Goal: Transaction & Acquisition: Purchase product/service

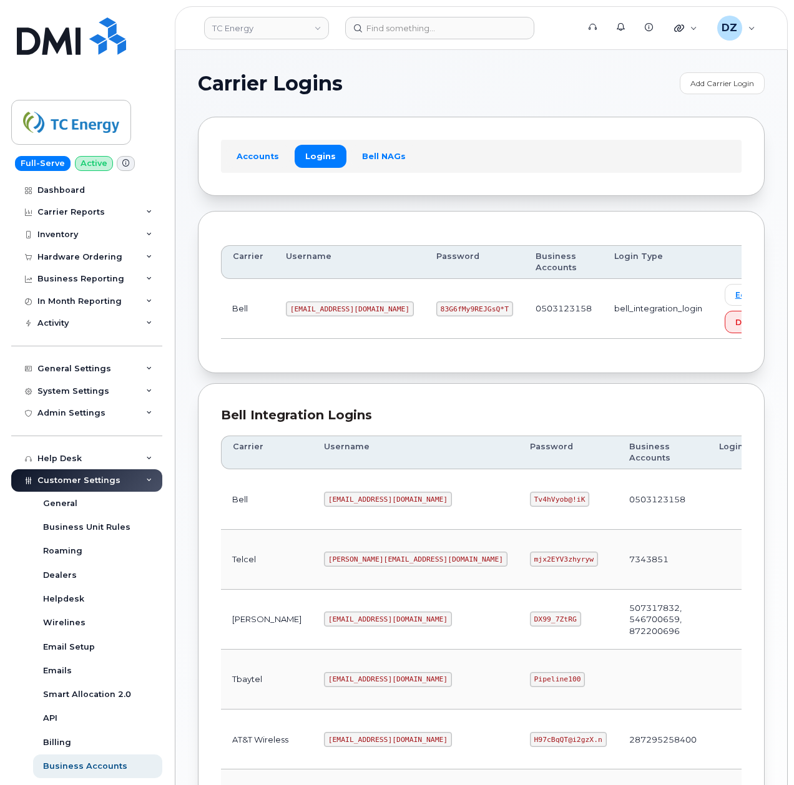
scroll to position [250, 0]
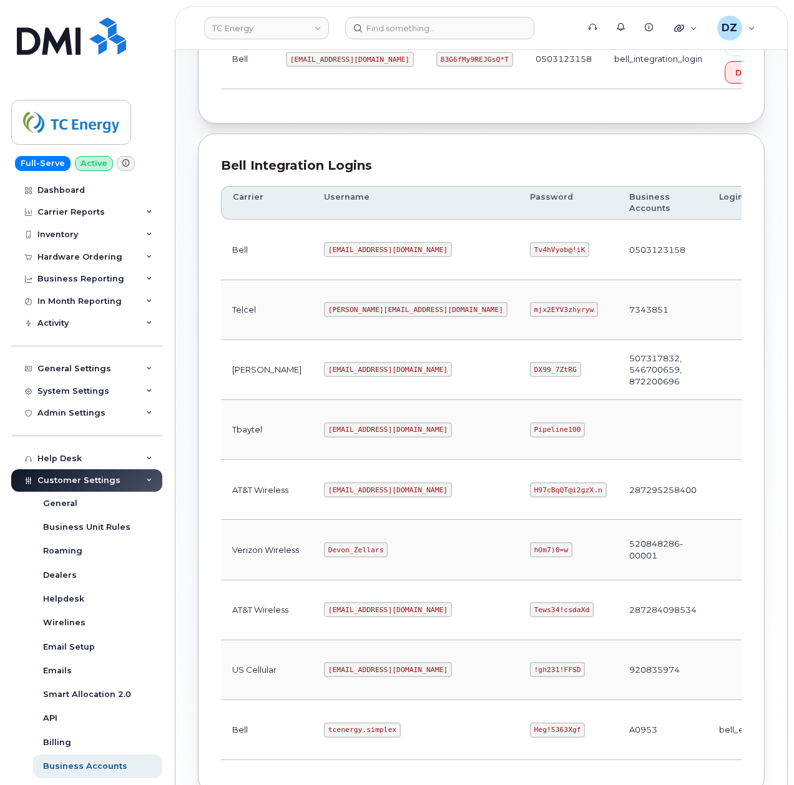
click at [324, 495] on code "tcenergy@myserve.ca" at bounding box center [388, 489] width 128 height 15
click at [358, 497] on code "tcenergy@myserve.ca" at bounding box center [388, 489] width 128 height 15
copy code "tcenergy@myserve.ca"
click at [530, 490] on code "H97cBqQT@i2gzX.n" at bounding box center [568, 489] width 77 height 15
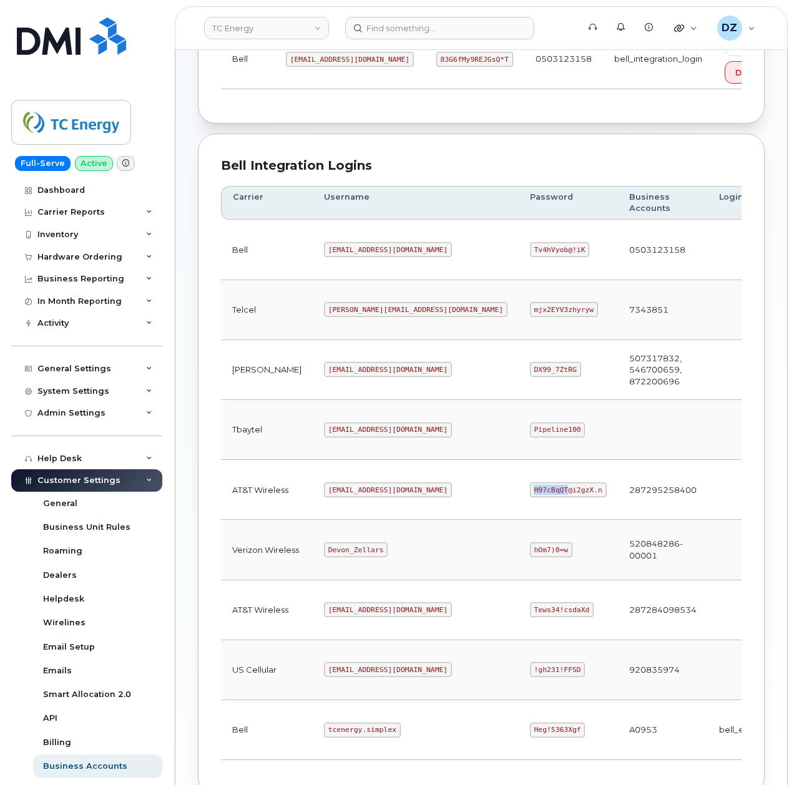
click at [530, 490] on code "H97cBqQT@i2gzX.n" at bounding box center [568, 489] width 77 height 15
click at [530, 497] on code "H97cBqQT@i2gzX.n" at bounding box center [568, 489] width 77 height 15
copy code "H97cBqQT@i2gzX.n"
click at [324, 497] on code "tcenergy@myserve.ca" at bounding box center [388, 489] width 128 height 15
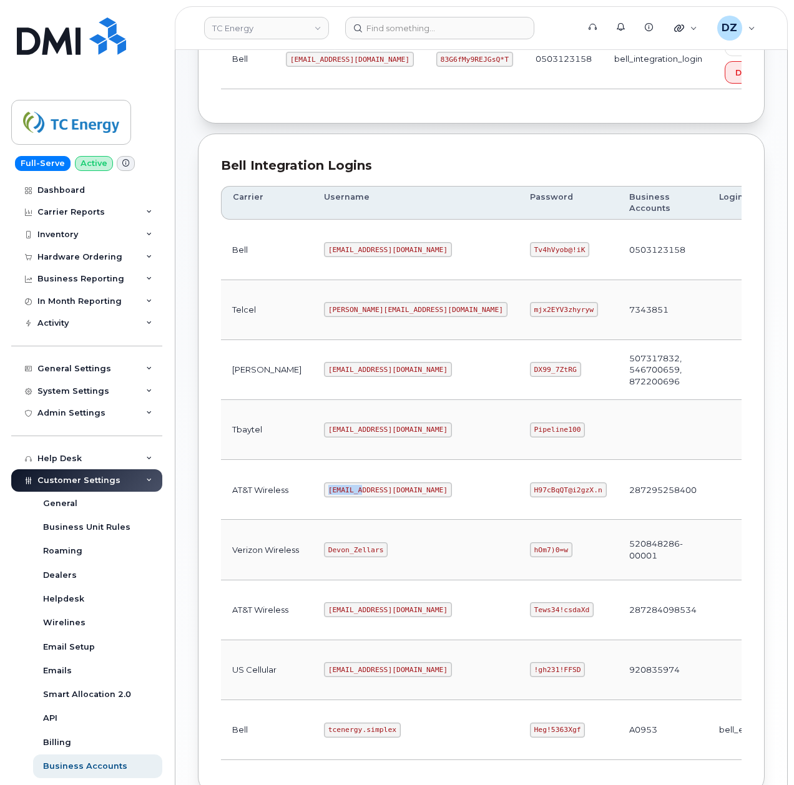
click at [324, 497] on code "tcenergy@myserve.ca" at bounding box center [388, 489] width 128 height 15
click at [363, 495] on code "tcenergy@myserve.ca" at bounding box center [388, 489] width 128 height 15
copy code "tcenergy@myserve.ca"
click at [530, 497] on code "H97cBqQT@i2gzX.n" at bounding box center [568, 489] width 77 height 15
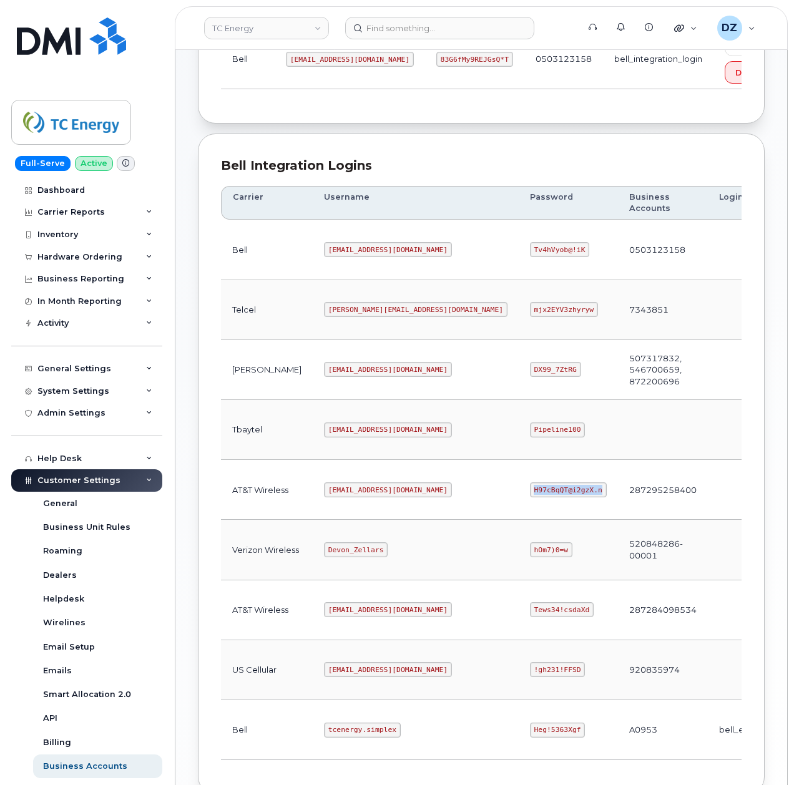
click at [530, 497] on code "H97cBqQT@i2gzX.n" at bounding box center [568, 489] width 77 height 15
copy code "H97cBqQT@i2gzX.n"
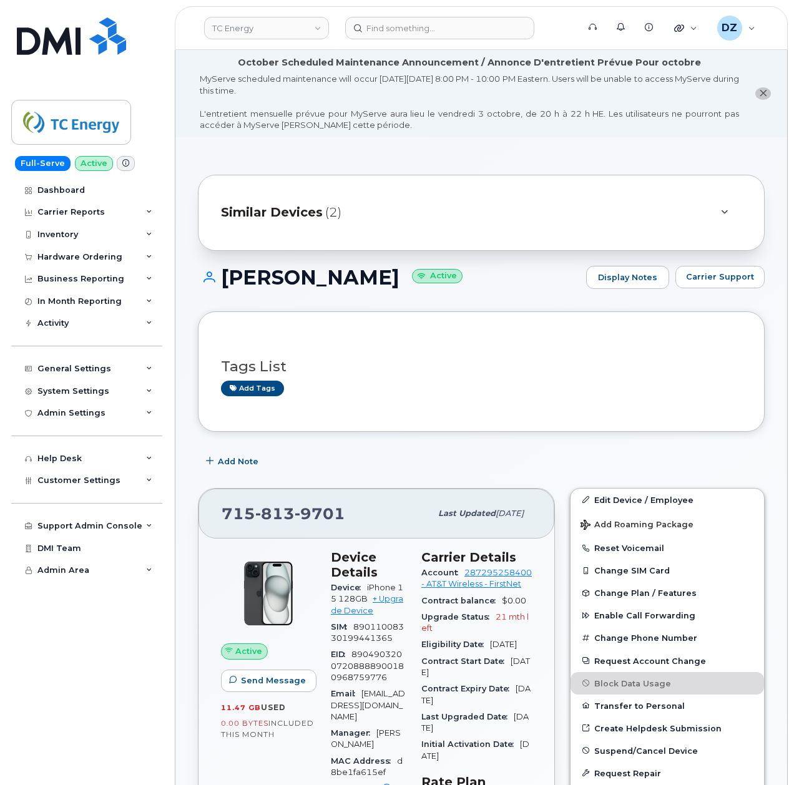
scroll to position [333, 0]
drag, startPoint x: 465, startPoint y: 397, endPoint x: 360, endPoint y: 443, distance: 114.5
drag, startPoint x: 458, startPoint y: 450, endPoint x: 428, endPoint y: 452, distance: 30.0
click at [428, 452] on div "Add Note" at bounding box center [481, 461] width 567 height 22
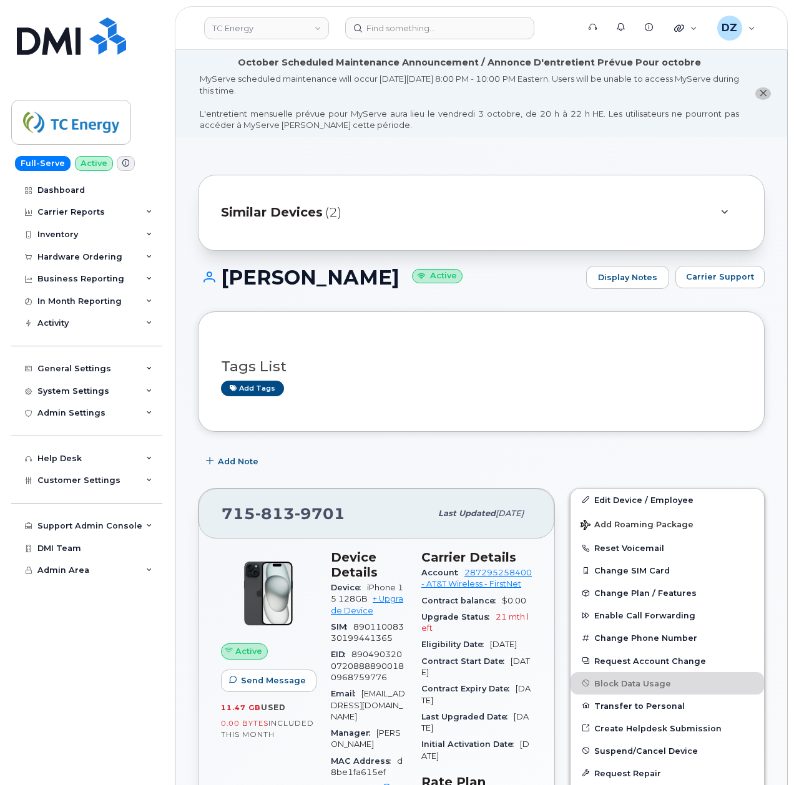
drag, startPoint x: 425, startPoint y: 447, endPoint x: 353, endPoint y: 450, distance: 72.4
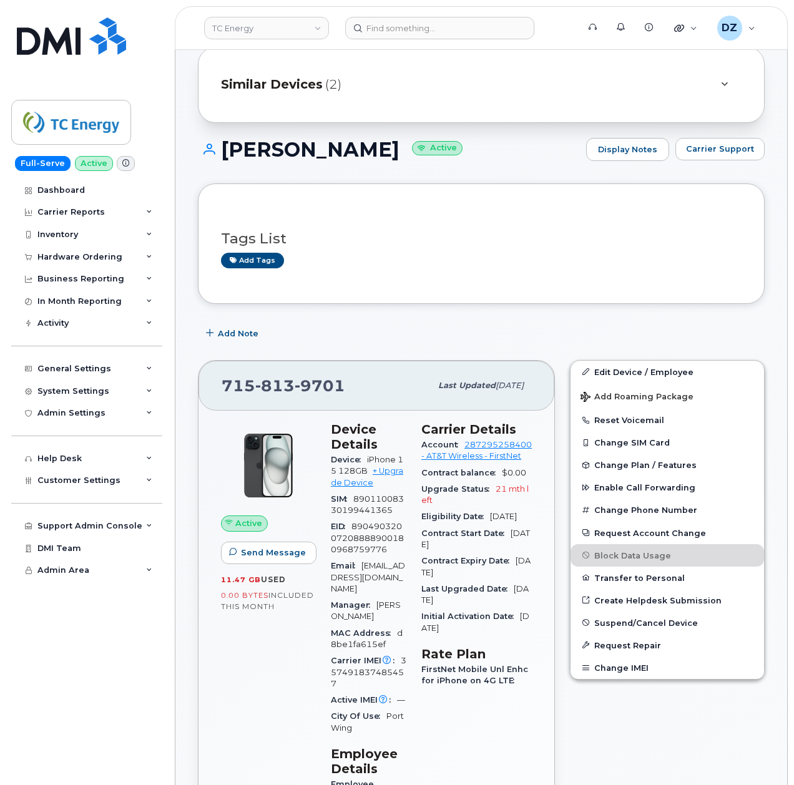
scroll to position [166, 0]
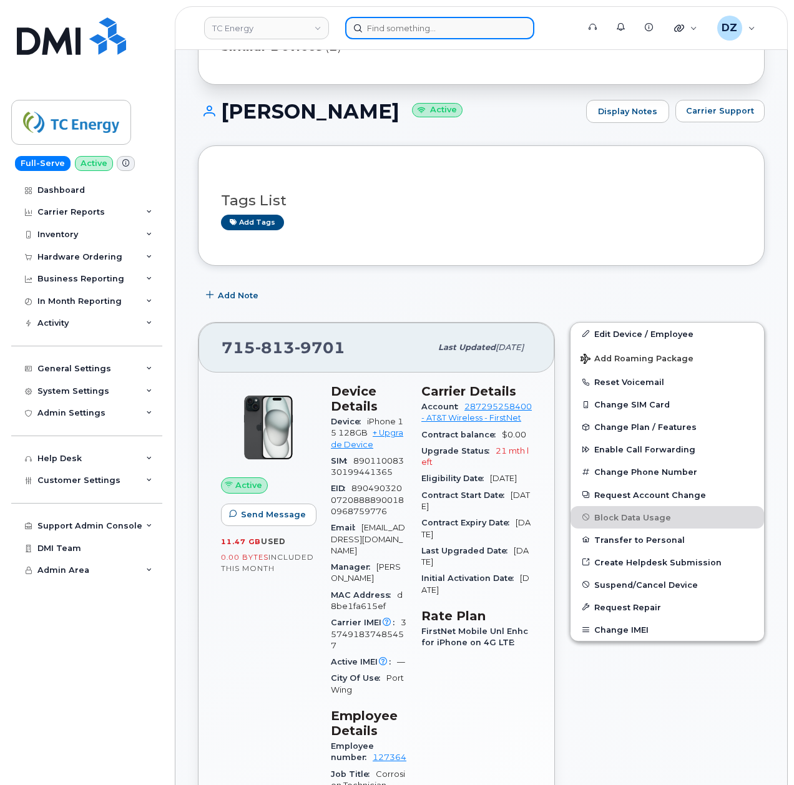
click at [497, 32] on input at bounding box center [439, 28] width 189 height 22
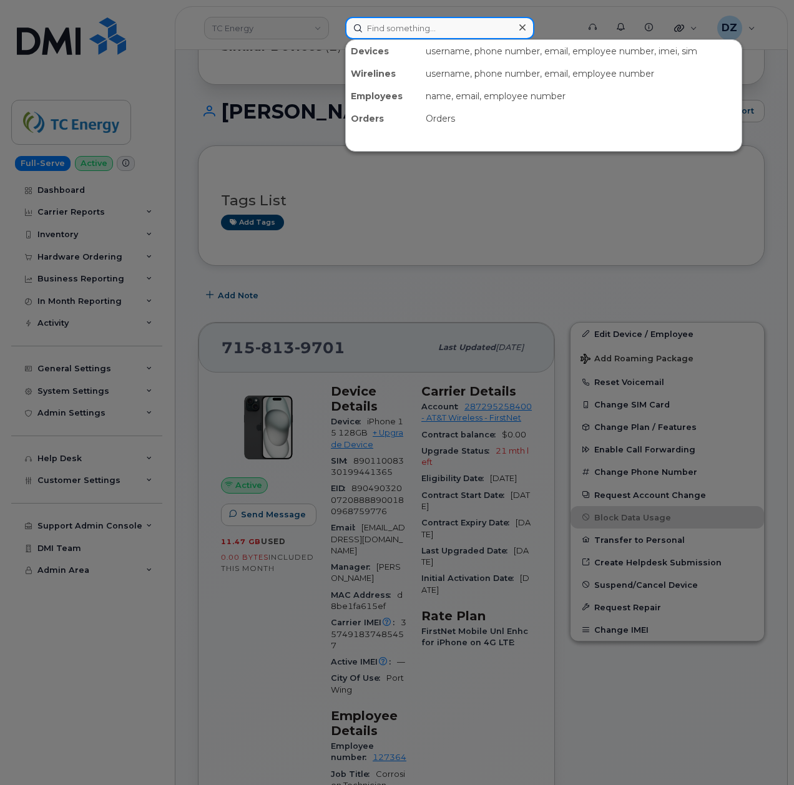
paste input "Cory Henson"
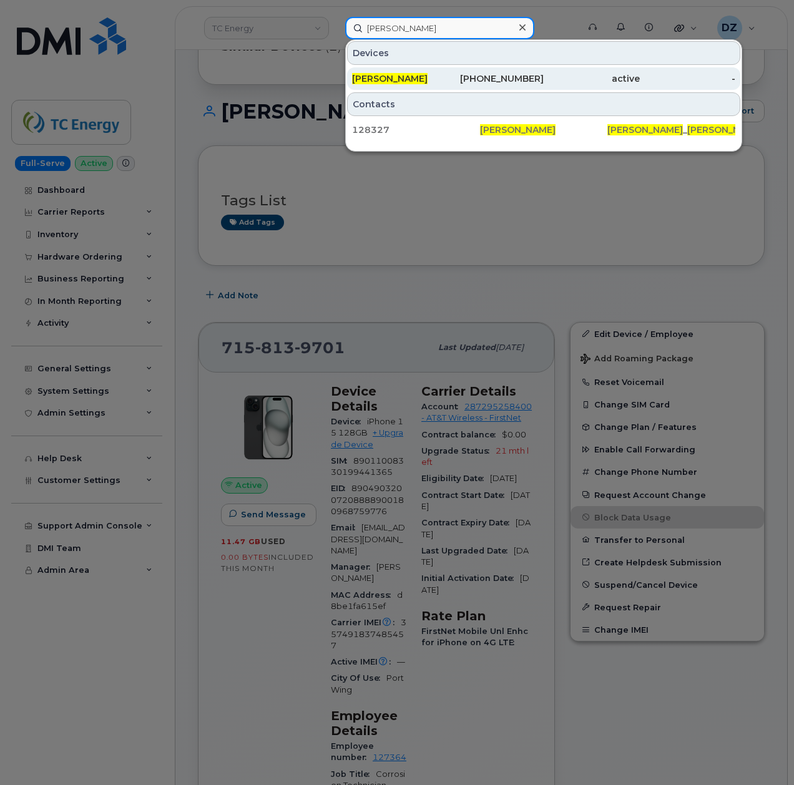
type input "Cory Henson"
click at [427, 75] on div "CORY HENSON" at bounding box center [400, 78] width 96 height 12
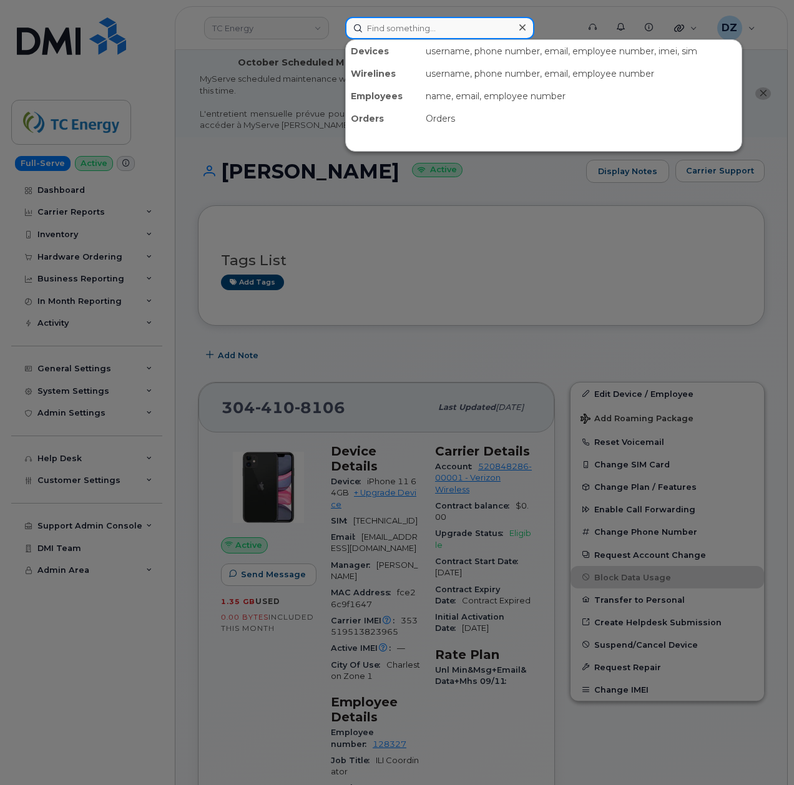
click at [422, 37] on input at bounding box center [439, 28] width 189 height 22
paste input "Provided user with link to submit device order in Myserve. Closing ticket"
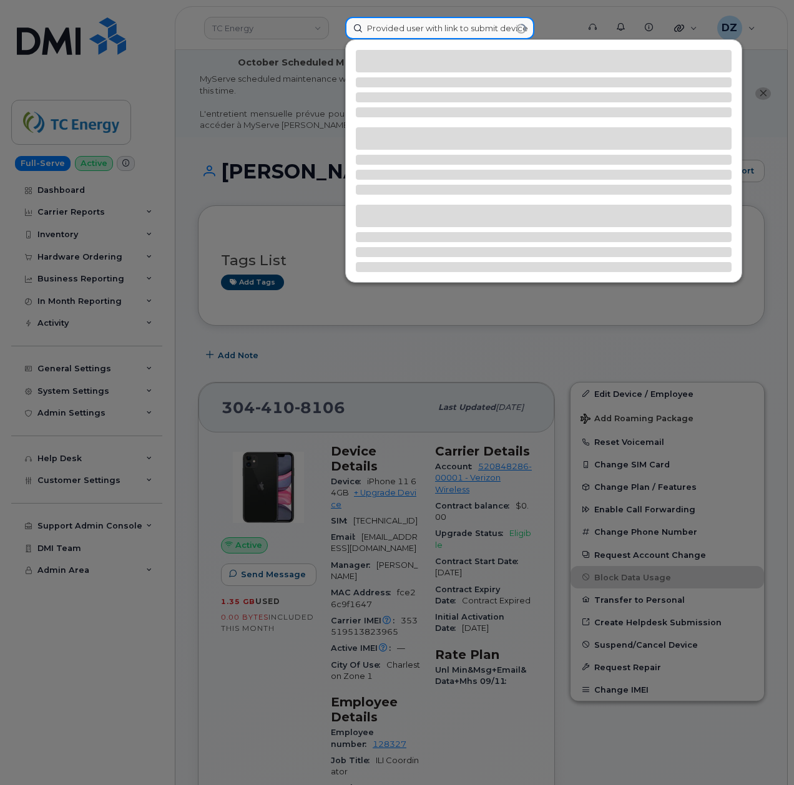
click at [463, 29] on input "Provided user with link to submit device order in Myserve. Closing ticket" at bounding box center [439, 28] width 189 height 22
paste input "6478927707"
type input "6478927707"
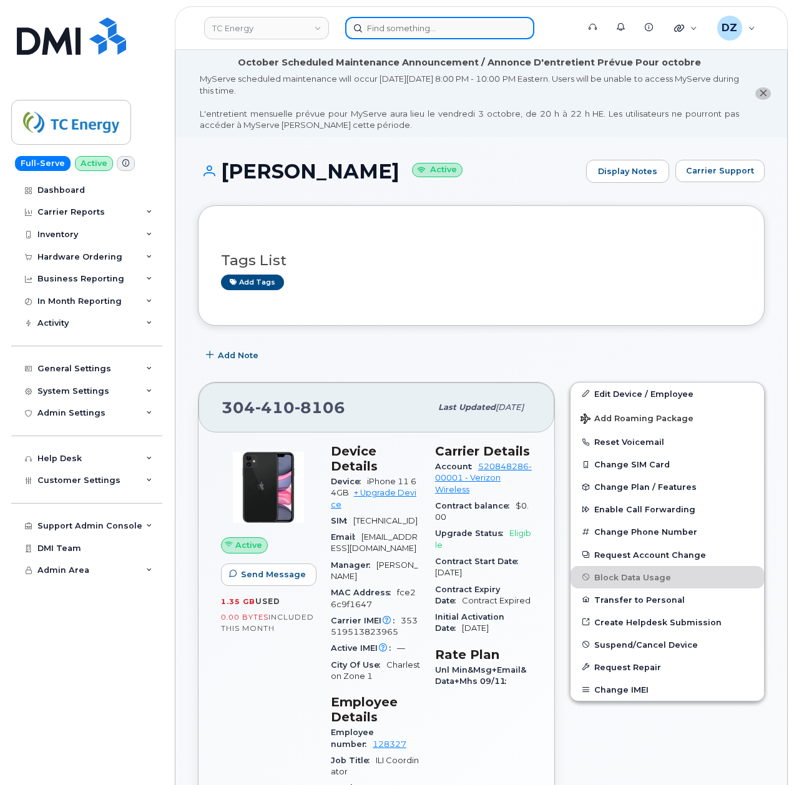
click at [439, 22] on input at bounding box center [439, 28] width 189 height 22
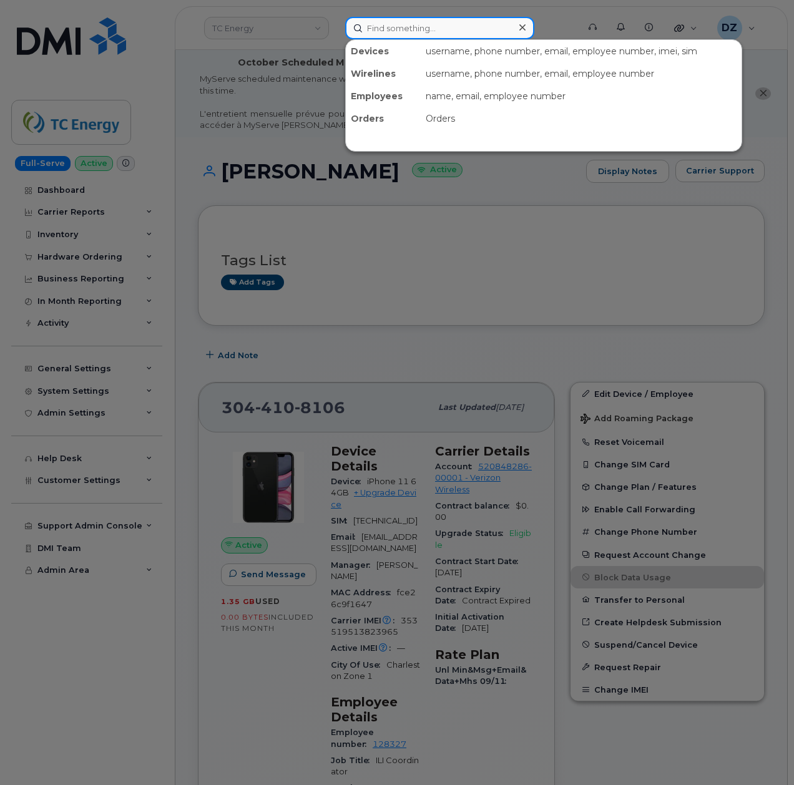
paste input "Denis Venderov"
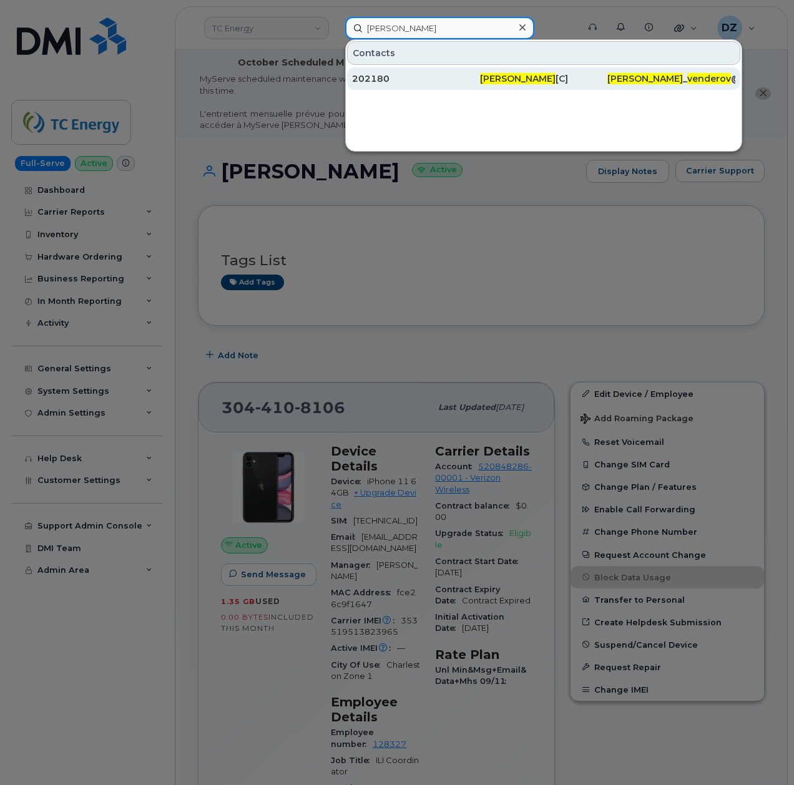
type input "Denis Venderov"
click at [393, 82] on div "202180" at bounding box center [416, 78] width 128 height 12
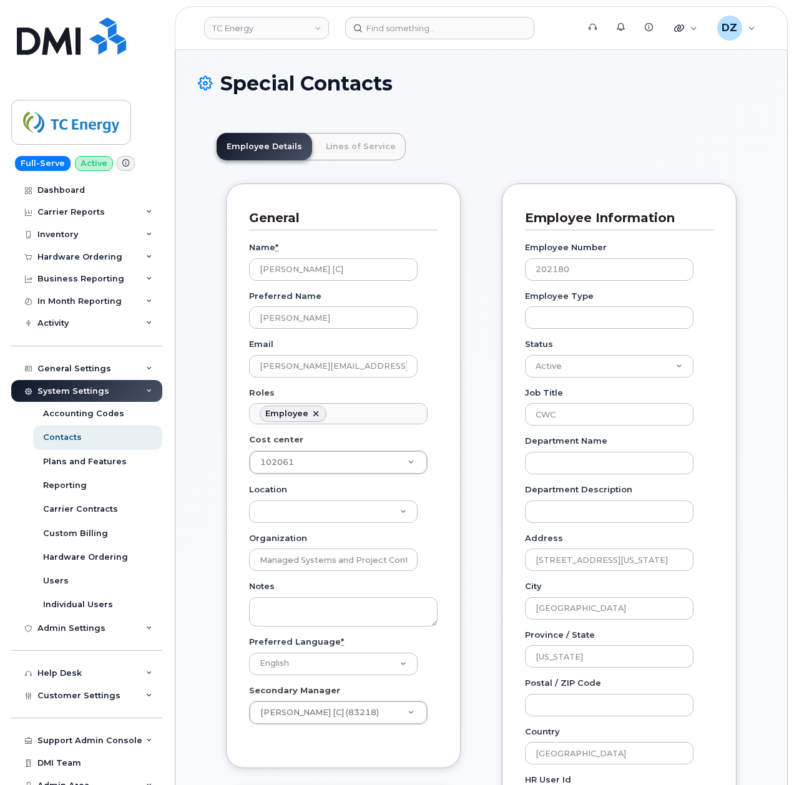
scroll to position [36, 0]
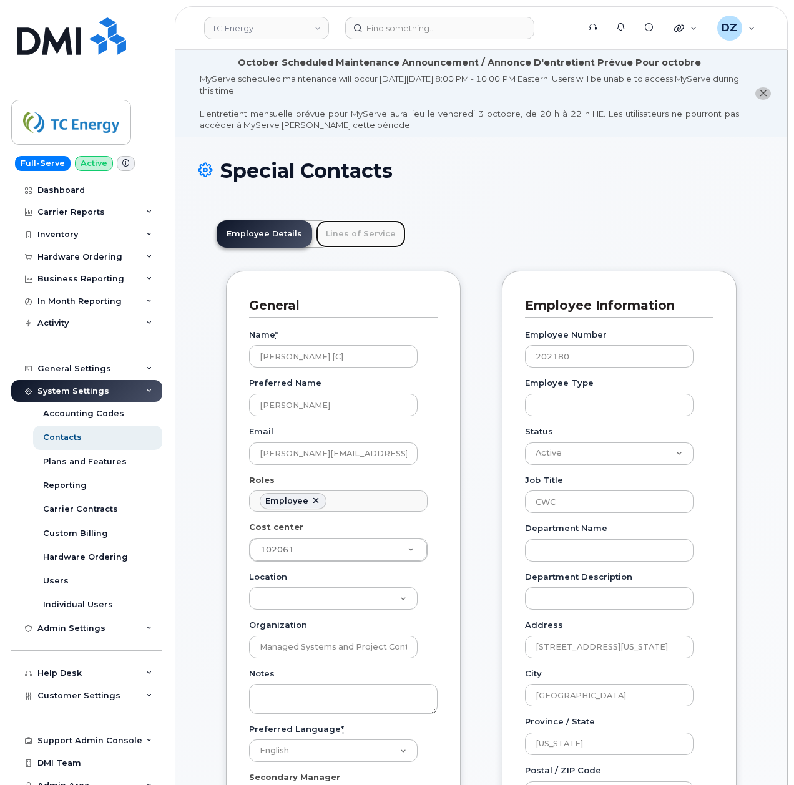
click at [376, 230] on link "Lines of Service" at bounding box center [361, 233] width 90 height 27
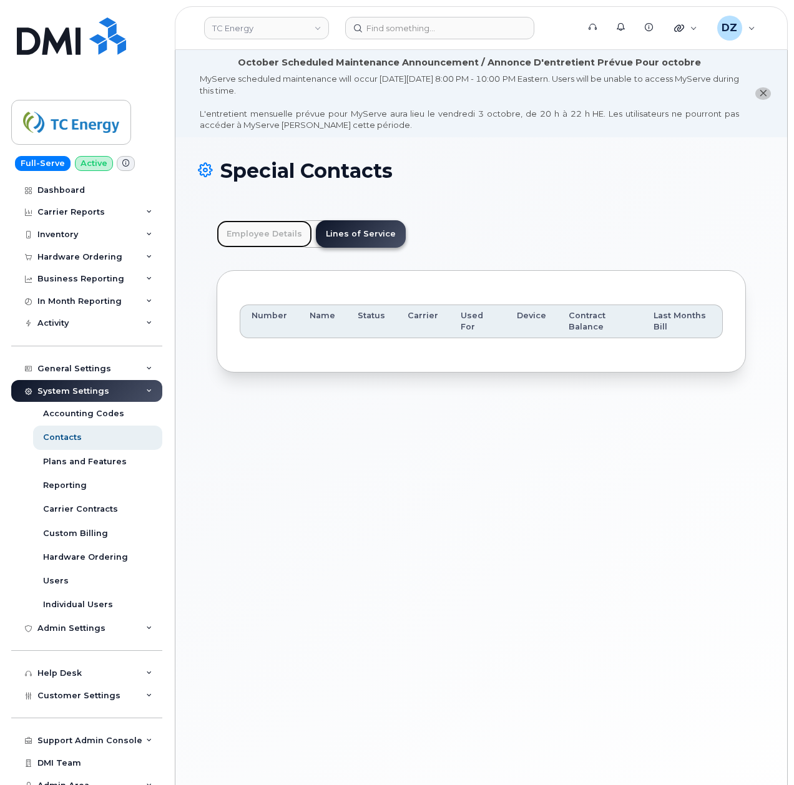
click at [263, 235] on link "Employee Details" at bounding box center [264, 233] width 95 height 27
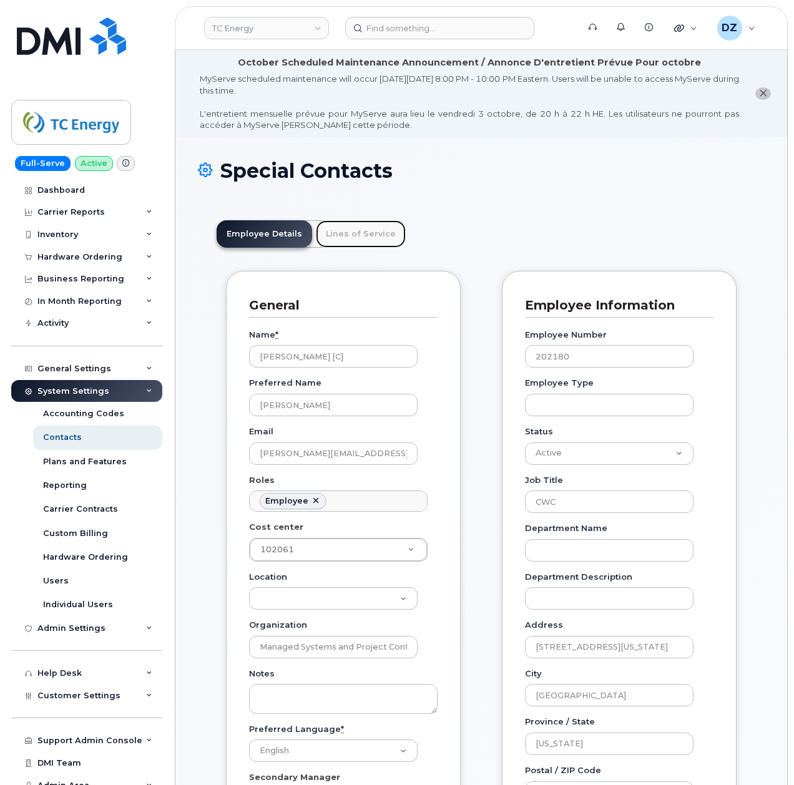
click at [336, 235] on link "Lines of Service" at bounding box center [361, 233] width 90 height 27
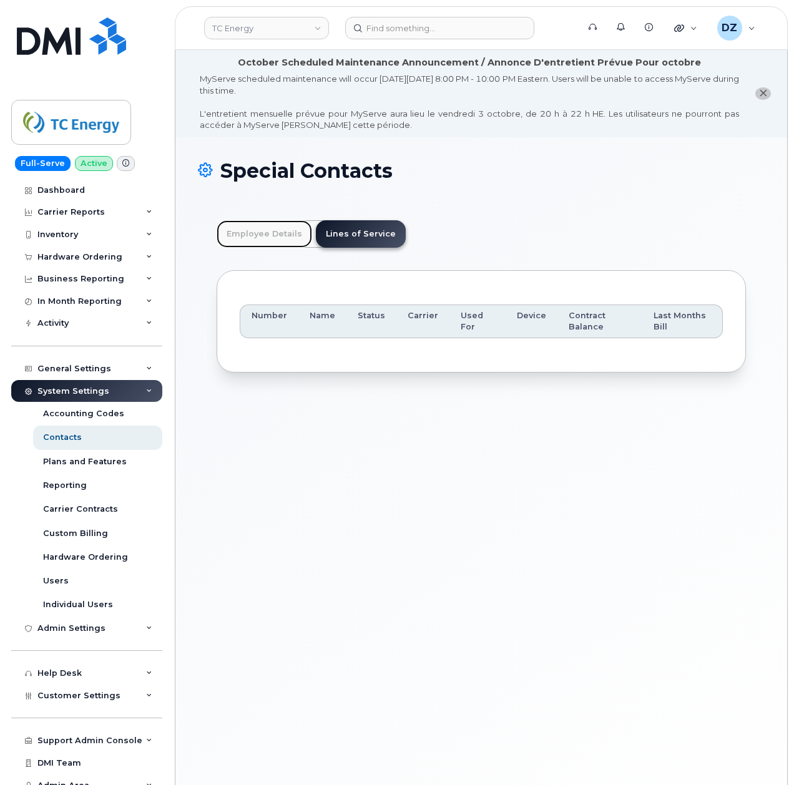
click at [263, 237] on link "Employee Details" at bounding box center [264, 233] width 95 height 27
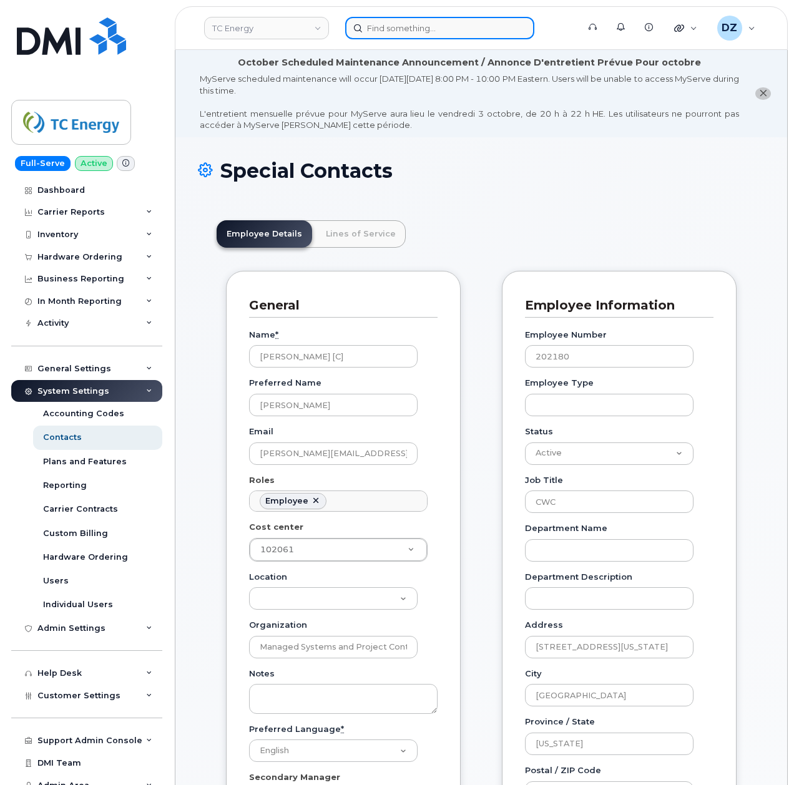
click at [391, 17] on input at bounding box center [439, 28] width 189 height 22
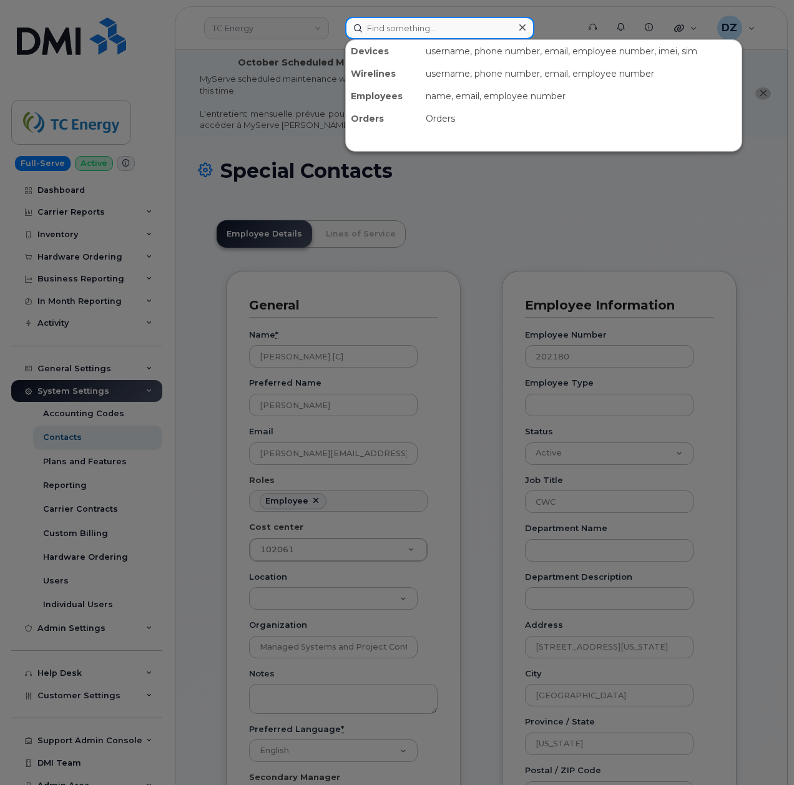
paste input "931 285 2840"
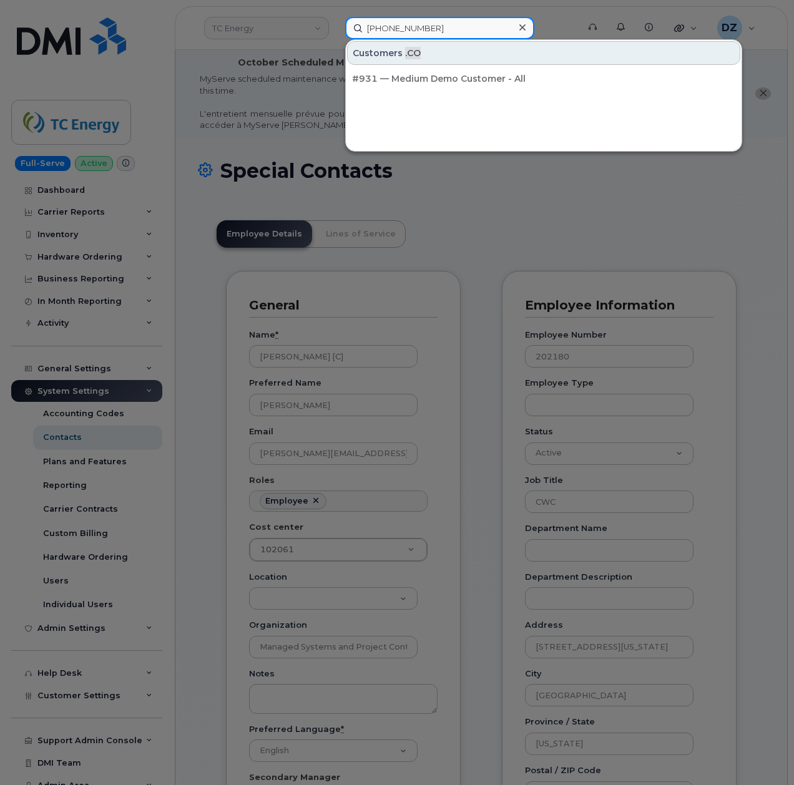
click at [420, 23] on input "931 285 2840" at bounding box center [439, 28] width 189 height 22
paste input "-306-9625"
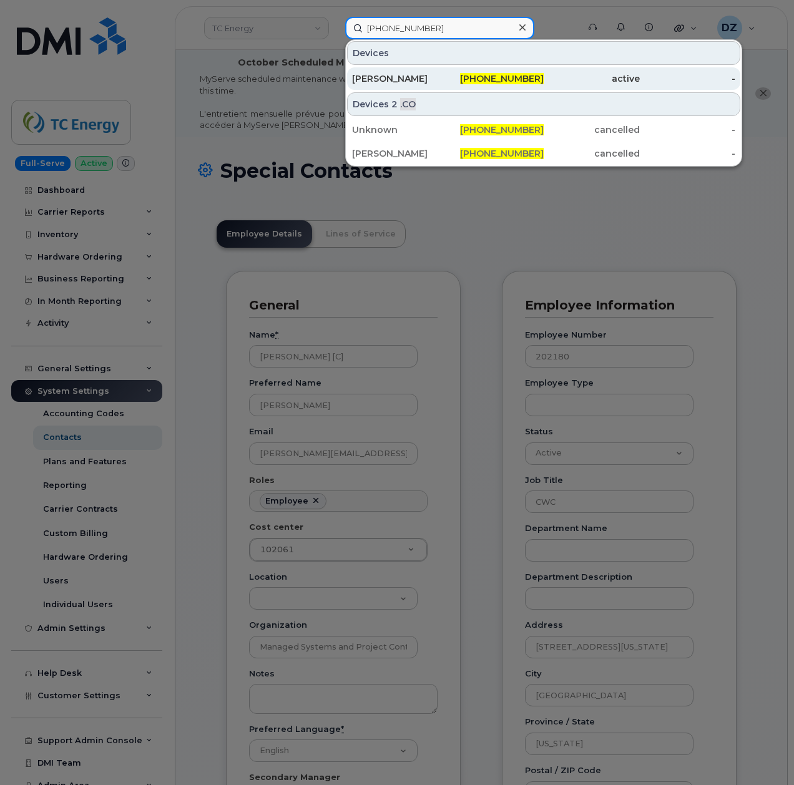
type input "931-306-9625"
click at [402, 75] on div "JEREMY ADKINS" at bounding box center [400, 78] width 96 height 12
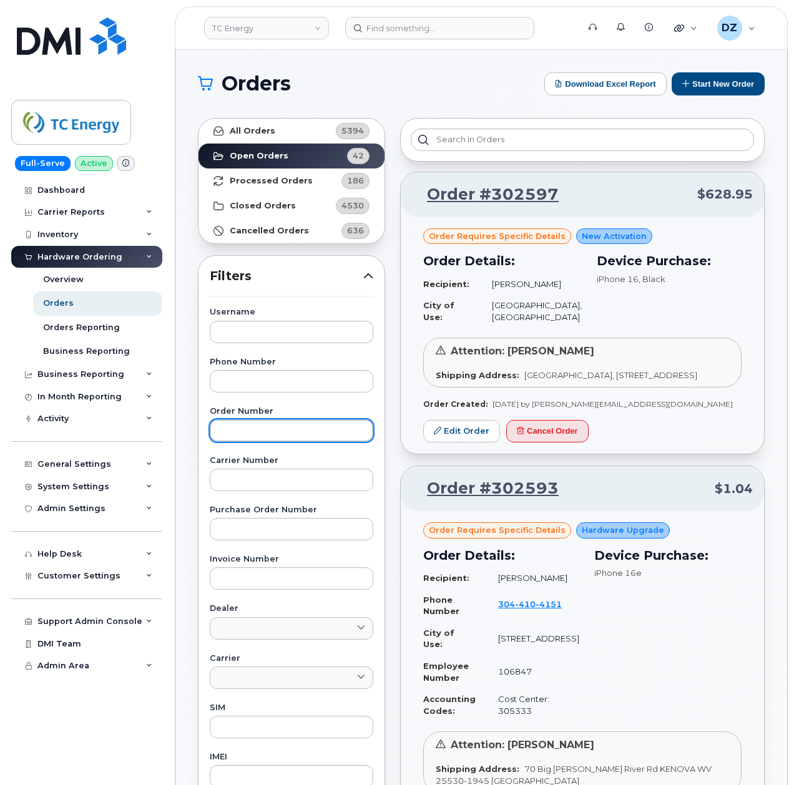
click at [253, 432] on input "text" at bounding box center [291, 430] width 163 height 22
paste input "302368"
type input "302368"
click at [273, 132] on link "All Orders 5394" at bounding box center [291, 131] width 186 height 25
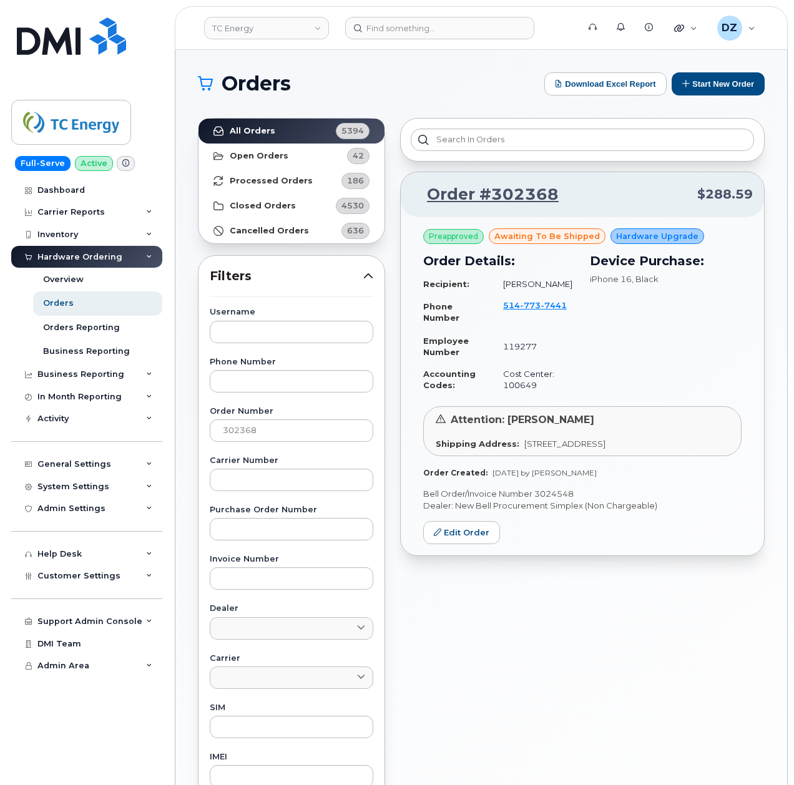
click at [559, 490] on p "Bell Order/Invoice Number 3024548" at bounding box center [582, 494] width 318 height 12
copy p "3024548"
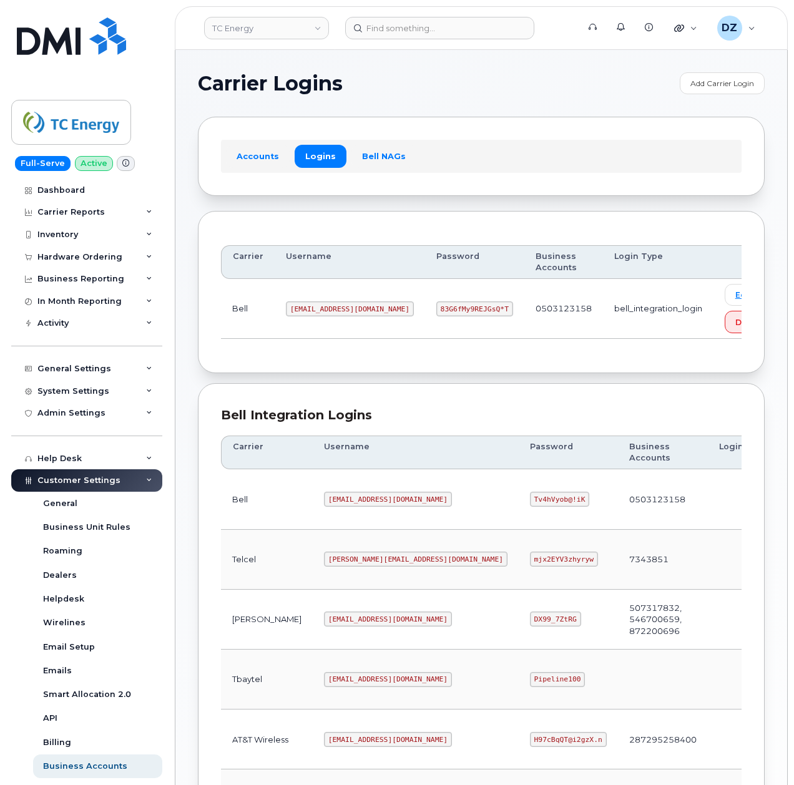
scroll to position [250, 0]
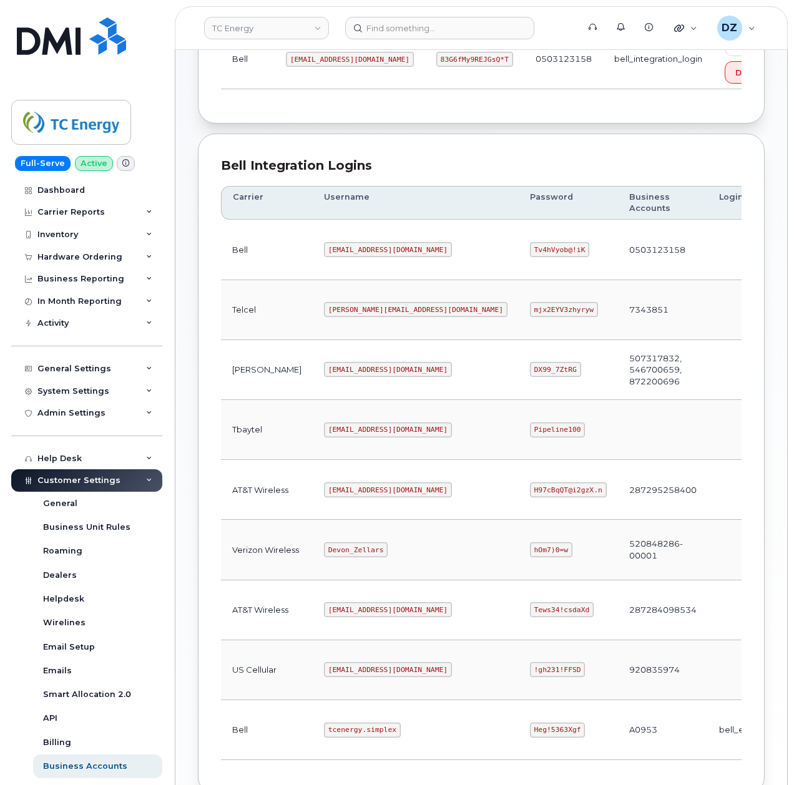
click at [324, 738] on code "tcenergy.simplex" at bounding box center [362, 730] width 77 height 15
click at [349, 738] on code "tcenergy.simplex" at bounding box center [362, 730] width 77 height 15
copy code "tcenergy.simplex"
click at [530, 734] on code "Heg!5363Xgf" at bounding box center [558, 730] width 56 height 15
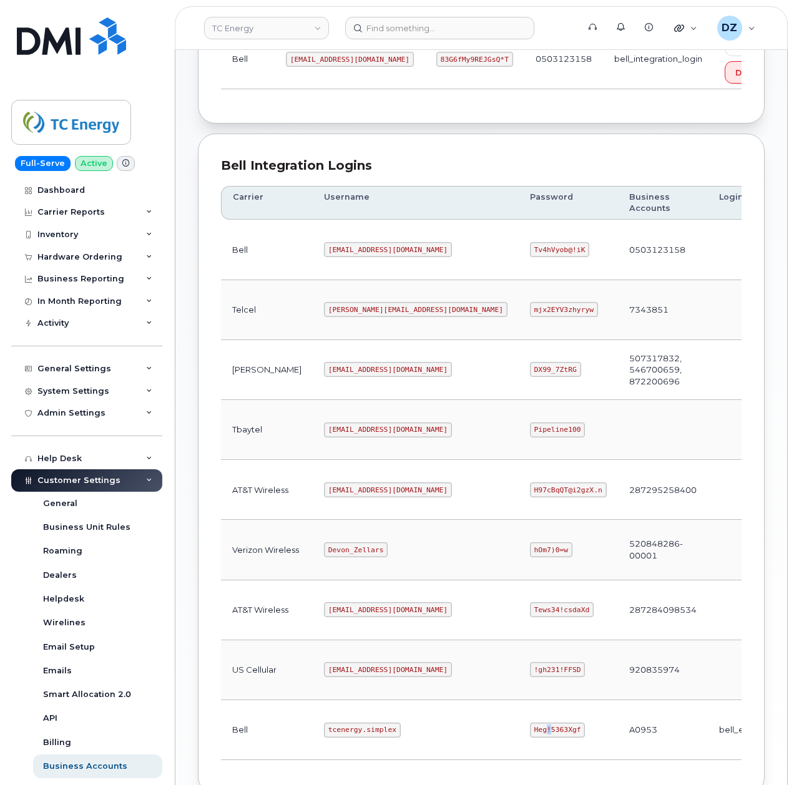
click at [530, 734] on code "Heg!5363Xgf" at bounding box center [558, 730] width 56 height 15
click at [530, 737] on code "Heg!5363Xgf" at bounding box center [558, 730] width 56 height 15
copy code "Heg!5363Xgf"
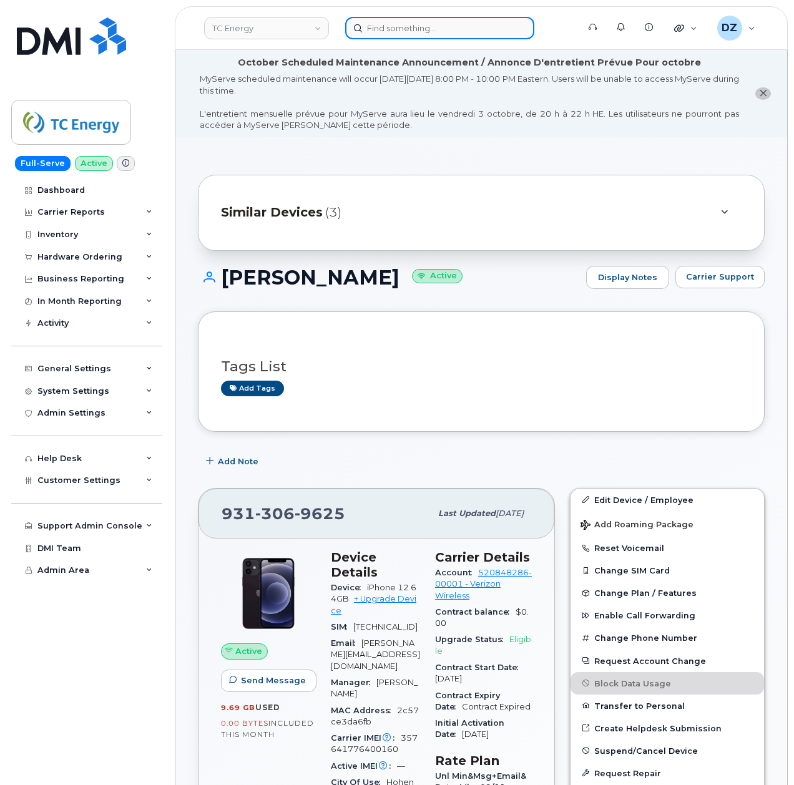
click at [402, 30] on input at bounding box center [439, 28] width 189 height 22
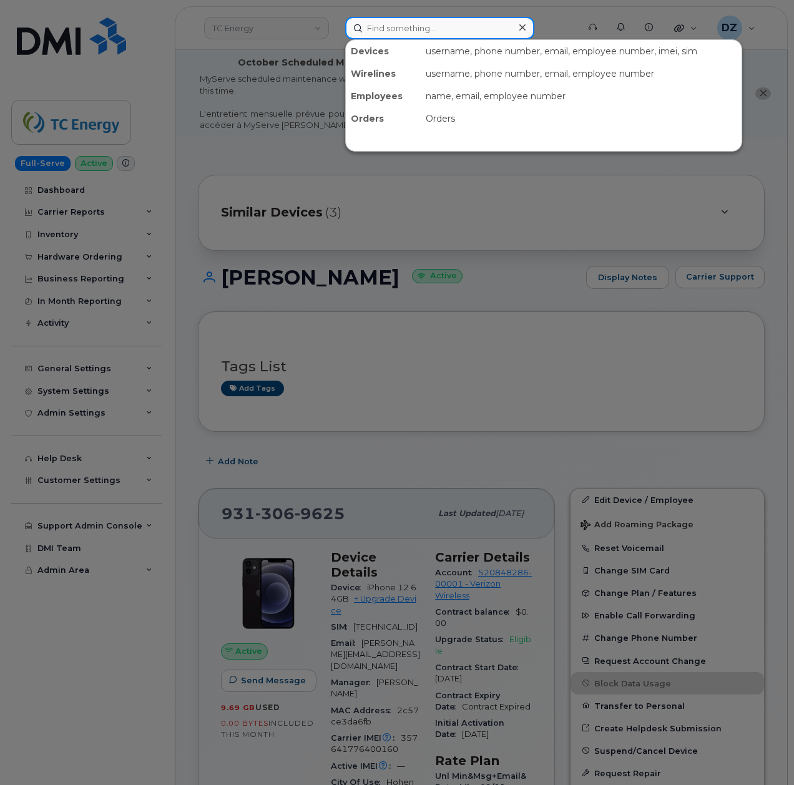
paste input "[PERSON_NAME]"
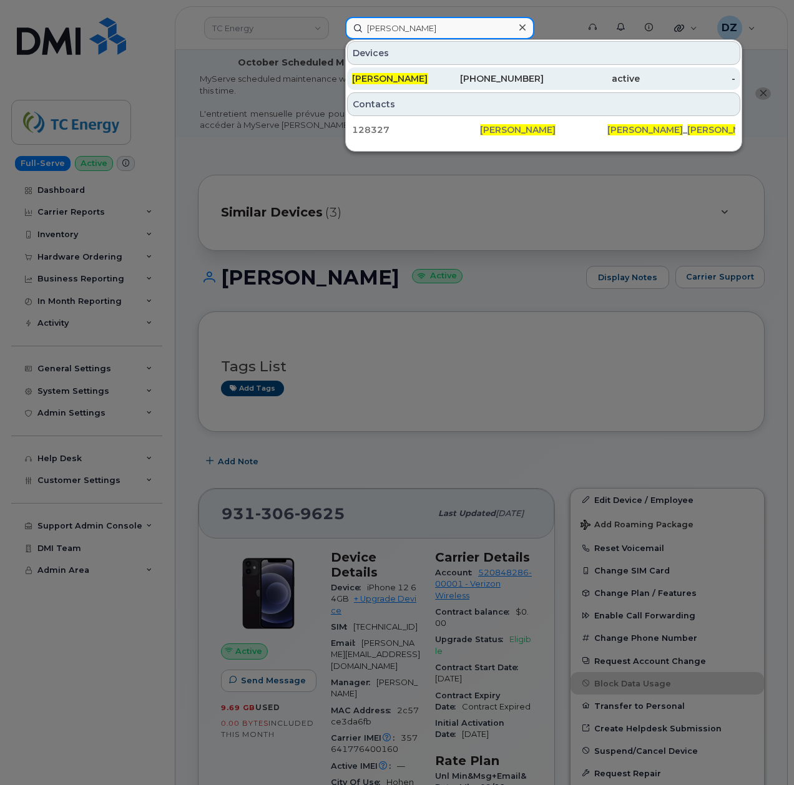
type input "[PERSON_NAME]"
click at [432, 80] on div "CORY HENSON" at bounding box center [400, 78] width 96 height 12
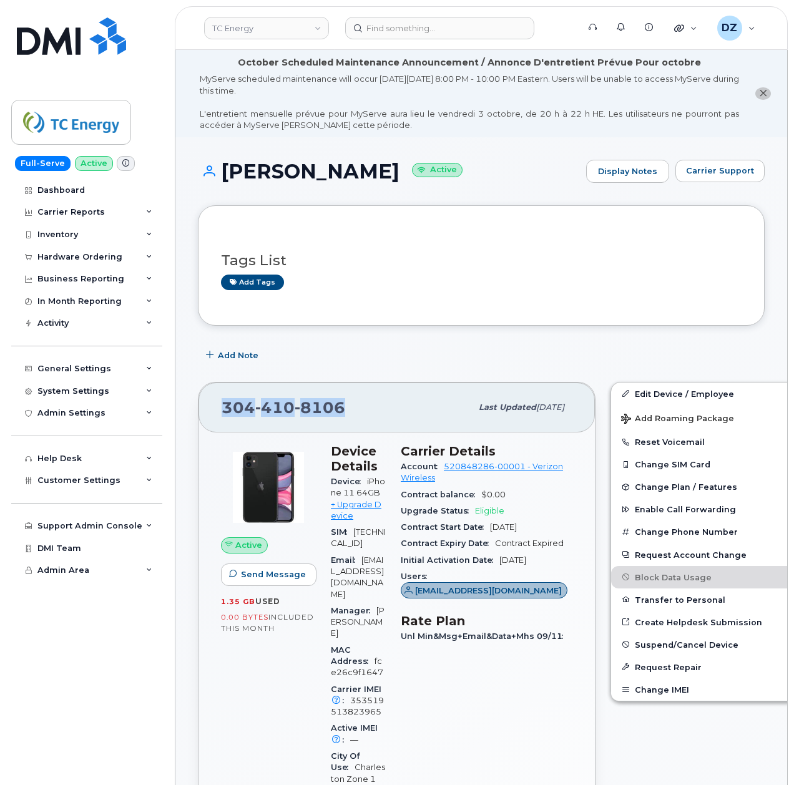
drag, startPoint x: 347, startPoint y: 408, endPoint x: 217, endPoint y: 404, distance: 129.8
click at [217, 404] on div "[PHONE_NUMBER] Last updated [DATE]" at bounding box center [396, 407] width 396 height 50
copy span "[PHONE_NUMBER]"
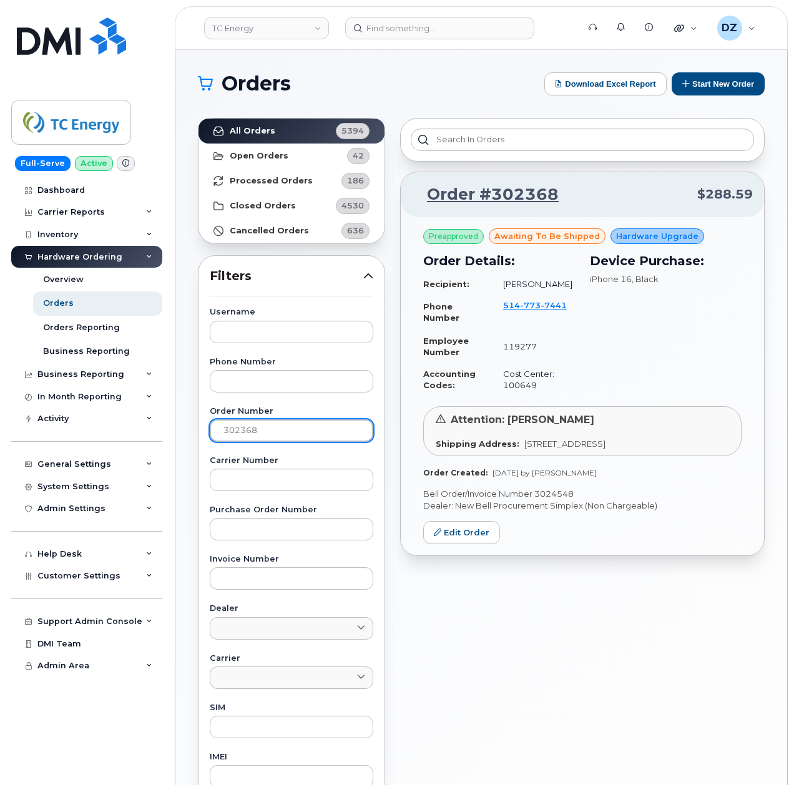
click at [257, 424] on input "302368" at bounding box center [291, 430] width 163 height 22
paste input "114"
type input "301148"
click at [250, 128] on strong "All Orders" at bounding box center [253, 131] width 46 height 10
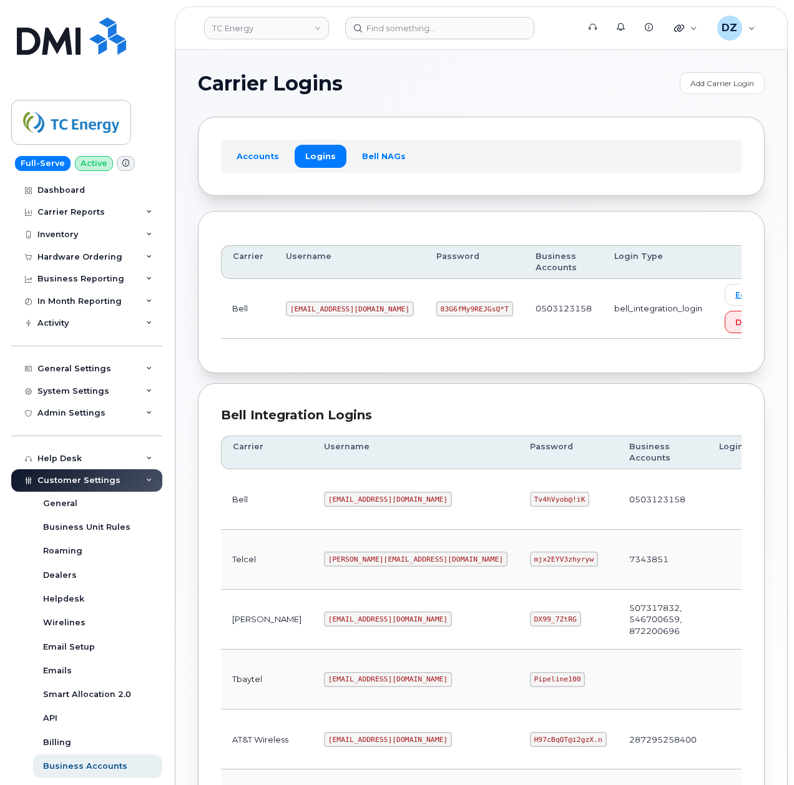
scroll to position [250, 0]
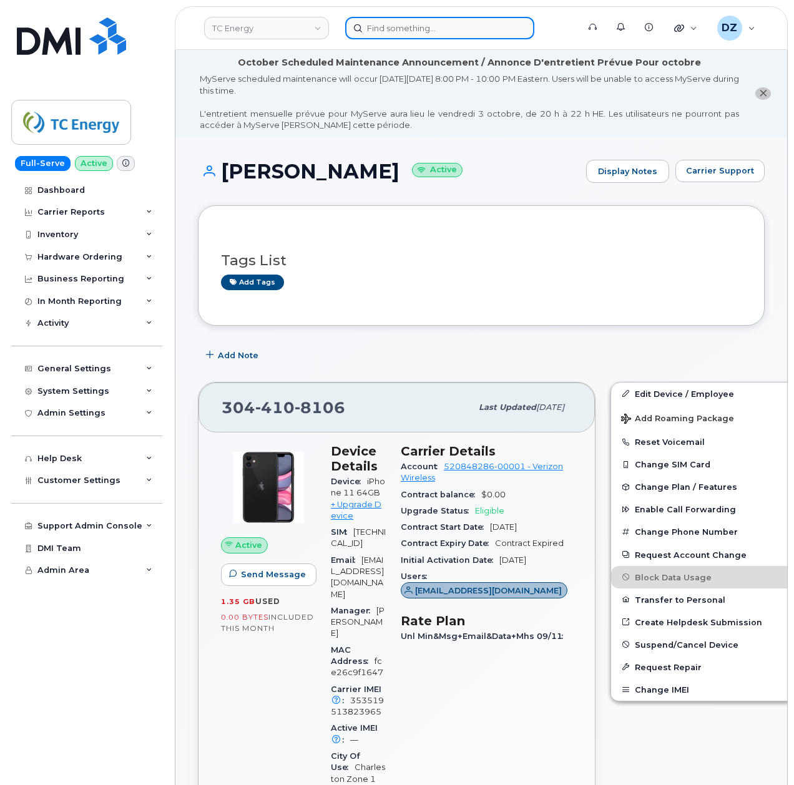
click at [401, 28] on input at bounding box center [439, 28] width 189 height 22
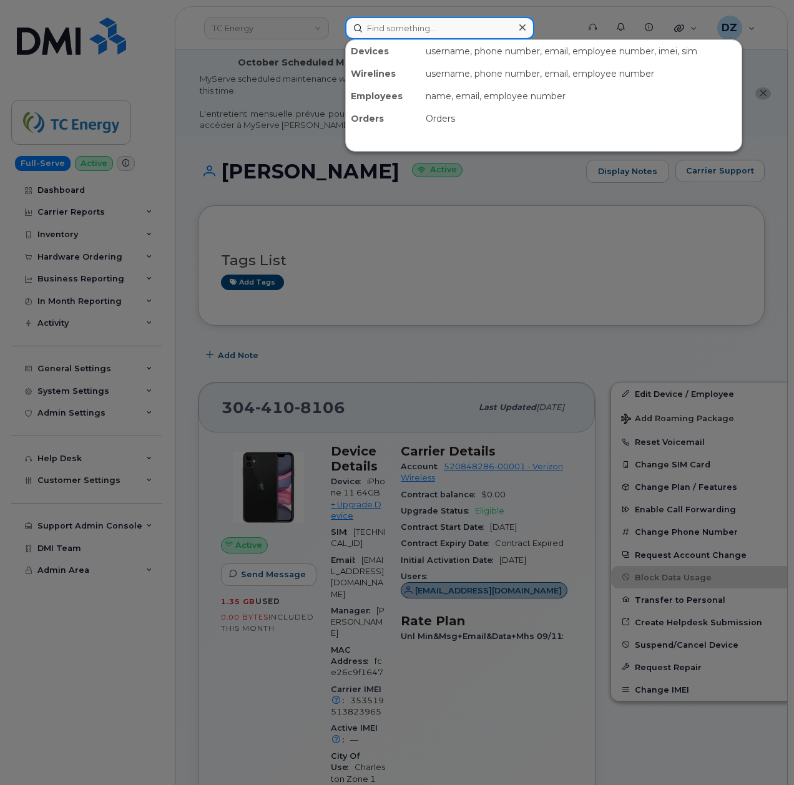
paste input "4034618497"
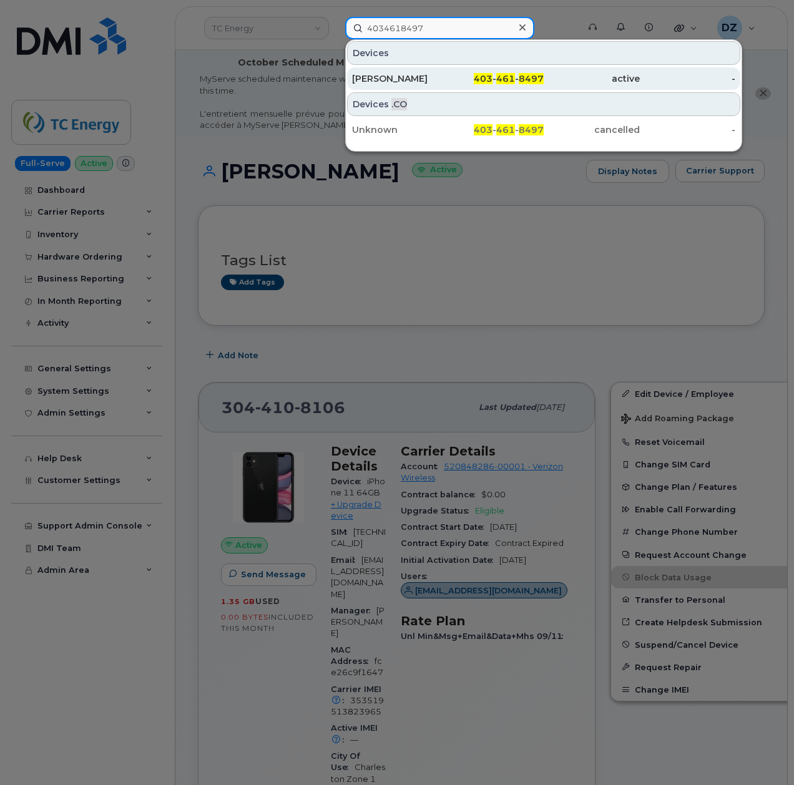
type input "4034618497"
click at [425, 80] on div "[PERSON_NAME]" at bounding box center [400, 78] width 96 height 12
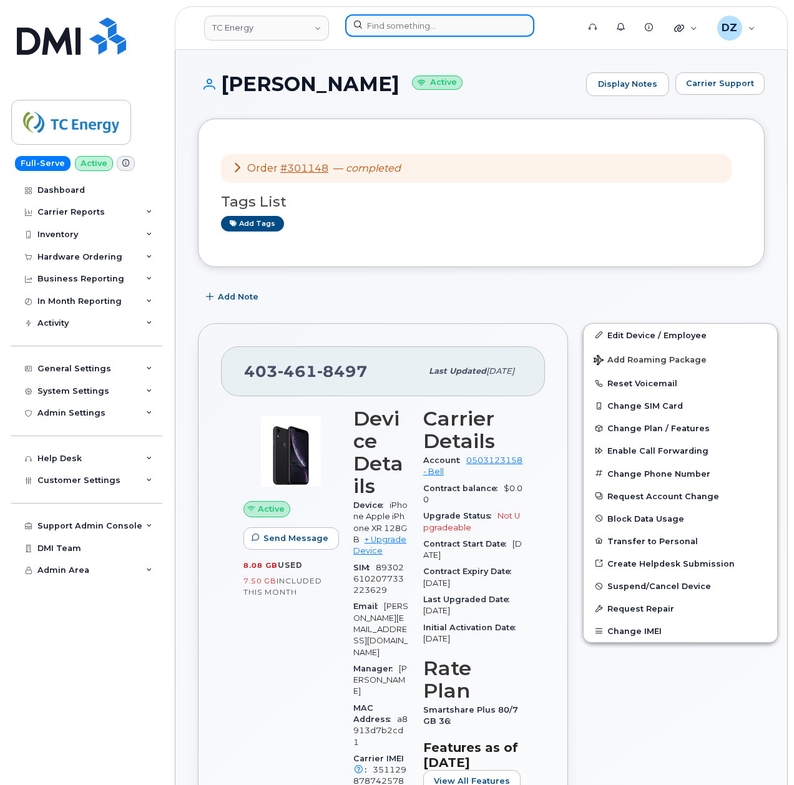
click at [392, 24] on input at bounding box center [439, 25] width 189 height 22
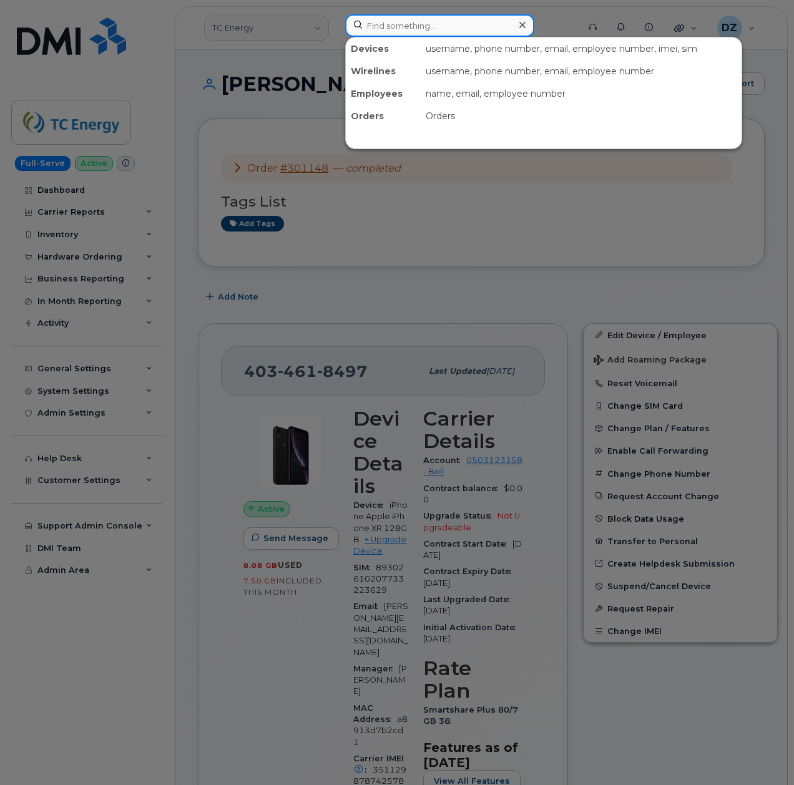
paste input "3044104151"
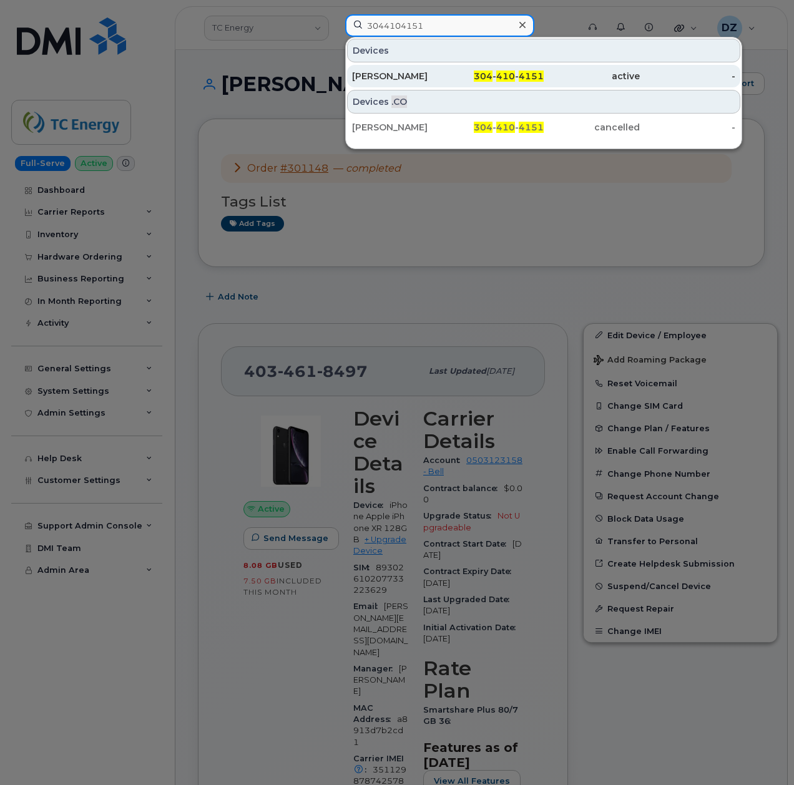
type input "3044104151"
click at [447, 80] on div "[PERSON_NAME]" at bounding box center [400, 76] width 96 height 12
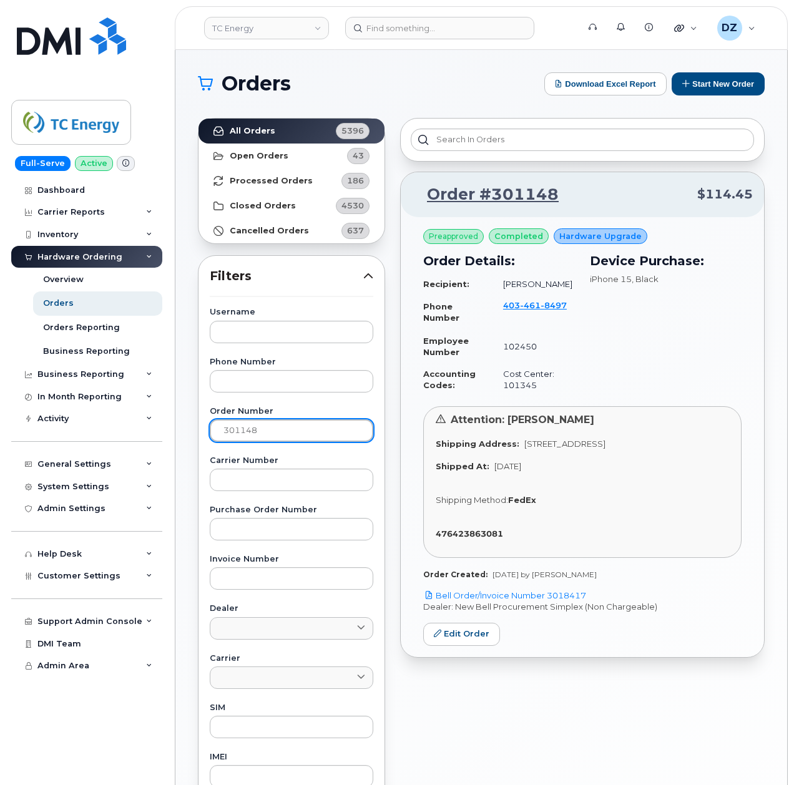
click at [288, 434] on input "301148" at bounding box center [291, 430] width 163 height 22
click at [271, 153] on strong "Open Orders" at bounding box center [259, 156] width 59 height 10
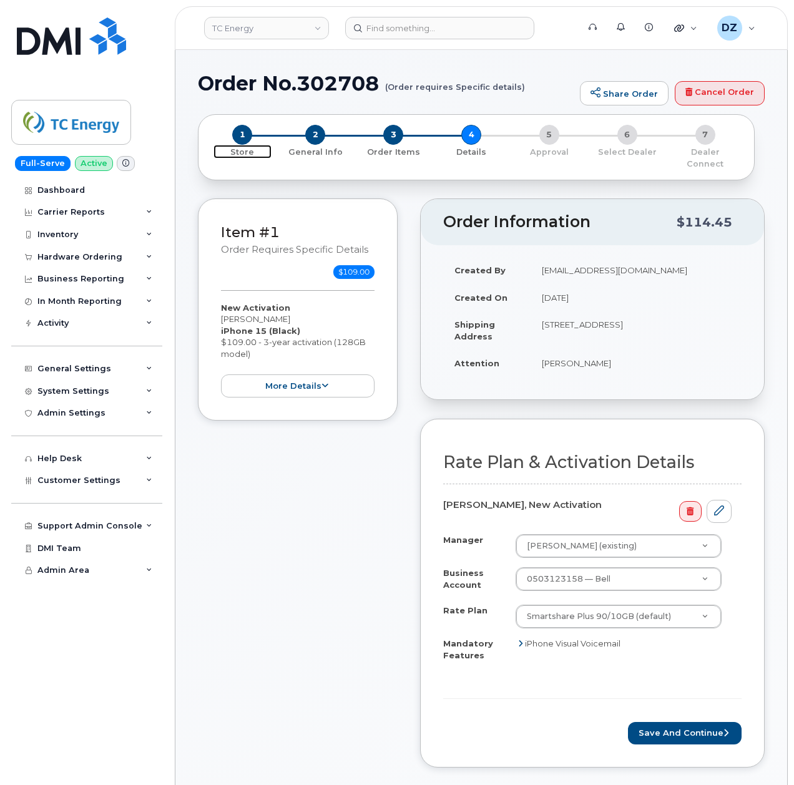
click at [245, 131] on span "1" at bounding box center [242, 135] width 20 height 20
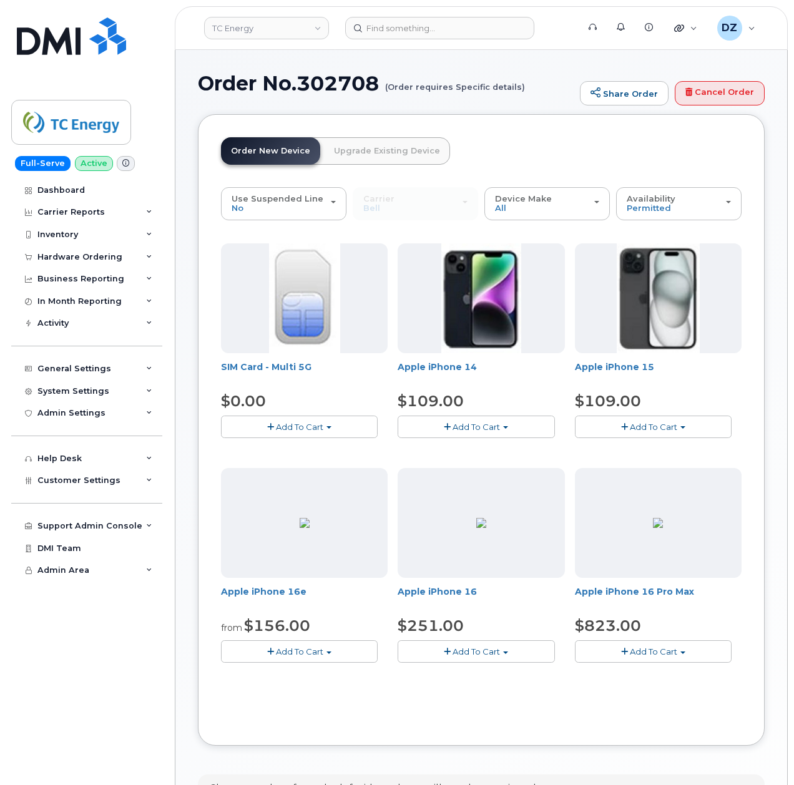
click at [674, 429] on span "Add To Cart" at bounding box center [653, 427] width 47 height 10
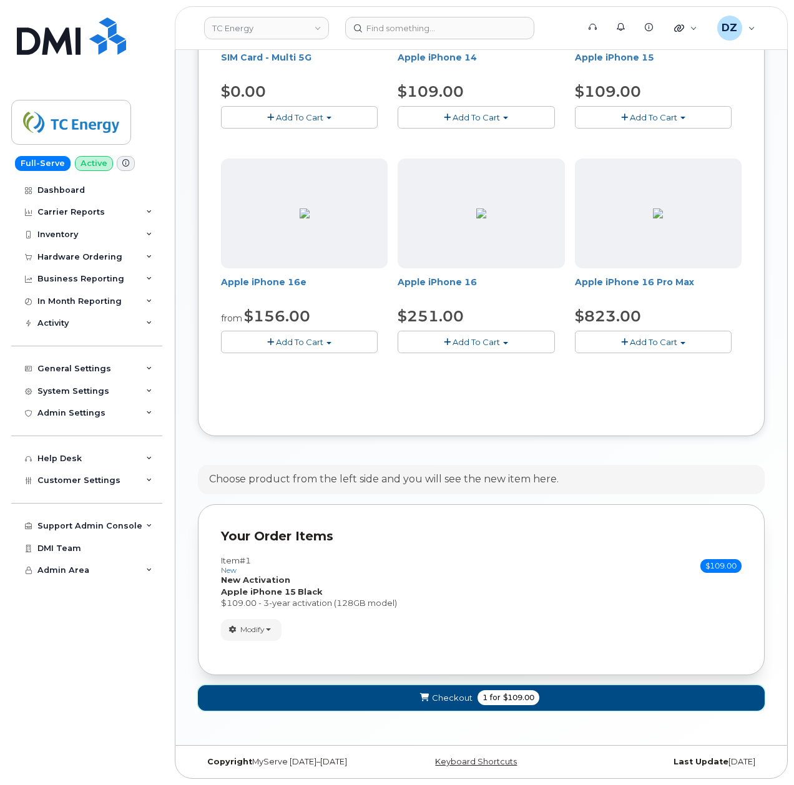
click at [499, 695] on span "for" at bounding box center [495, 697] width 16 height 11
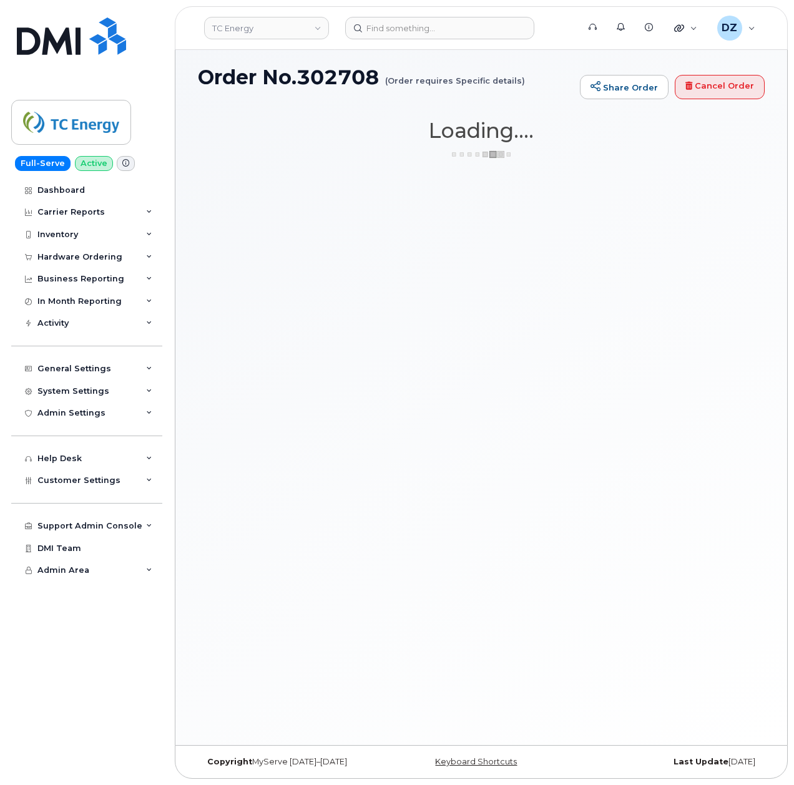
scroll to position [6, 0]
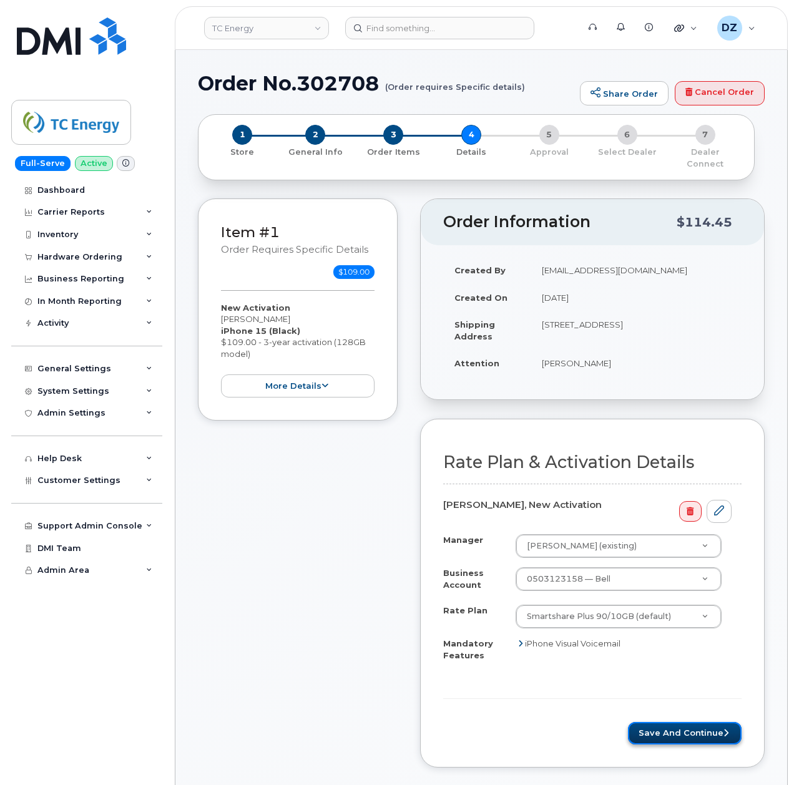
click at [704, 722] on button "Save and Continue" at bounding box center [685, 733] width 114 height 23
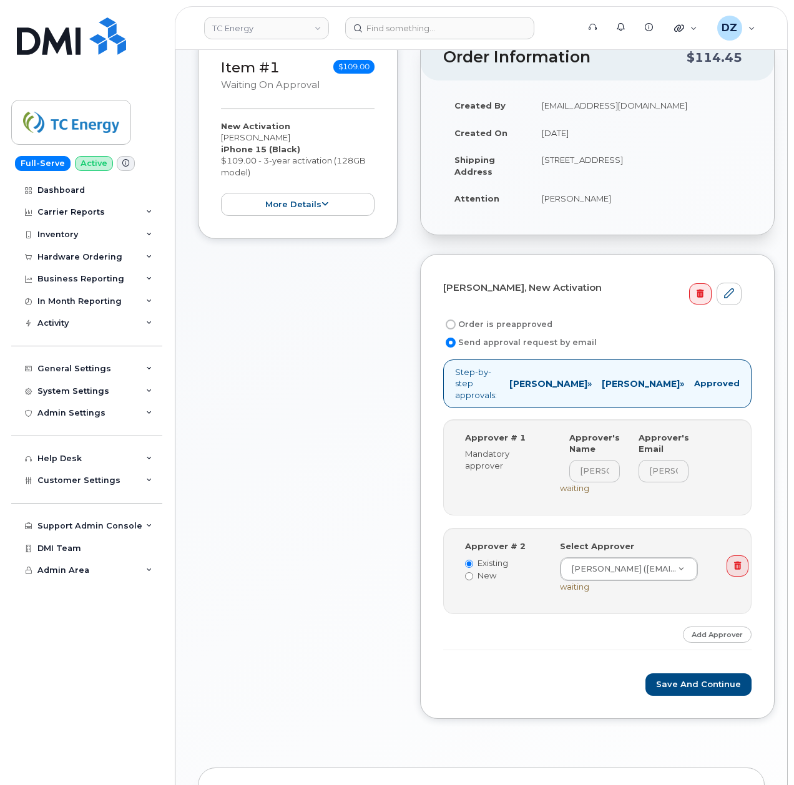
scroll to position [166, 0]
click at [726, 554] on link at bounding box center [737, 564] width 22 height 21
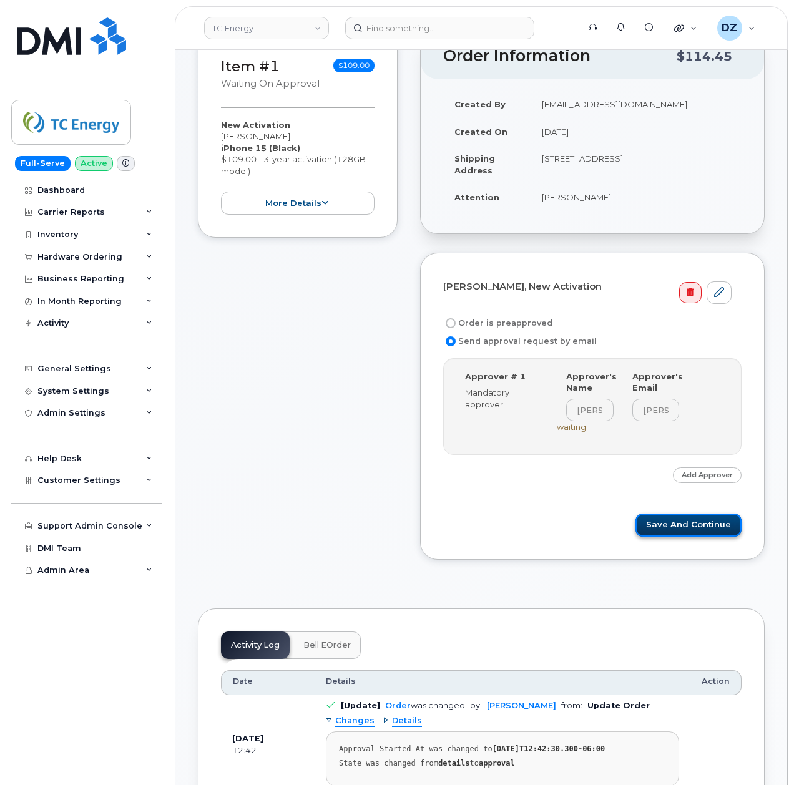
click at [702, 515] on button "Save and Continue" at bounding box center [688, 525] width 106 height 23
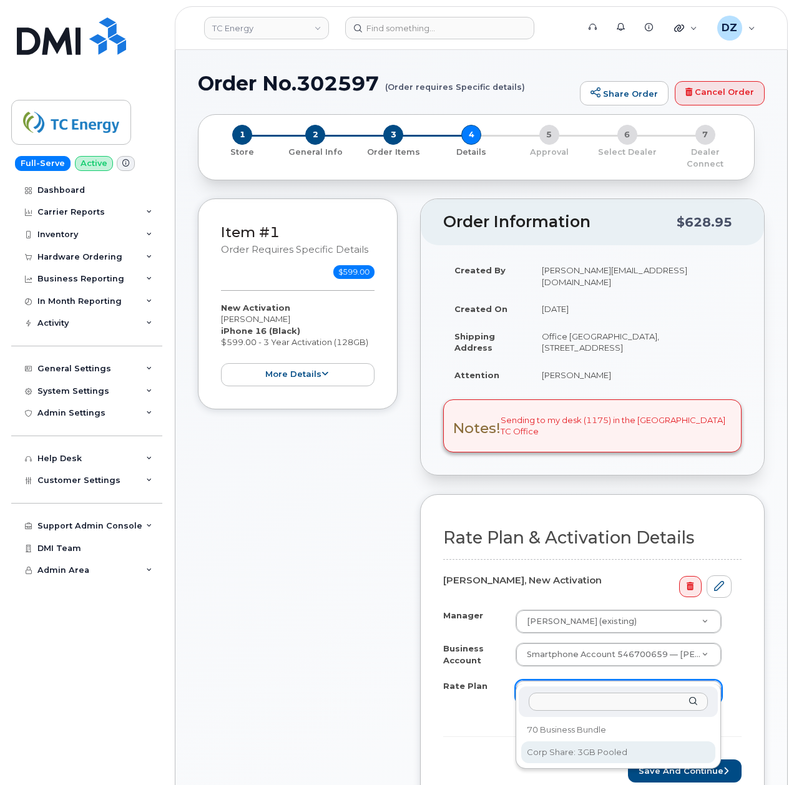
select select "Corp Share: 3GB Pooled"
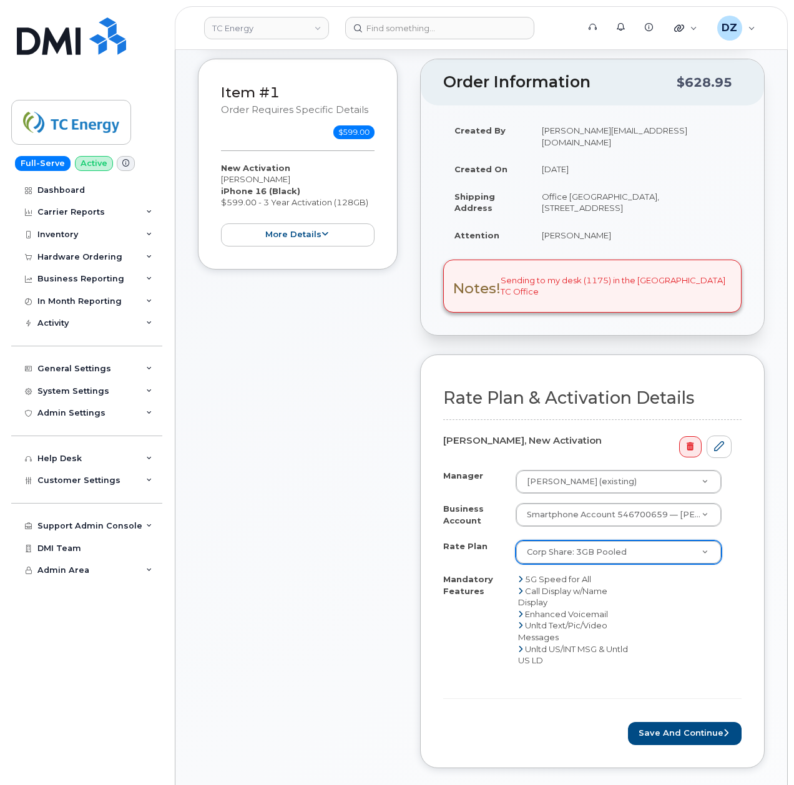
scroll to position [166, 0]
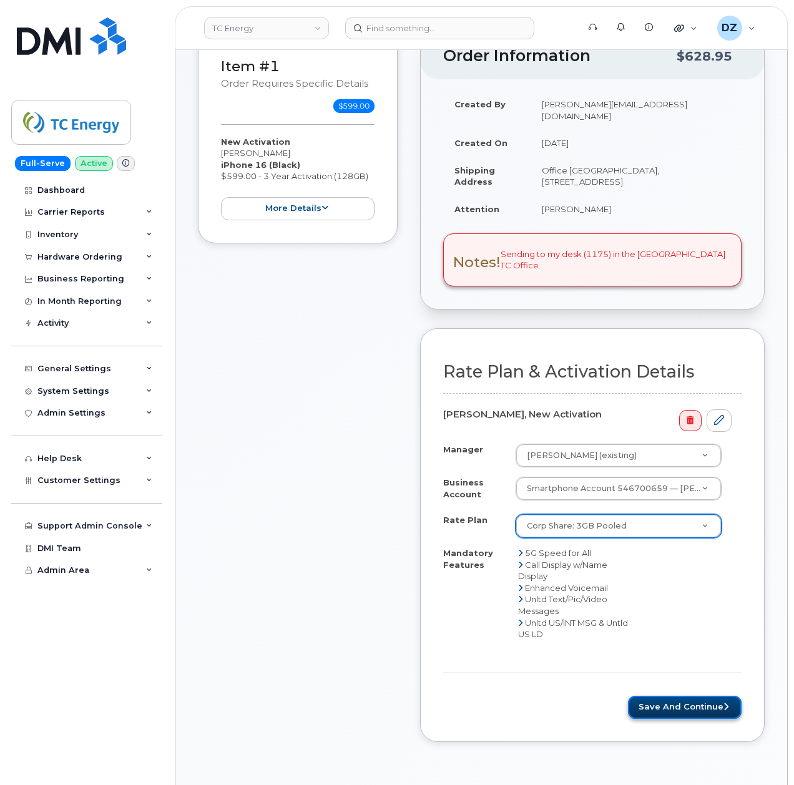
click at [675, 696] on button "Save and Continue" at bounding box center [685, 707] width 114 height 23
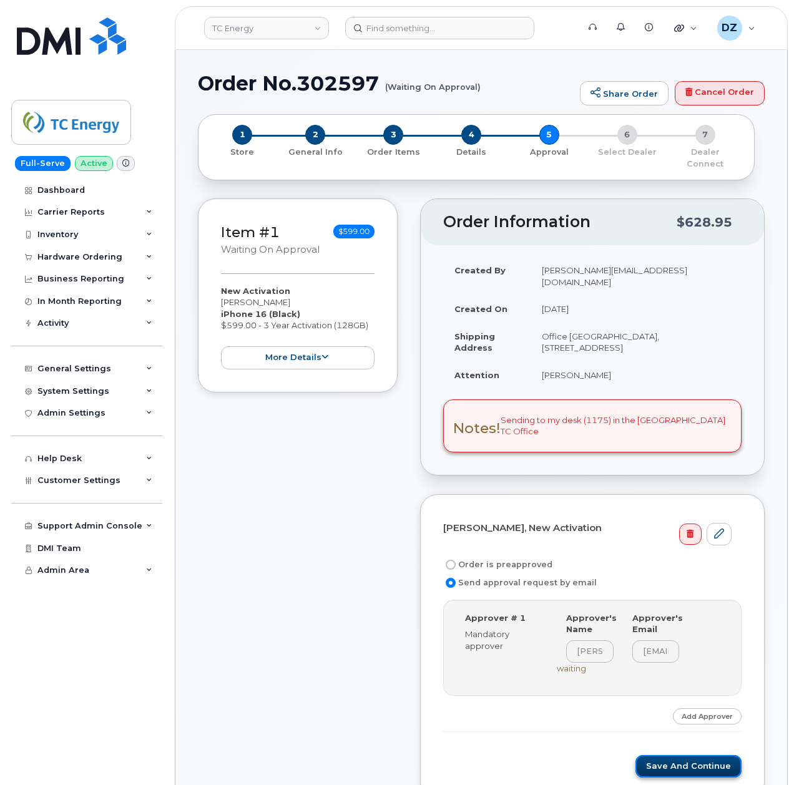
click at [684, 755] on button "Save and Continue" at bounding box center [688, 766] width 106 height 23
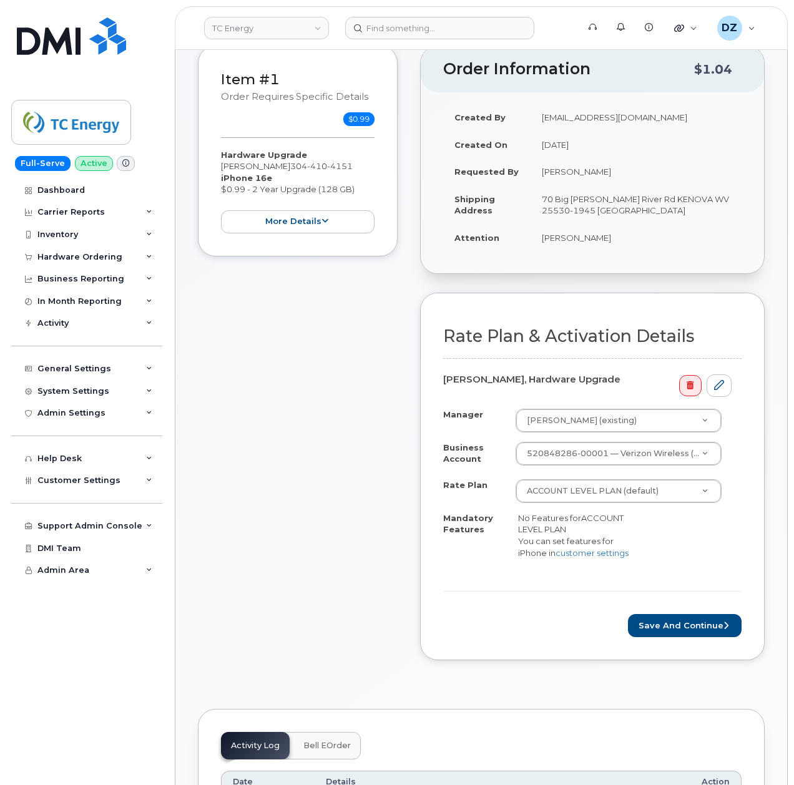
scroll to position [166, 0]
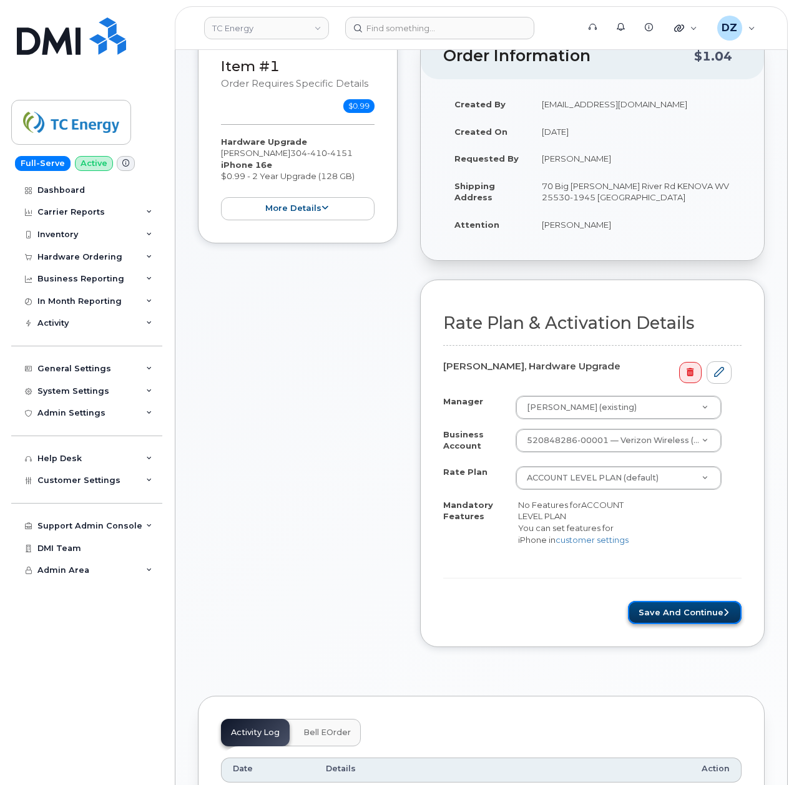
click at [687, 618] on button "Save and Continue" at bounding box center [685, 612] width 114 height 23
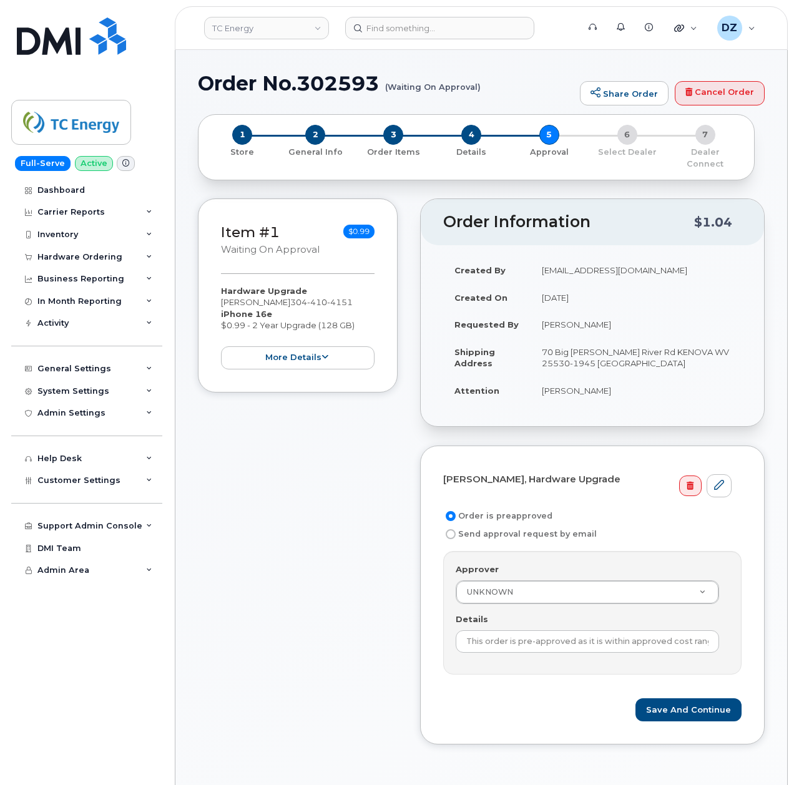
click at [292, 297] on span "304 410 4151" at bounding box center [321, 302] width 62 height 10
copy span "304 410 4151"
click at [485, 527] on label "Send approval request by email" at bounding box center [519, 534] width 153 height 15
click at [455, 529] on input "Send approval request by email" at bounding box center [451, 534] width 10 height 10
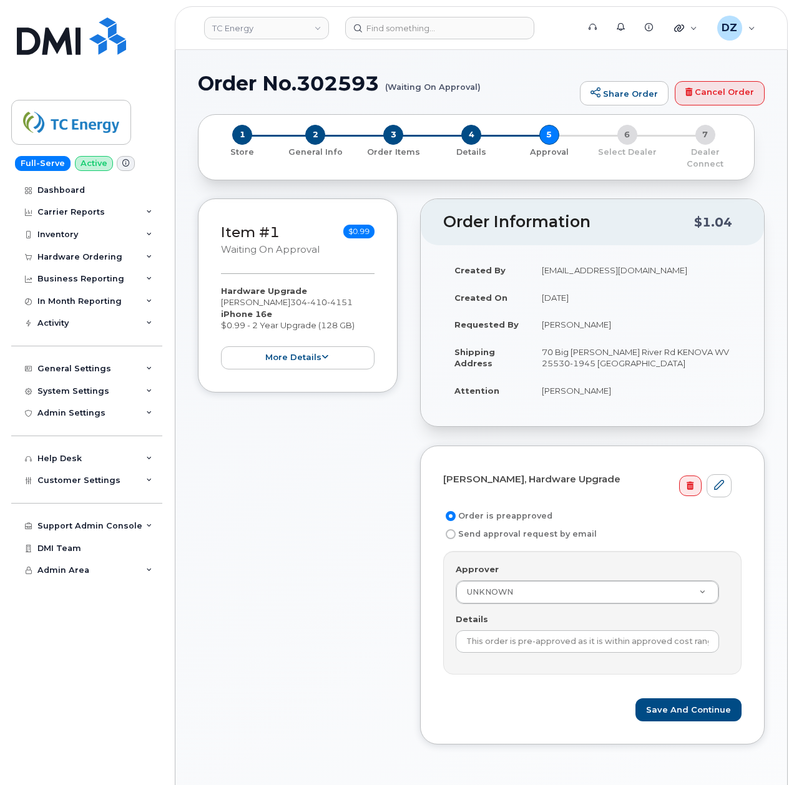
radio input "true"
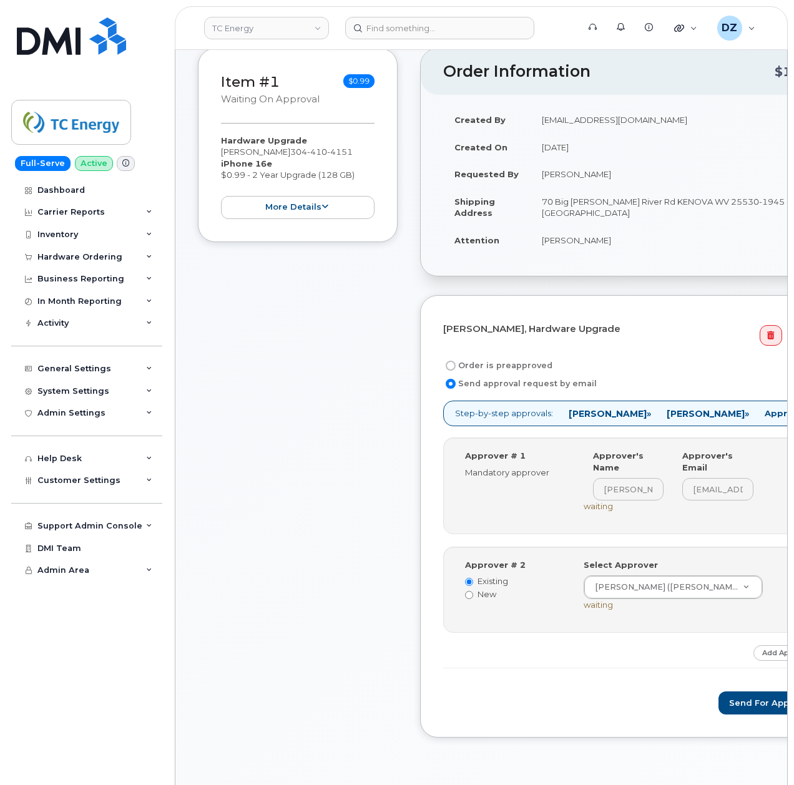
scroll to position [166, 0]
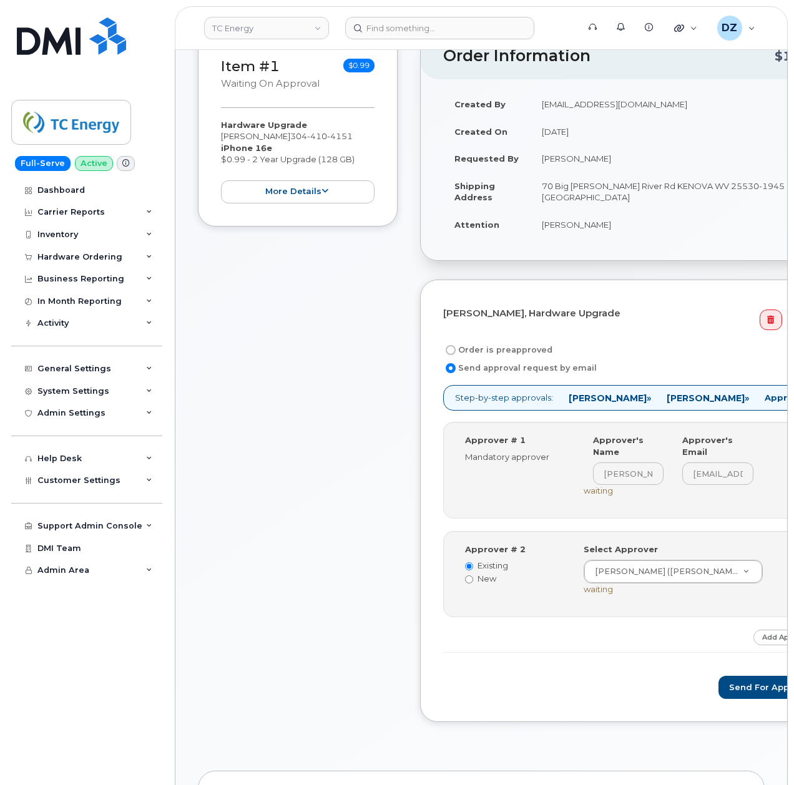
click at [793, 573] on icon at bounding box center [802, 569] width 7 height 8
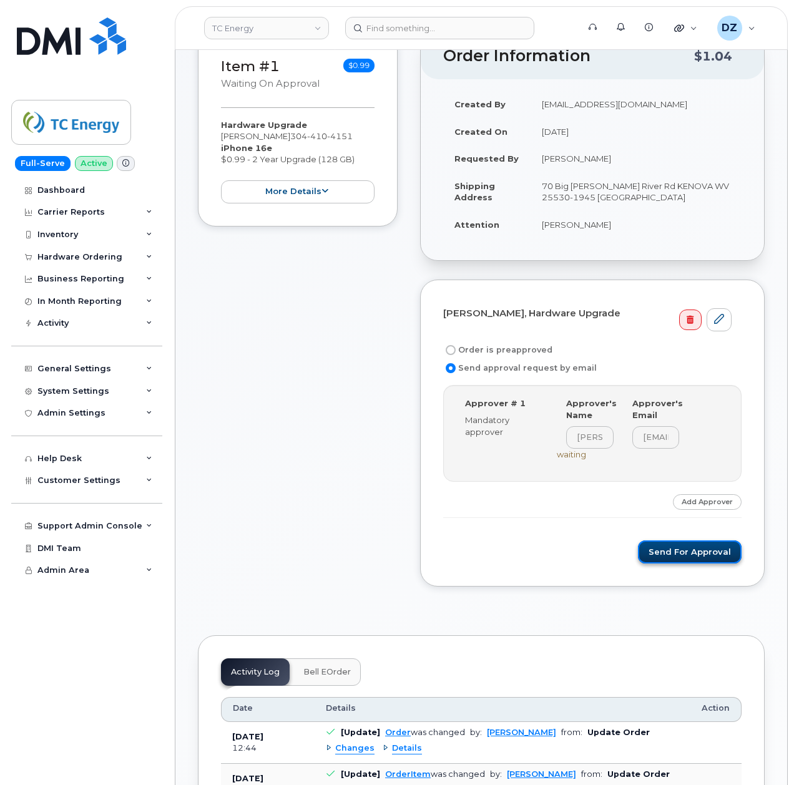
click at [702, 540] on button "Send for Approval" at bounding box center [690, 551] width 104 height 23
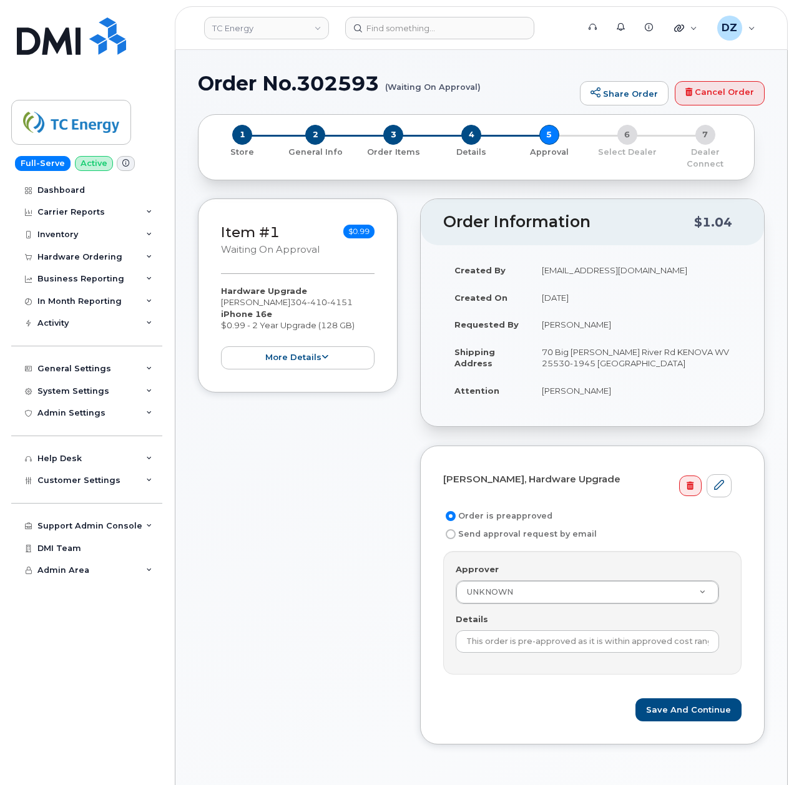
click at [317, 535] on div "Item #1 Waiting On Approval $0.99 Hardware Upgrade Anthony Acord 304 410 4151 i…" at bounding box center [298, 480] width 200 height 565
click at [488, 527] on label "Send approval request by email" at bounding box center [519, 534] width 153 height 15
click at [455, 529] on input "Send approval request by email" at bounding box center [451, 534] width 10 height 10
radio input "true"
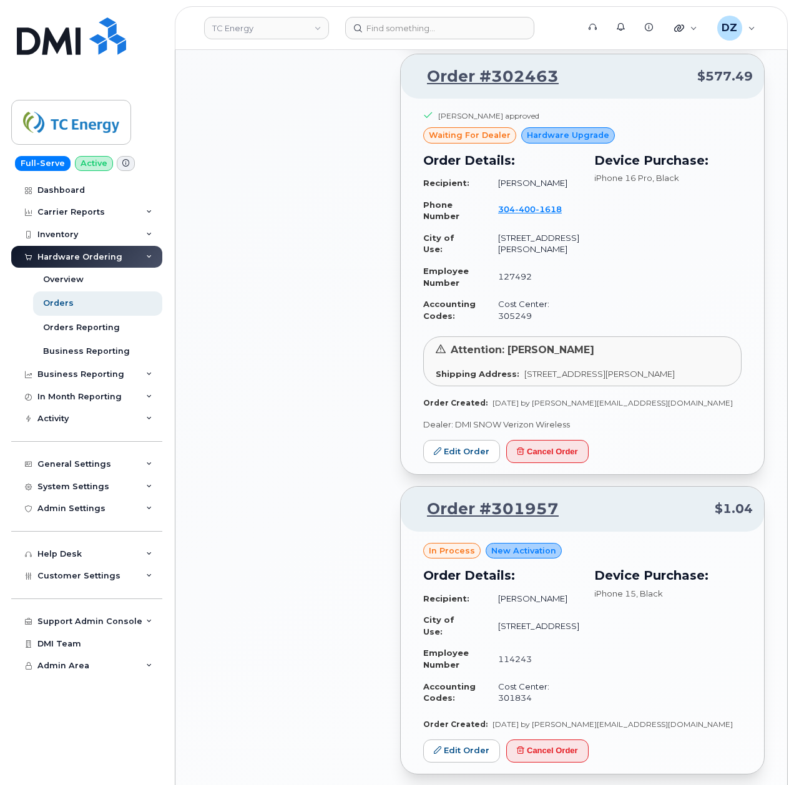
scroll to position [1497, 0]
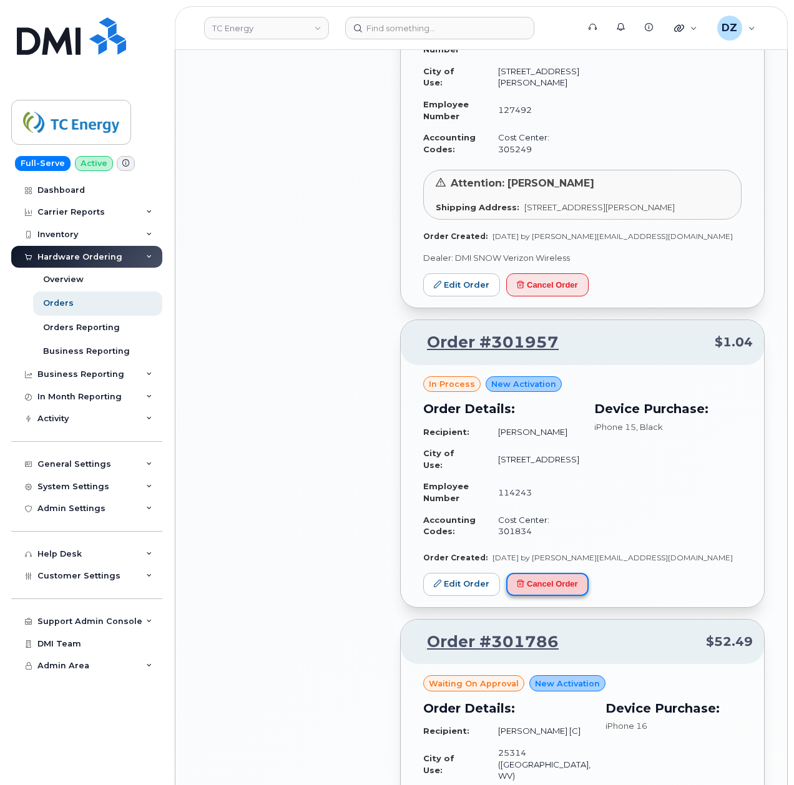
click at [560, 596] on button "Cancel Order" at bounding box center [547, 584] width 82 height 23
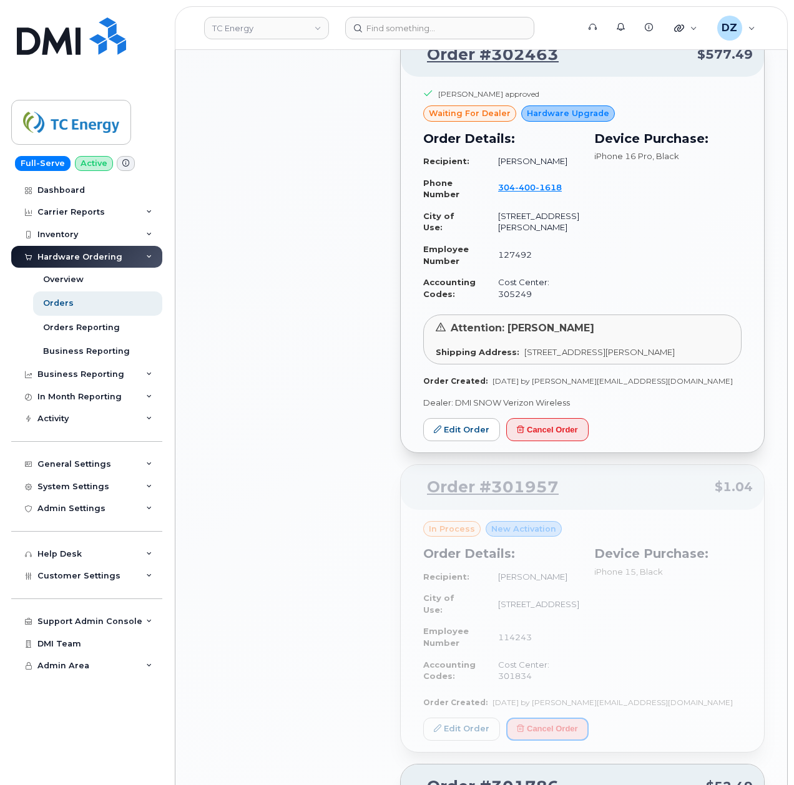
scroll to position [1248, 0]
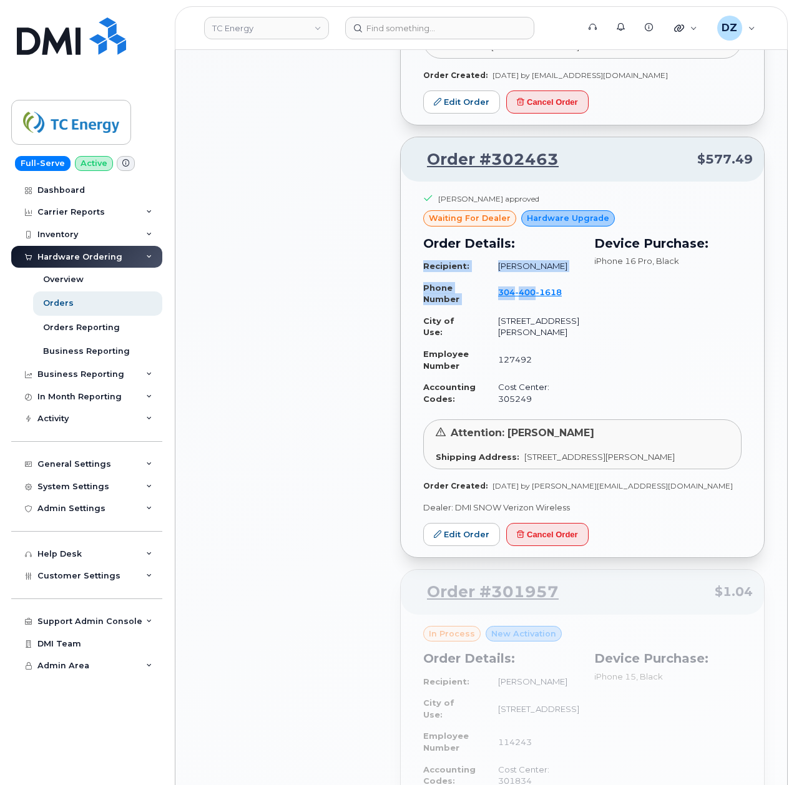
drag, startPoint x: 575, startPoint y: 303, endPoint x: 547, endPoint y: 311, distance: 28.6
click at [547, 311] on div "Order Details: Recipient: [PERSON_NAME] Phone Number [PHONE_NUMBER] City of Use…" at bounding box center [501, 321] width 171 height 191
click at [577, 333] on div "Order Details: Recipient: [PERSON_NAME] Phone Number [PHONE_NUMBER] City of Use…" at bounding box center [501, 321] width 171 height 191
drag, startPoint x: 568, startPoint y: 304, endPoint x: 504, endPoint y: 308, distance: 63.8
click at [504, 308] on td "[PHONE_NUMBER]" at bounding box center [533, 293] width 92 height 33
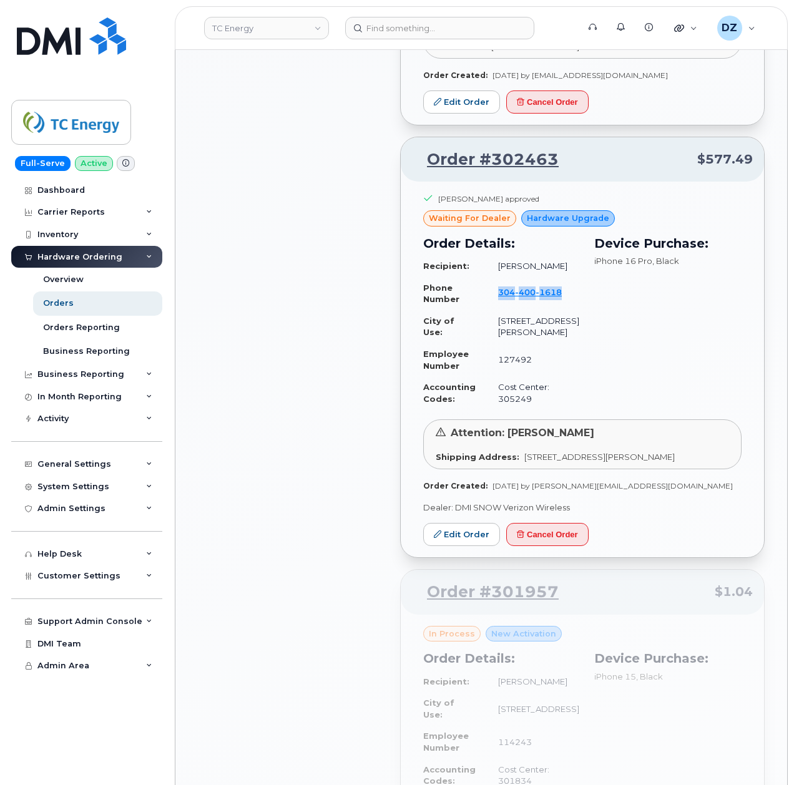
copy span "[PHONE_NUMBER]"
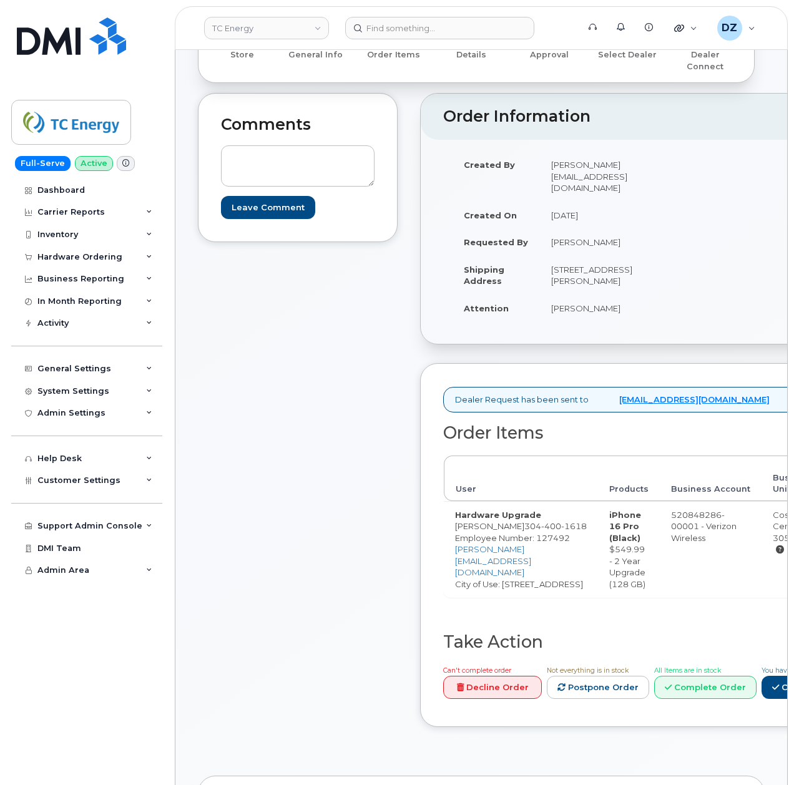
scroll to position [83, 0]
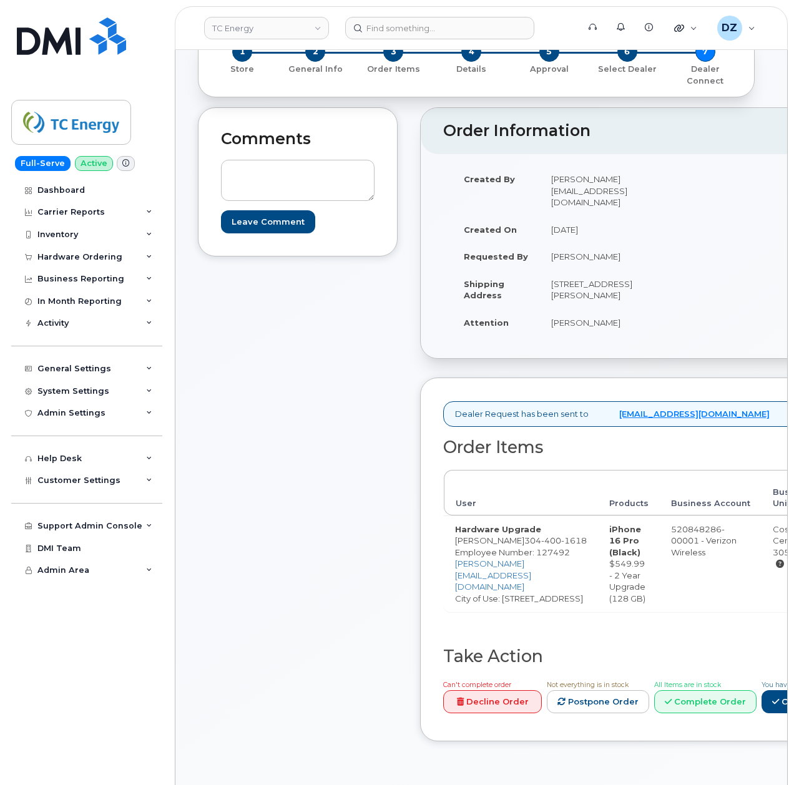
click at [524, 545] on span "304 400 1618" at bounding box center [555, 540] width 62 height 10
click at [465, 554] on td "Hardware Upgrade Jesse Matheny 304 400 1618 Employee Number: 127492 jesse_mathe…" at bounding box center [521, 563] width 154 height 97
click at [485, 557] on td "Hardware Upgrade Jesse Matheny 304 400 1618 Employee Number: 127492 jesse_mathe…" at bounding box center [521, 563] width 154 height 97
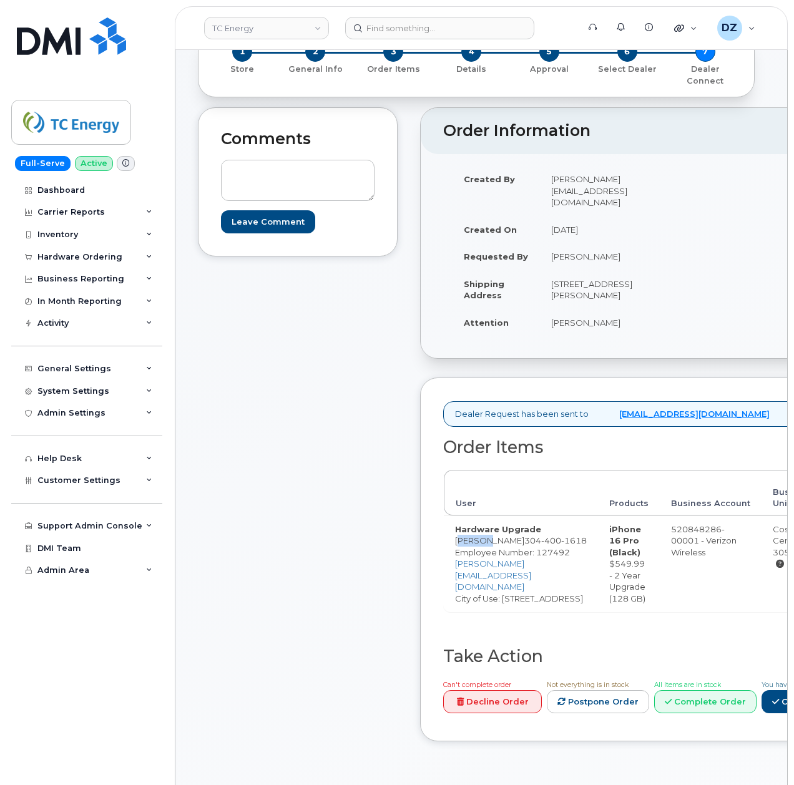
copy td "Jesse Matheny"
click at [540, 285] on td "[STREET_ADDRESS][PERSON_NAME]" at bounding box center [601, 289] width 122 height 39
click at [607, 283] on td "[STREET_ADDRESS][PERSON_NAME]" at bounding box center [601, 289] width 122 height 39
copy td "5603 Charleston Rd"
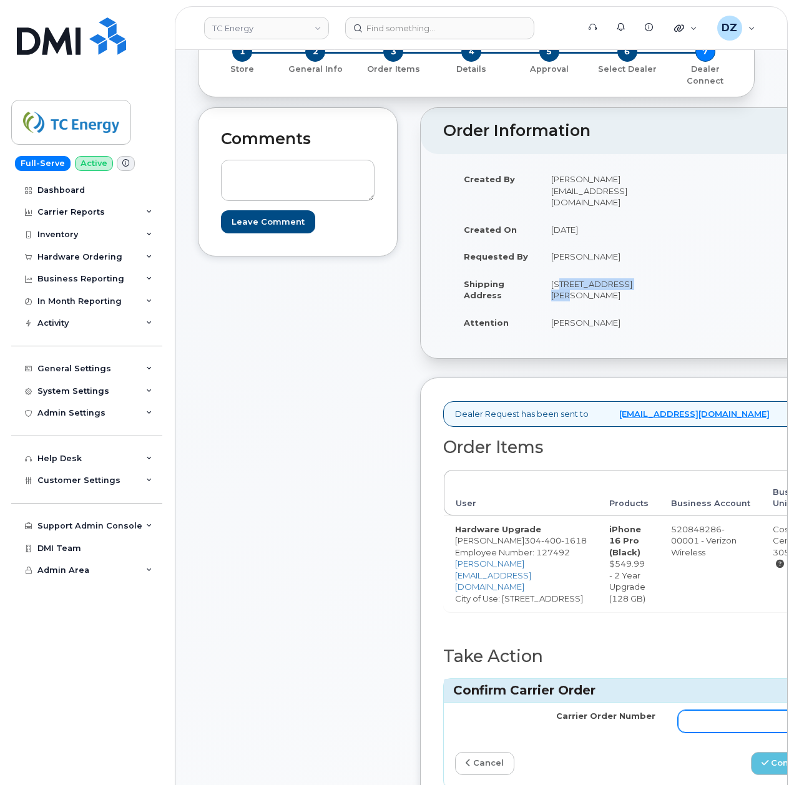
click at [687, 733] on input "Carrier Order Number" at bounding box center [778, 721] width 200 height 22
paste input "MB3000599555309"
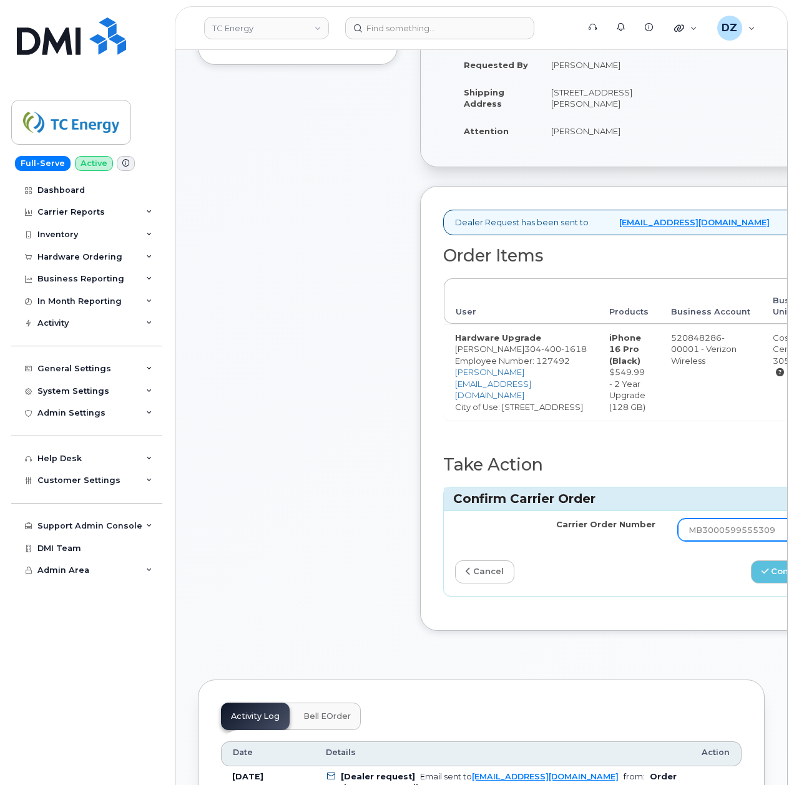
scroll to position [416, 0]
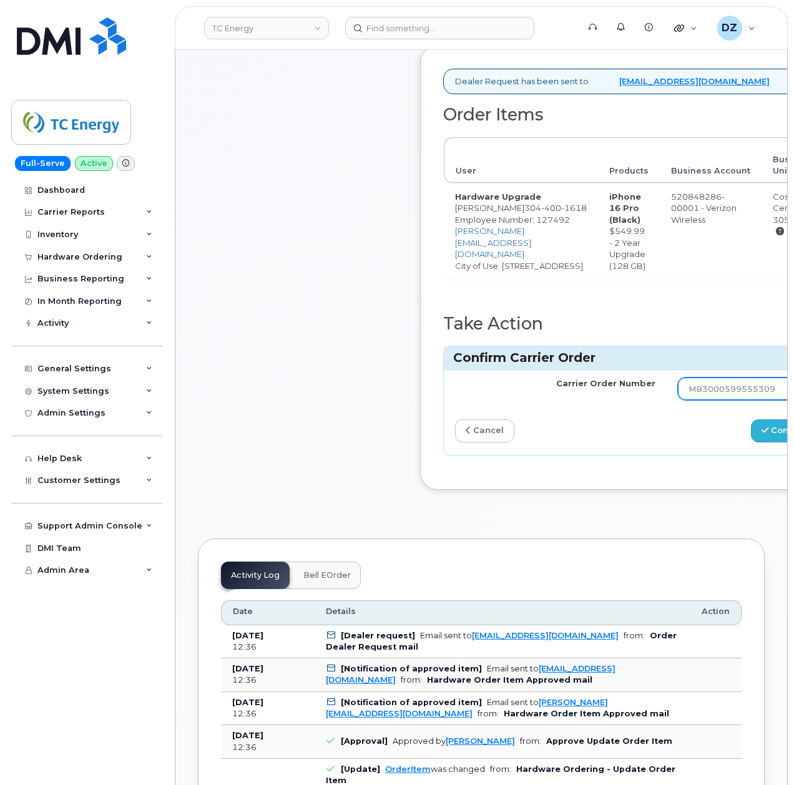
type input "MB3000599555309"
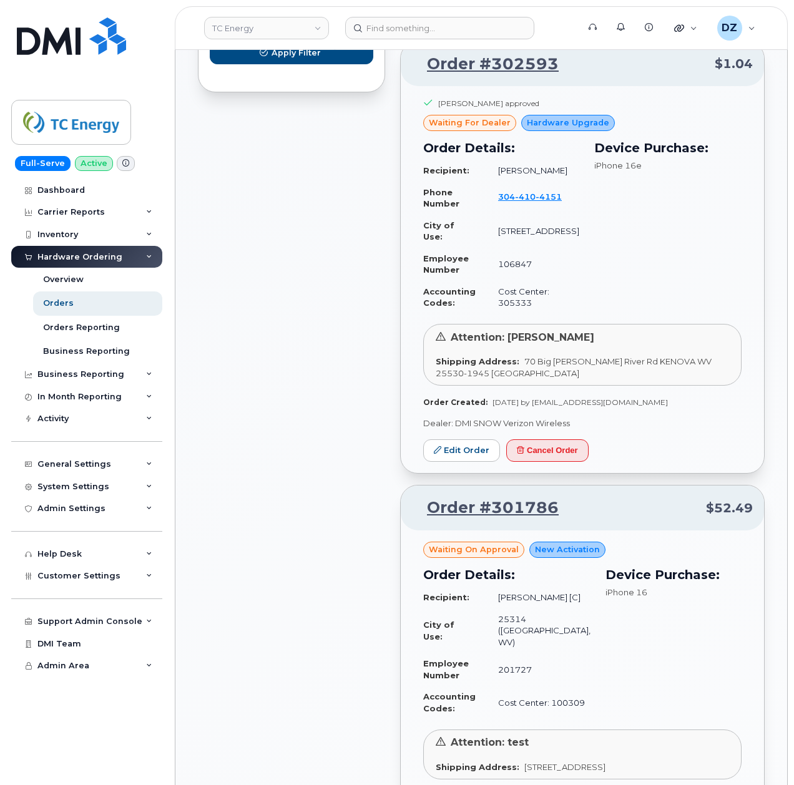
scroll to position [832, 0]
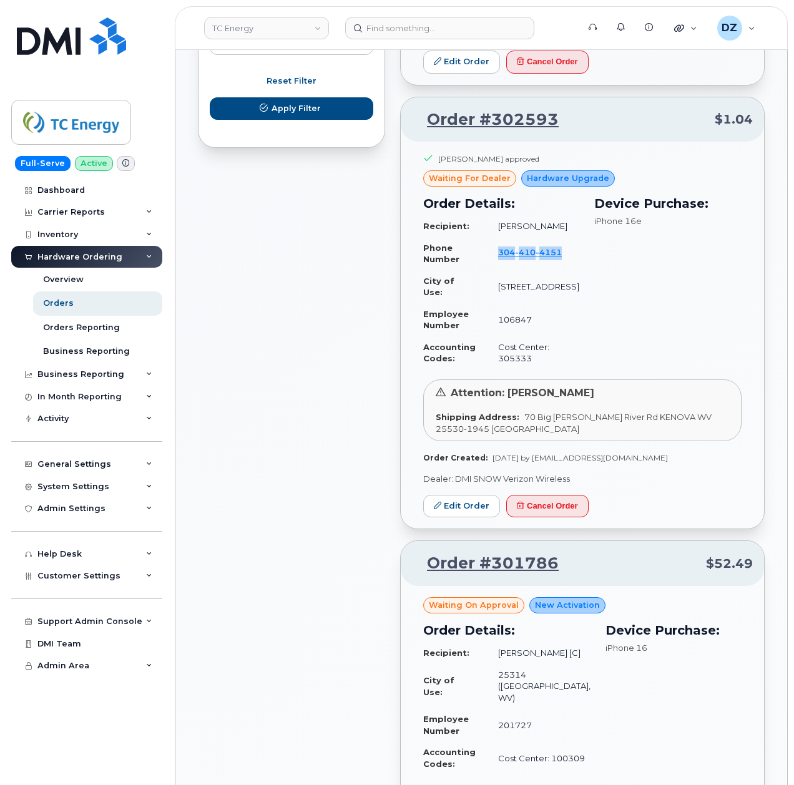
drag, startPoint x: 569, startPoint y: 263, endPoint x: 504, endPoint y: 268, distance: 65.0
click at [504, 268] on td "304 410 4151" at bounding box center [533, 253] width 92 height 33
copy span "304 410 4151"
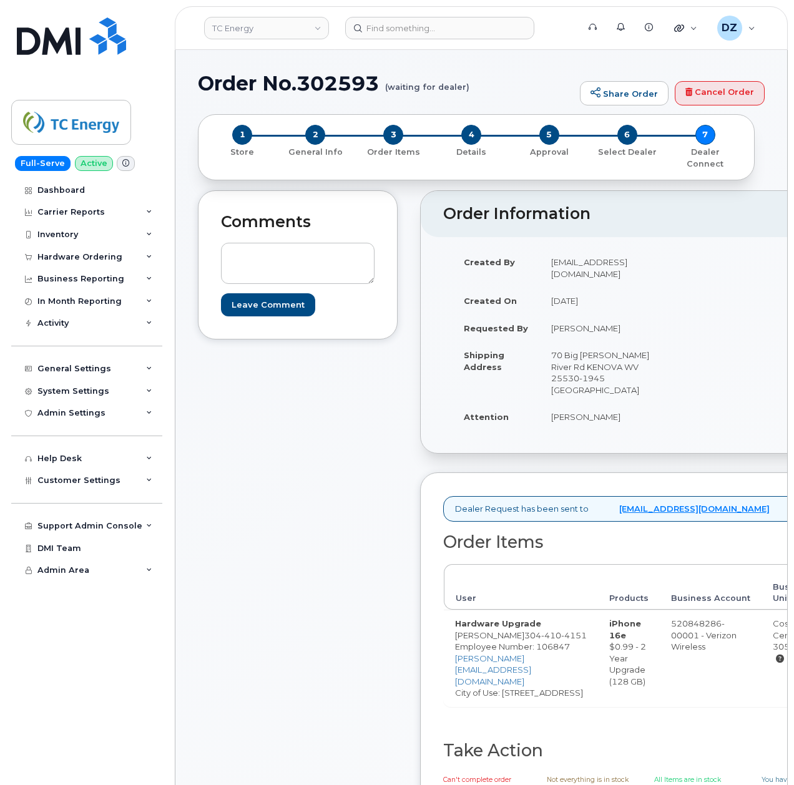
scroll to position [83, 0]
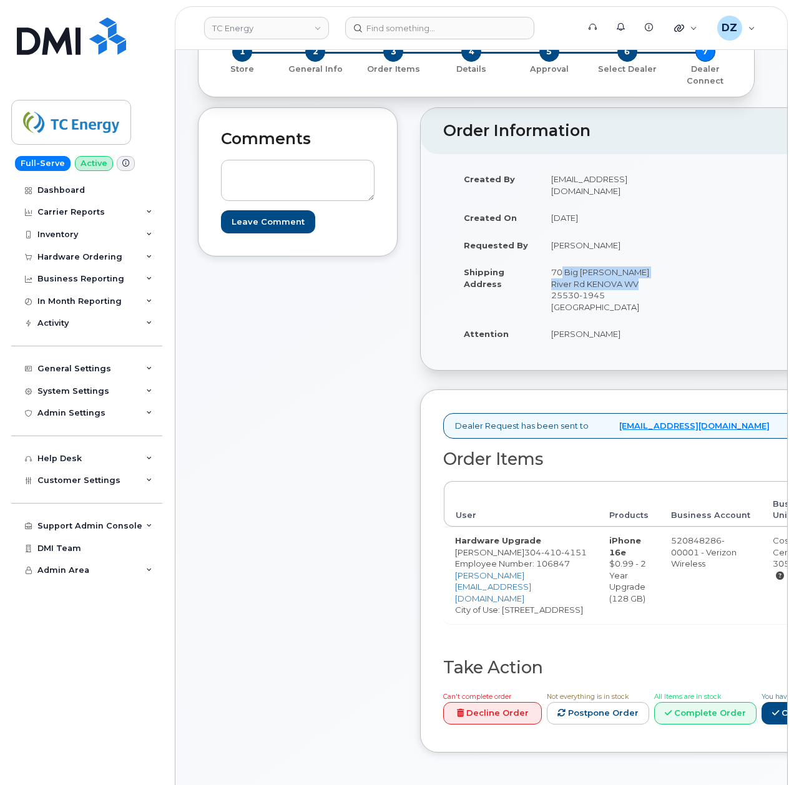
drag, startPoint x: 533, startPoint y: 286, endPoint x: 613, endPoint y: 298, distance: 80.8
click at [613, 298] on td "70 Big Sandy River Rd KENOVA WV 25530-1945 UNITED STATES" at bounding box center [601, 289] width 122 height 62
click at [540, 337] on td "[PERSON_NAME]" at bounding box center [601, 333] width 122 height 27
drag, startPoint x: 539, startPoint y: 337, endPoint x: 562, endPoint y: 338, distance: 22.5
click at [540, 337] on td "[PERSON_NAME]" at bounding box center [601, 333] width 122 height 27
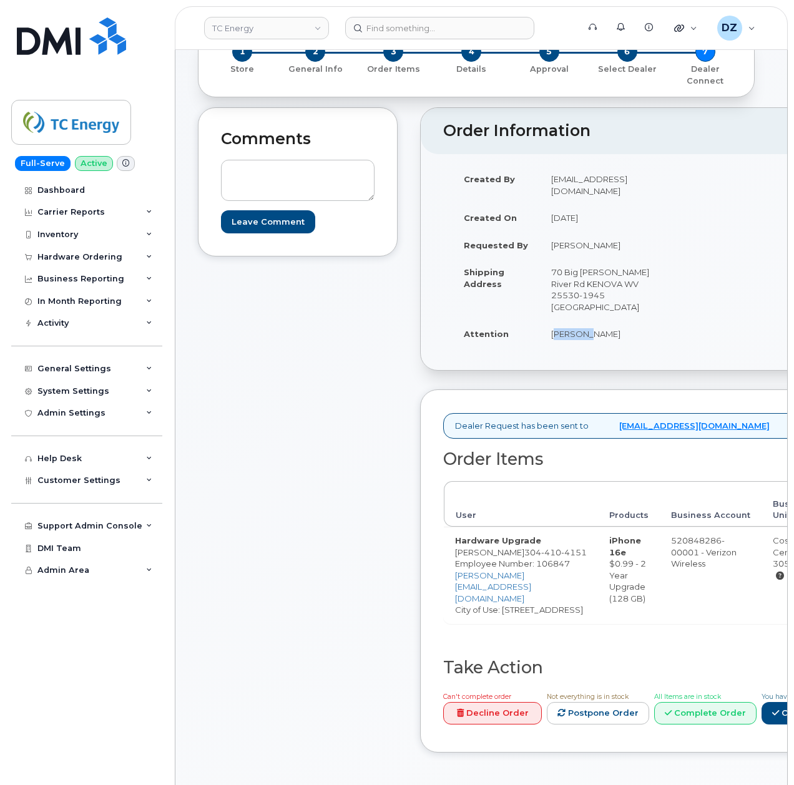
click at [589, 338] on td "[PERSON_NAME]" at bounding box center [601, 333] width 122 height 27
copy td "[PERSON_NAME]"
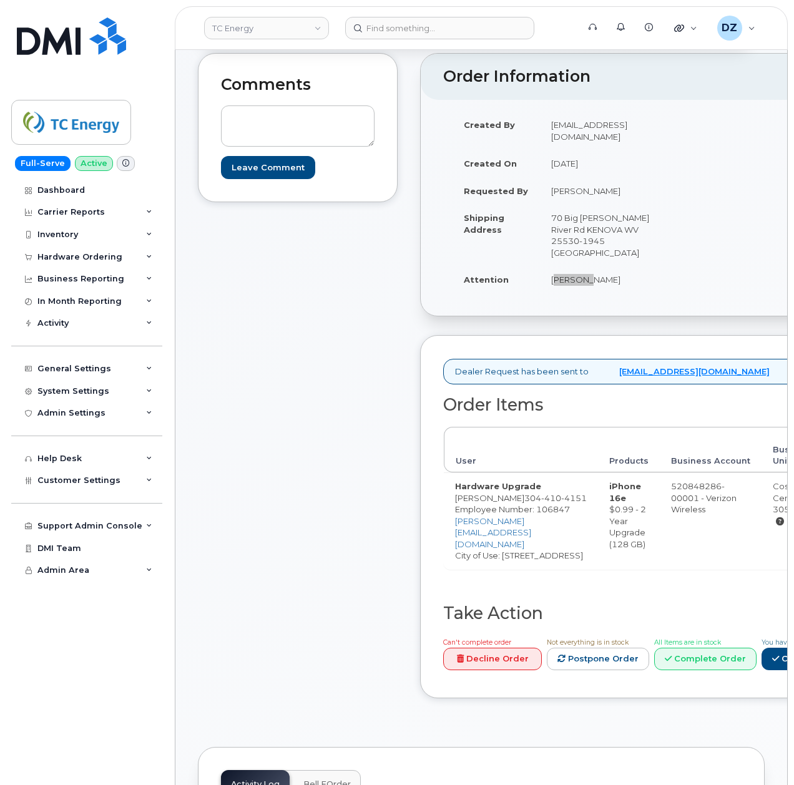
scroll to position [166, 0]
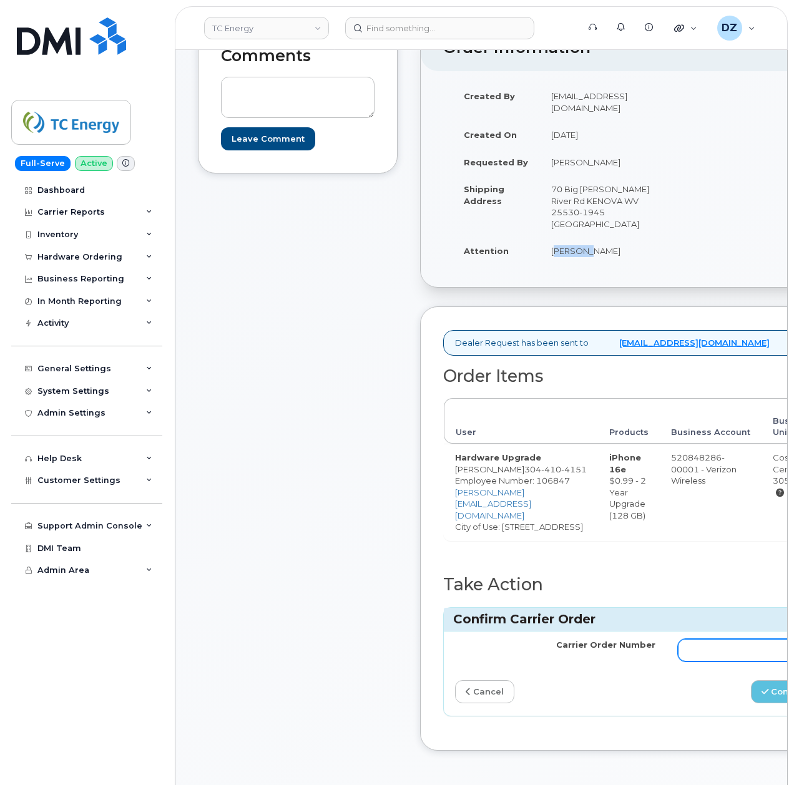
click at [742, 644] on input "Carrier Order Number" at bounding box center [778, 650] width 200 height 22
paste input "MB3000599557203"
type input "MB3000599557203"
click at [348, 619] on div "Comments Leave Comment" at bounding box center [298, 396] width 200 height 745
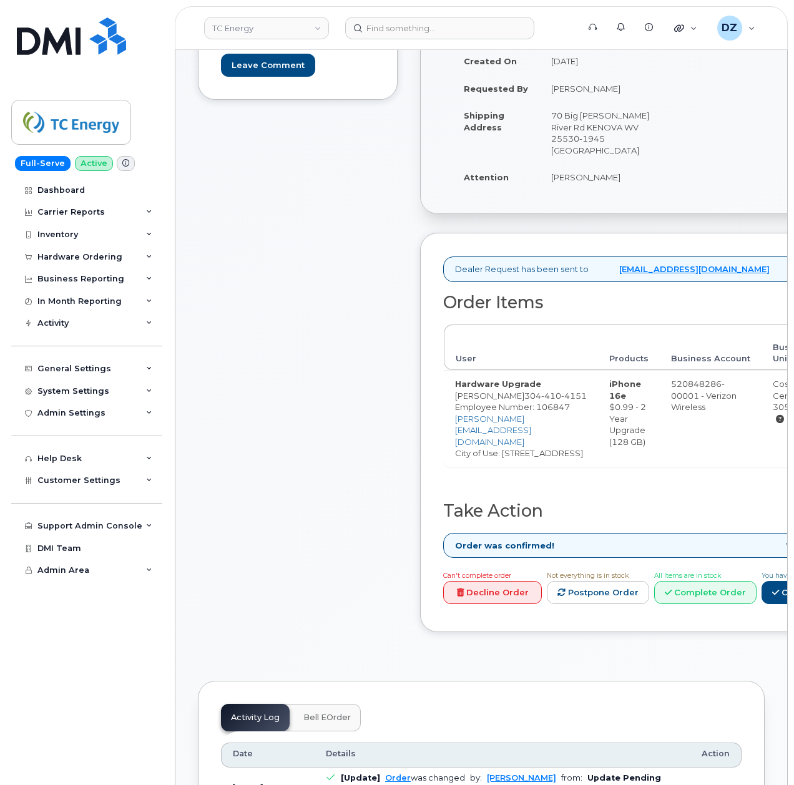
scroll to position [416, 0]
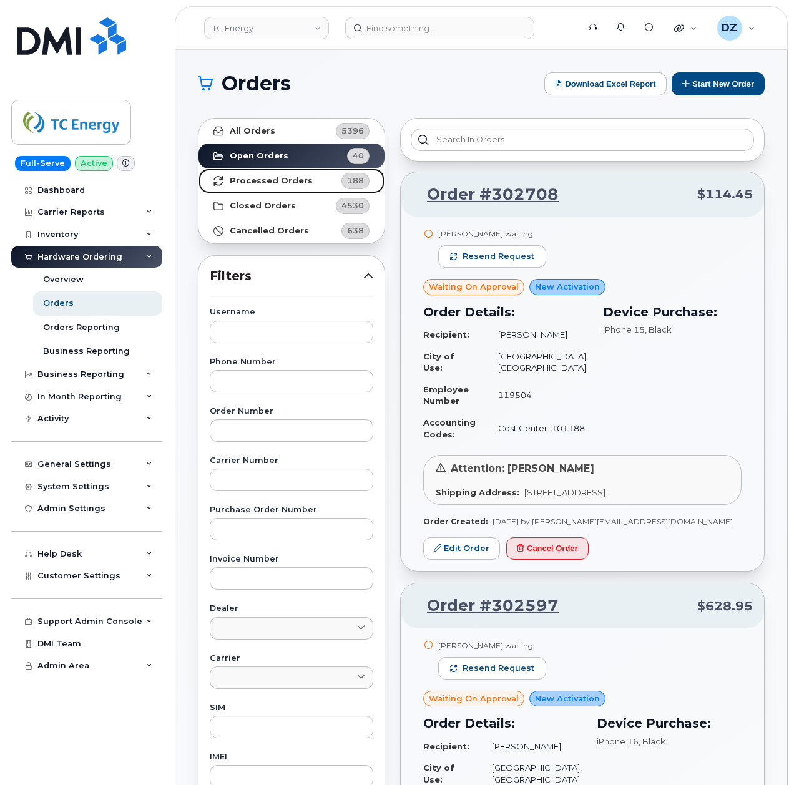
click at [286, 178] on strong "Processed Orders" at bounding box center [271, 181] width 83 height 10
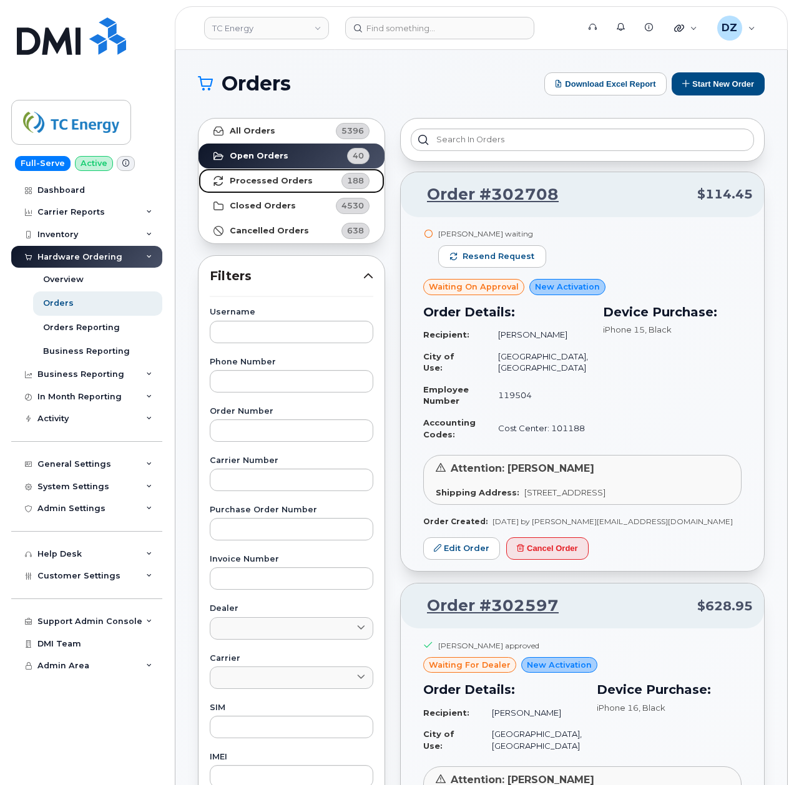
click at [267, 178] on strong "Processed Orders" at bounding box center [271, 181] width 83 height 10
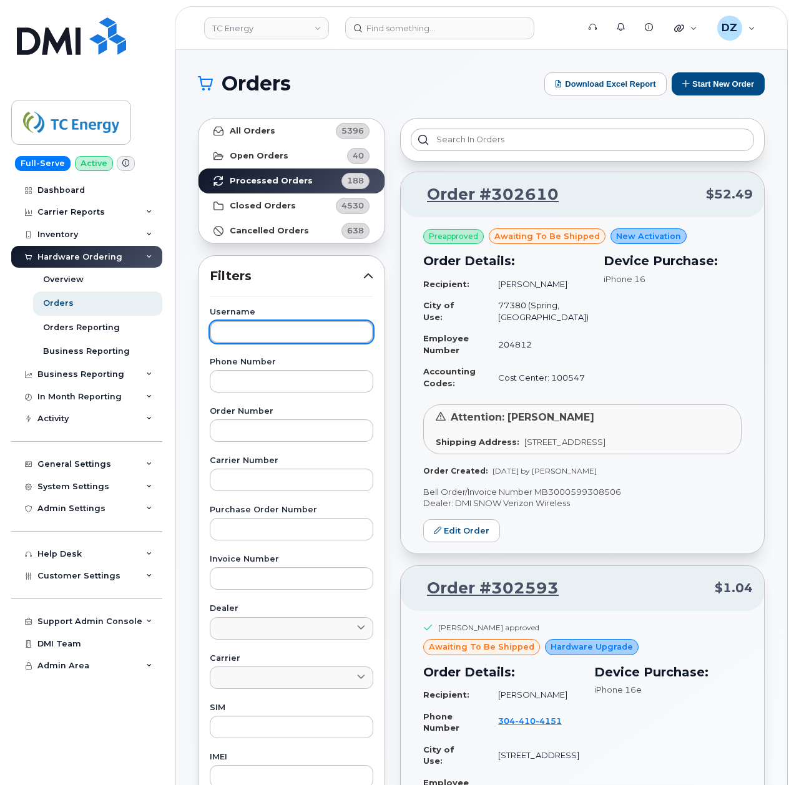
drag, startPoint x: 266, startPoint y: 334, endPoint x: 273, endPoint y: 333, distance: 7.1
click at [266, 335] on input "text" at bounding box center [291, 332] width 163 height 22
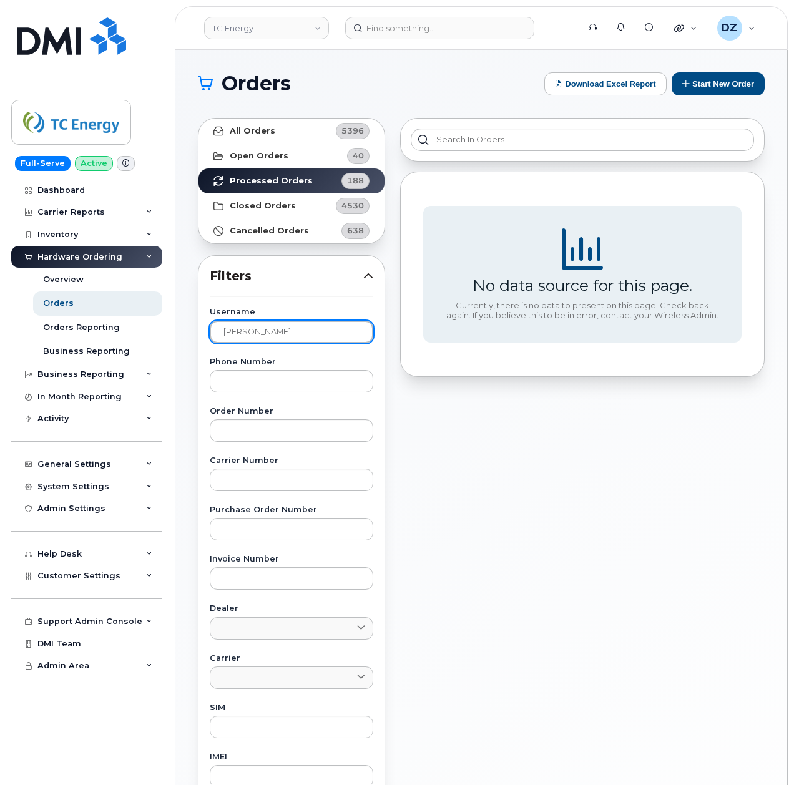
click at [291, 336] on input "Cory" at bounding box center [291, 332] width 163 height 22
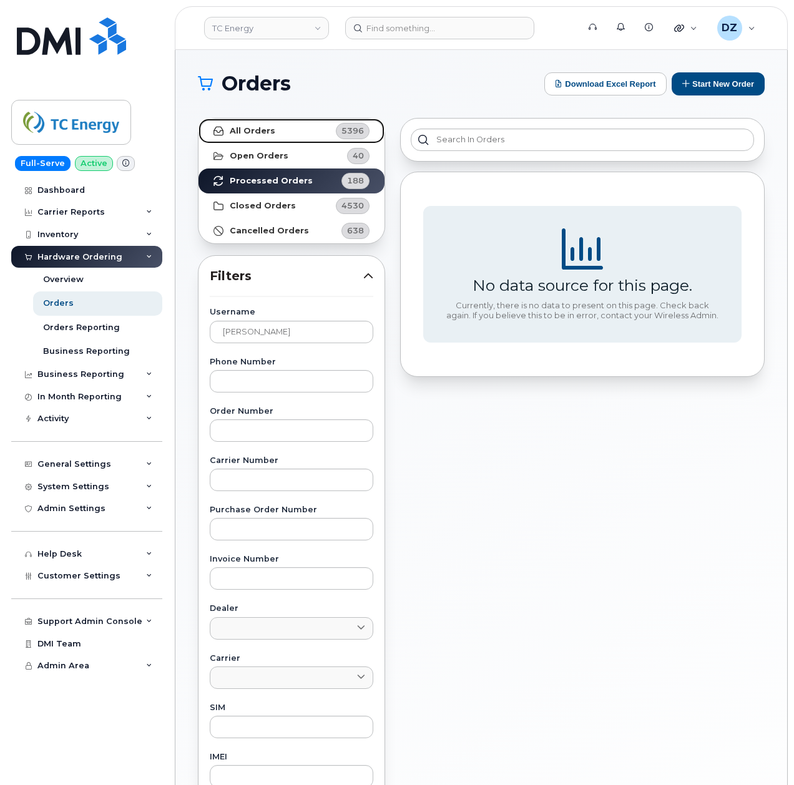
click at [263, 134] on strong "All Orders" at bounding box center [253, 131] width 46 height 10
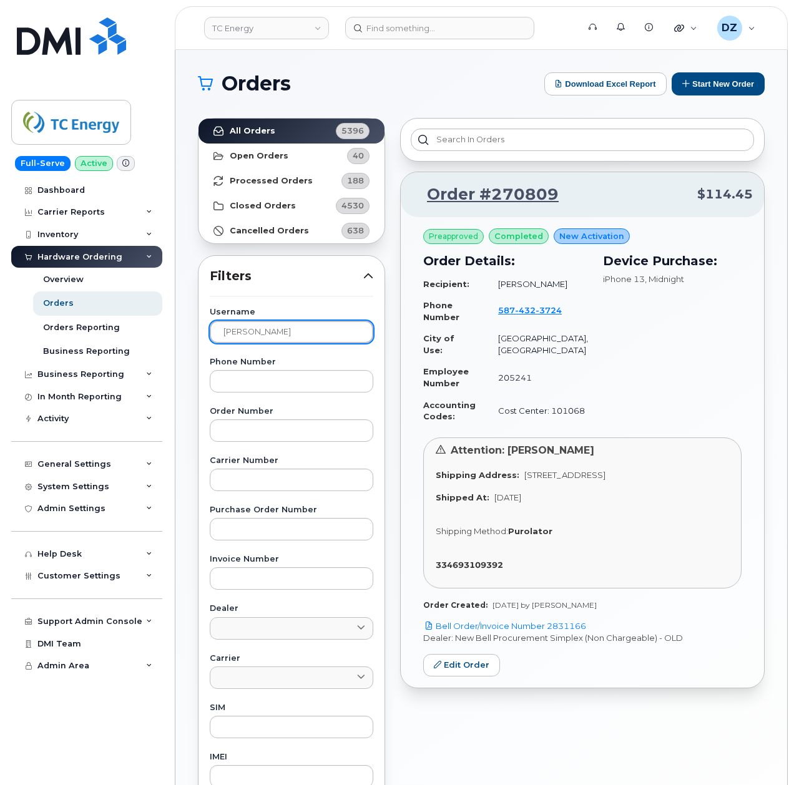
click at [275, 322] on input "Herson" at bounding box center [291, 332] width 163 height 22
type input "Cory"
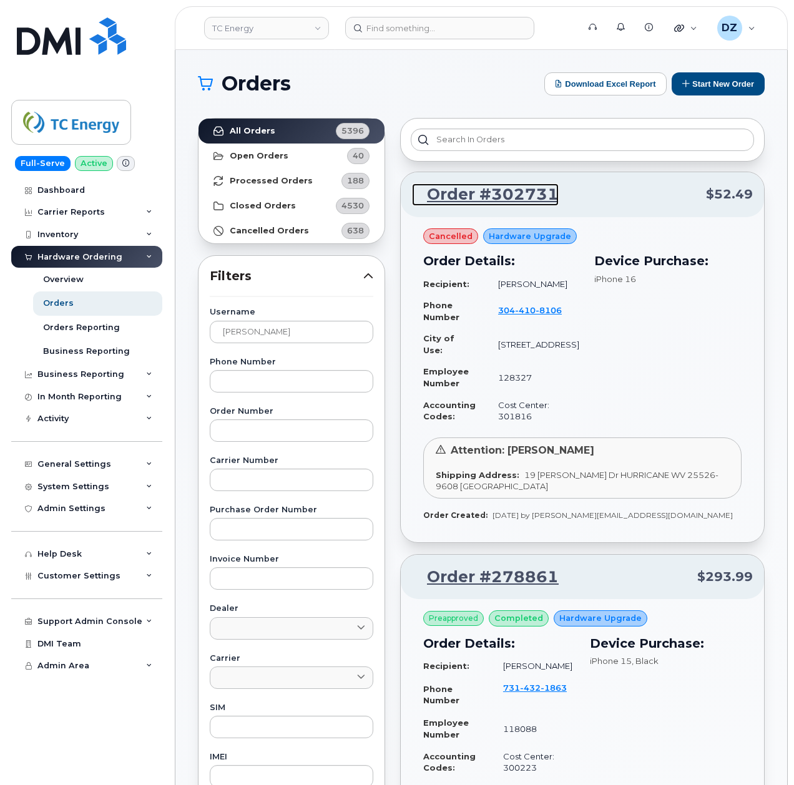
click at [508, 200] on link "Order #302731" at bounding box center [485, 194] width 147 height 22
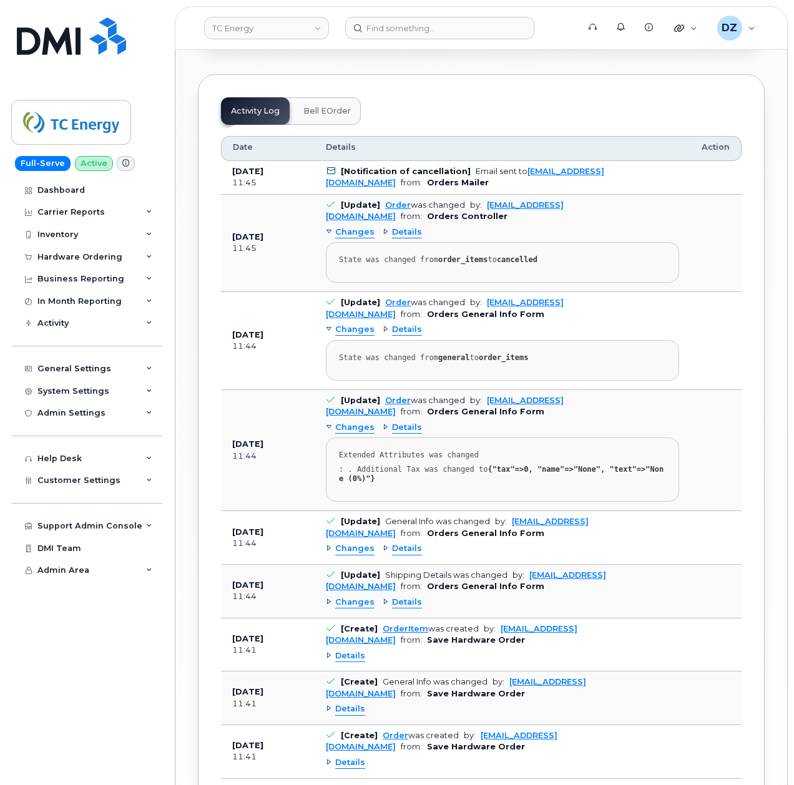
scroll to position [749, 0]
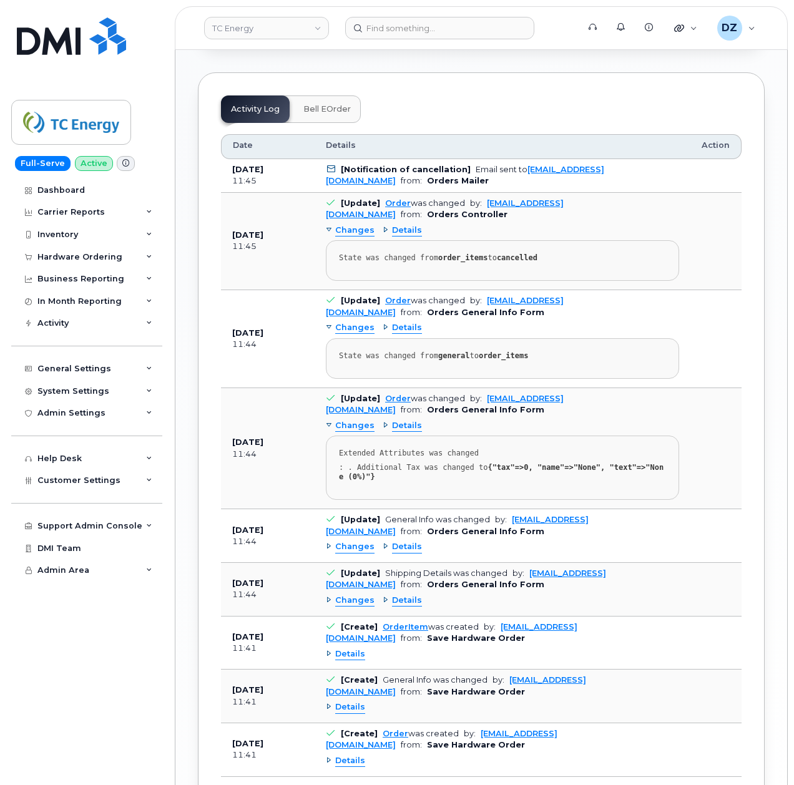
click at [358, 225] on span "Changes" at bounding box center [354, 231] width 39 height 12
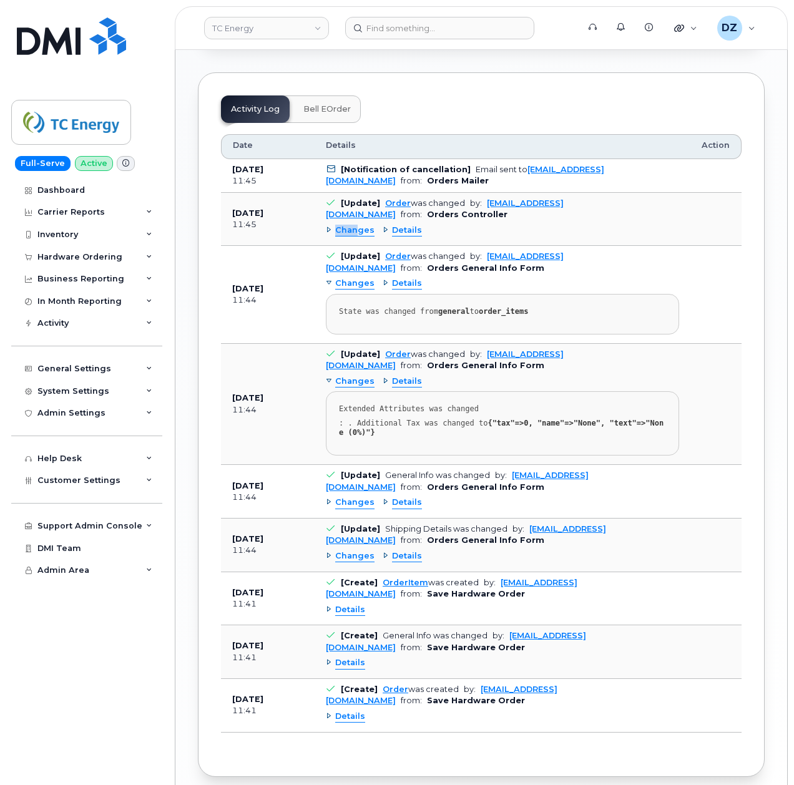
click at [358, 225] on span "Changes" at bounding box center [354, 231] width 39 height 12
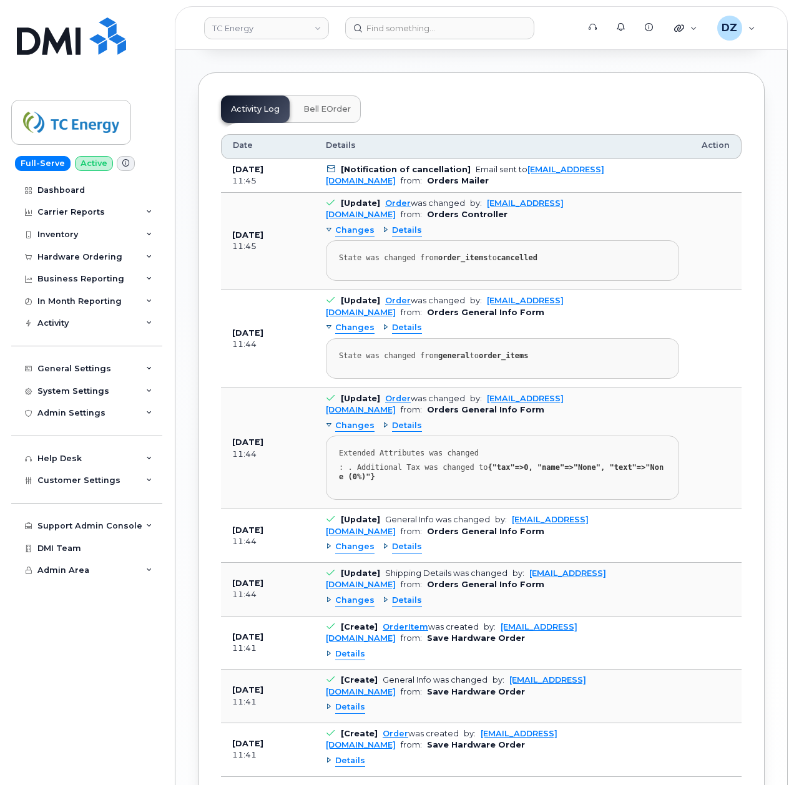
click at [407, 225] on span "Details" at bounding box center [407, 231] width 30 height 12
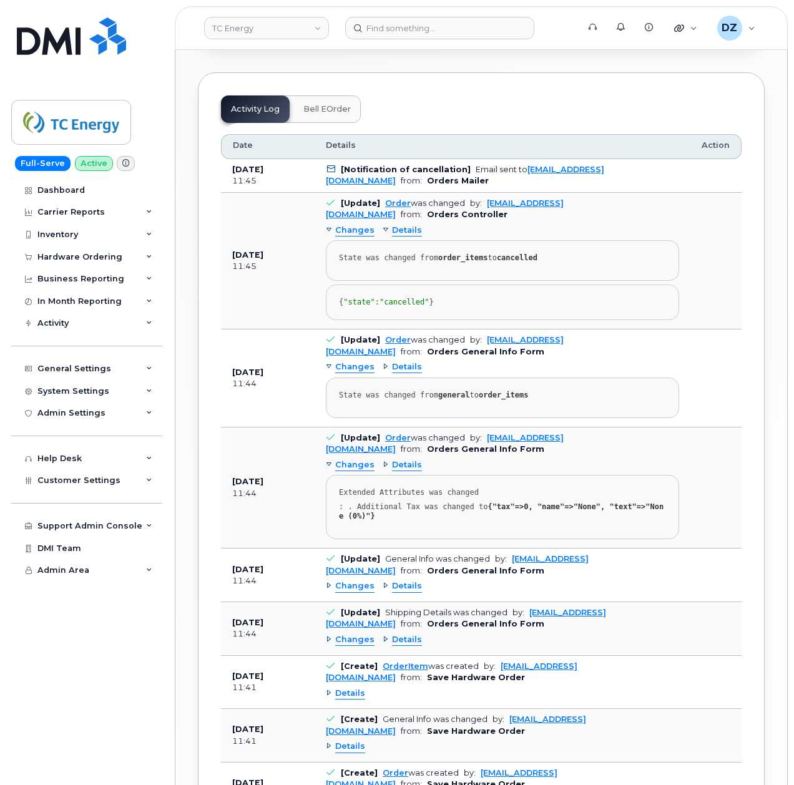
click at [407, 361] on span "Details" at bounding box center [407, 367] width 30 height 12
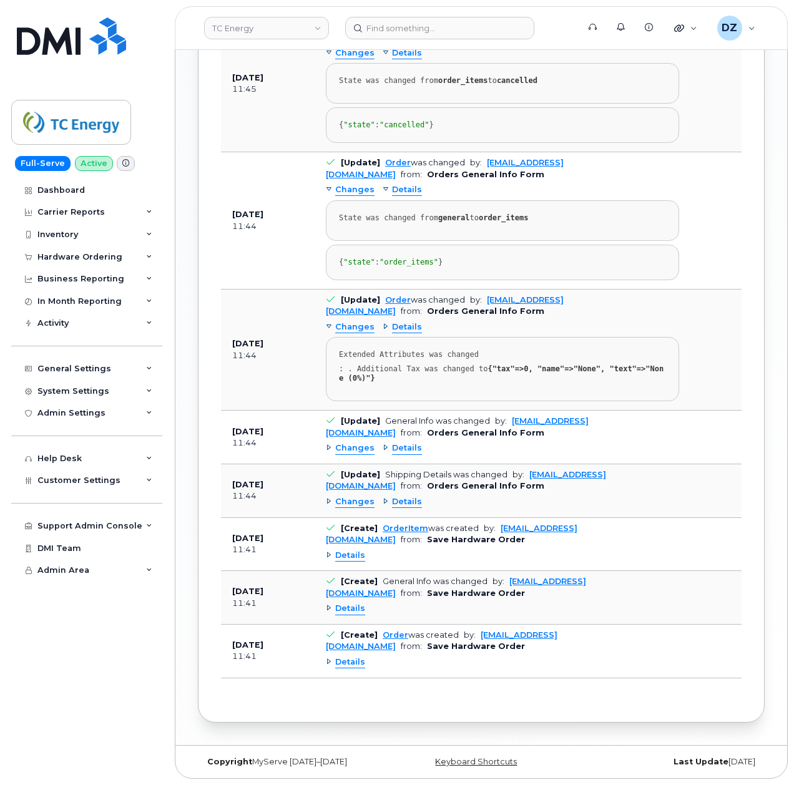
scroll to position [937, 0]
click at [402, 447] on span "Details" at bounding box center [407, 448] width 30 height 12
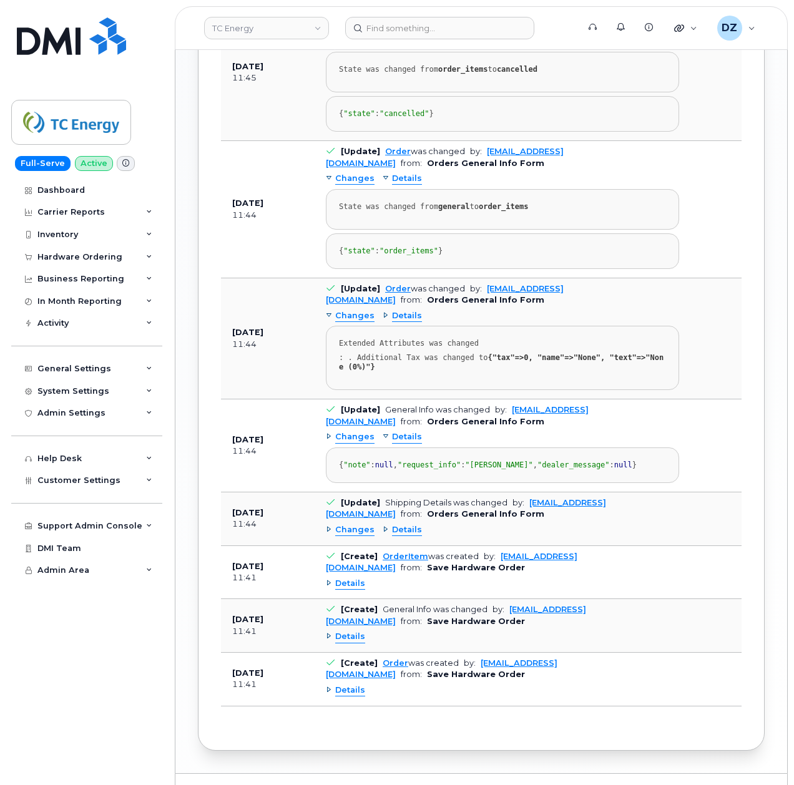
click at [406, 536] on span "Details" at bounding box center [407, 530] width 30 height 12
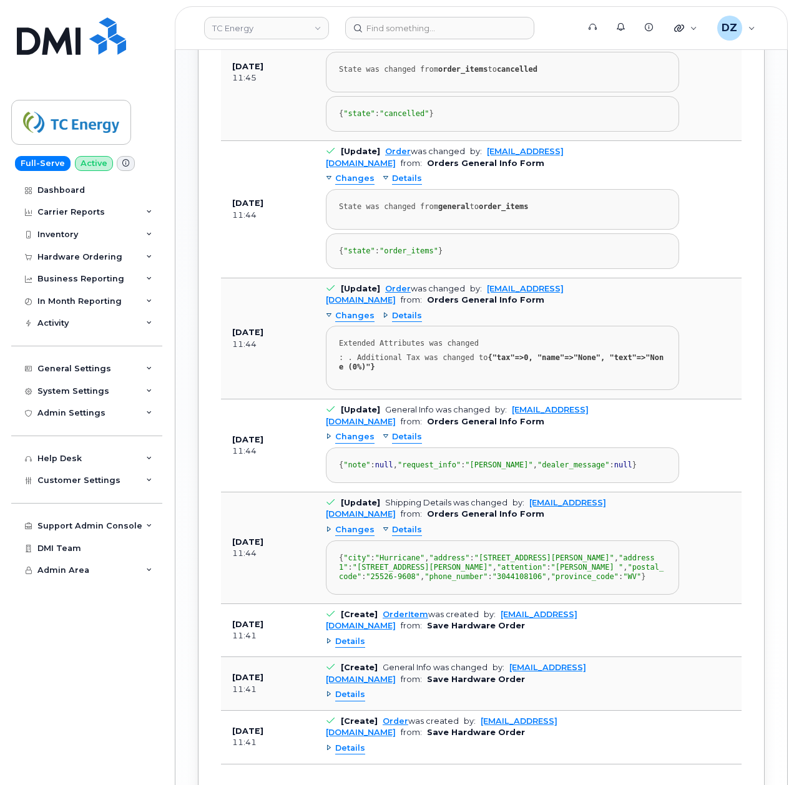
click at [411, 536] on span "Details" at bounding box center [407, 530] width 30 height 12
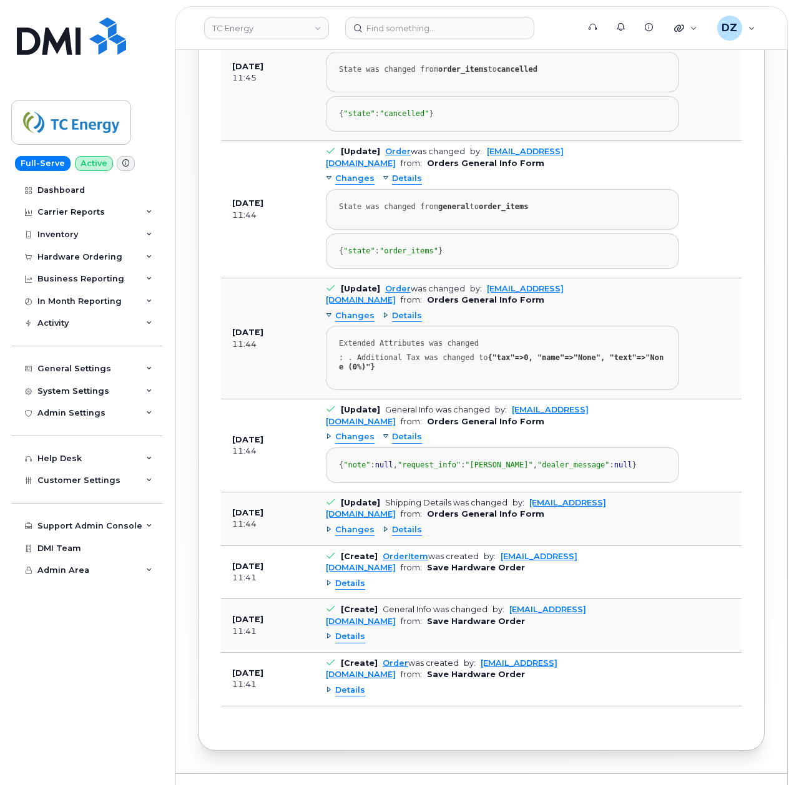
click at [395, 443] on span "Details" at bounding box center [407, 437] width 30 height 12
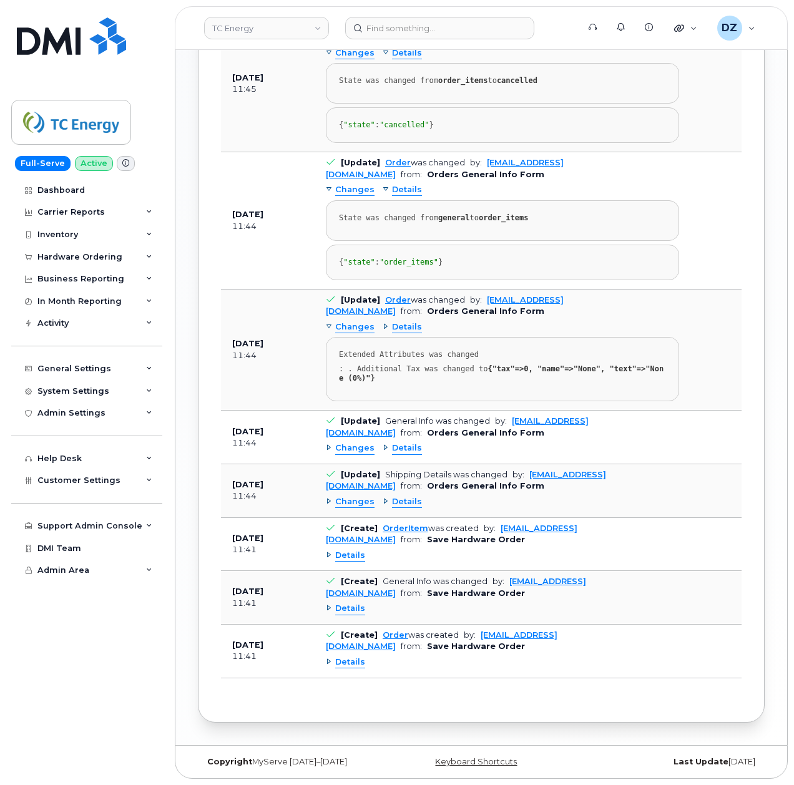
click at [407, 328] on span "Details" at bounding box center [407, 327] width 30 height 12
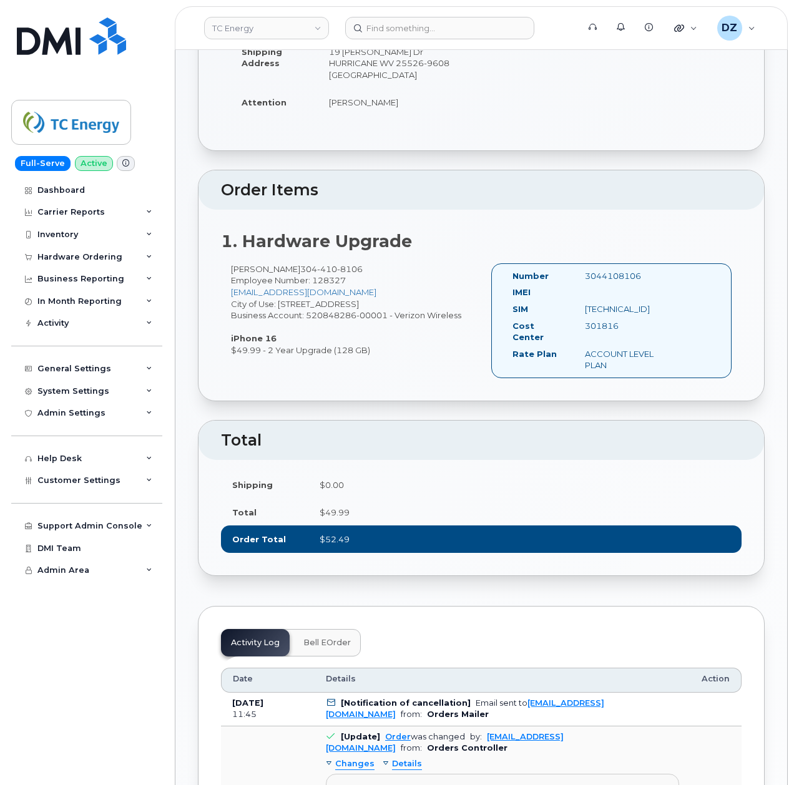
scroll to position [0, 0]
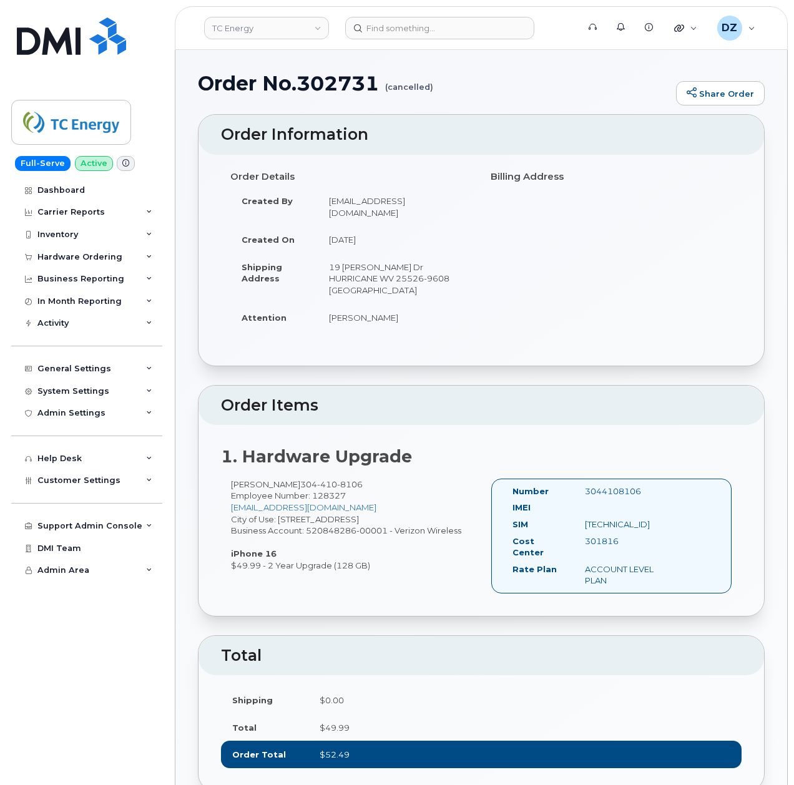
click at [393, 320] on div "Order Details Created By [EMAIL_ADDRESS][DOMAIN_NAME] Created On [DATE] Shippin…" at bounding box center [480, 260] width 565 height 211
click at [587, 246] on div "Order Details Created By [EMAIL_ADDRESS][DOMAIN_NAME] Created On [DATE] Shippin…" at bounding box center [481, 254] width 520 height 176
click at [112, 258] on div "Hardware Ordering" at bounding box center [79, 257] width 85 height 10
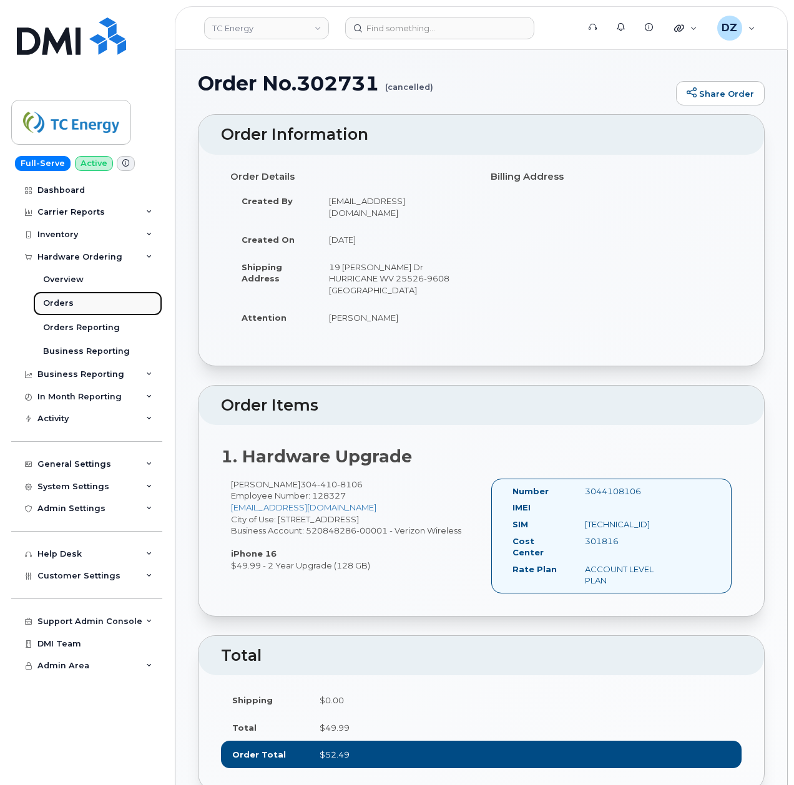
click at [77, 303] on link "Orders" at bounding box center [97, 303] width 129 height 24
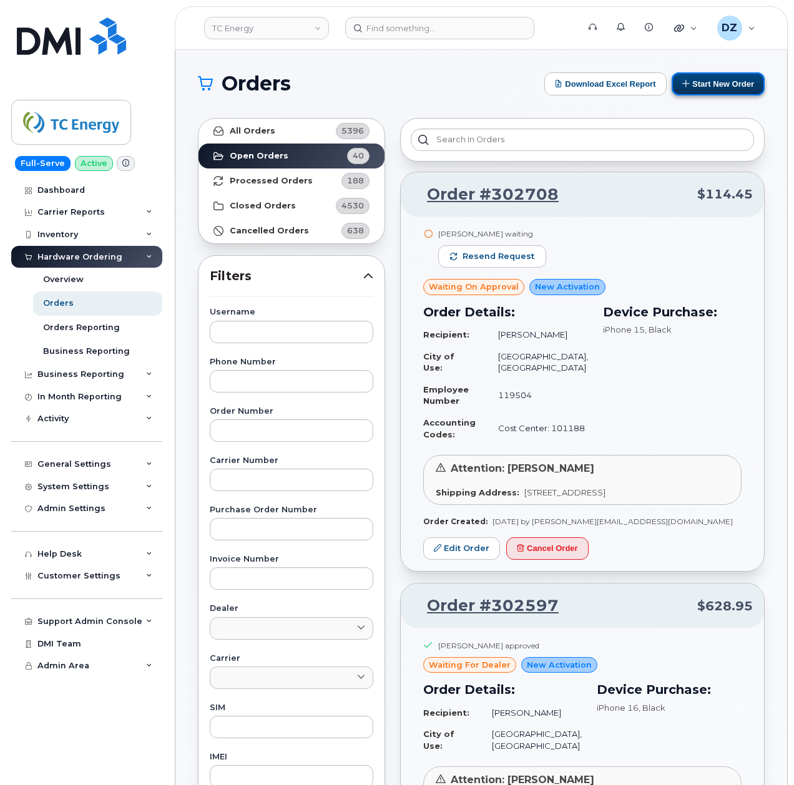
click at [716, 84] on button "Start New Order" at bounding box center [717, 83] width 93 height 23
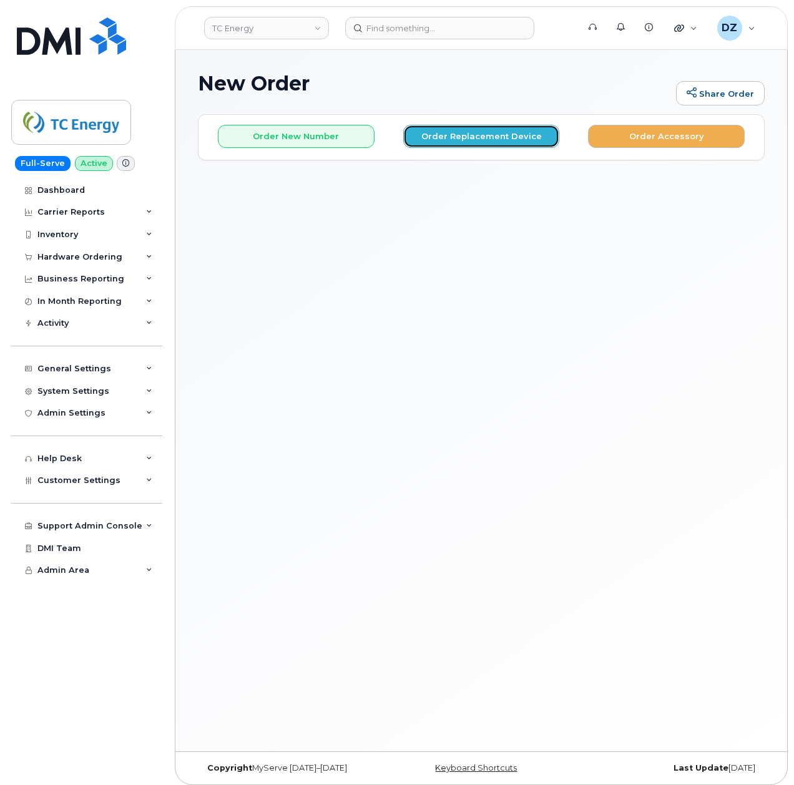
click at [502, 132] on button "Order Replacement Device" at bounding box center [481, 136] width 157 height 23
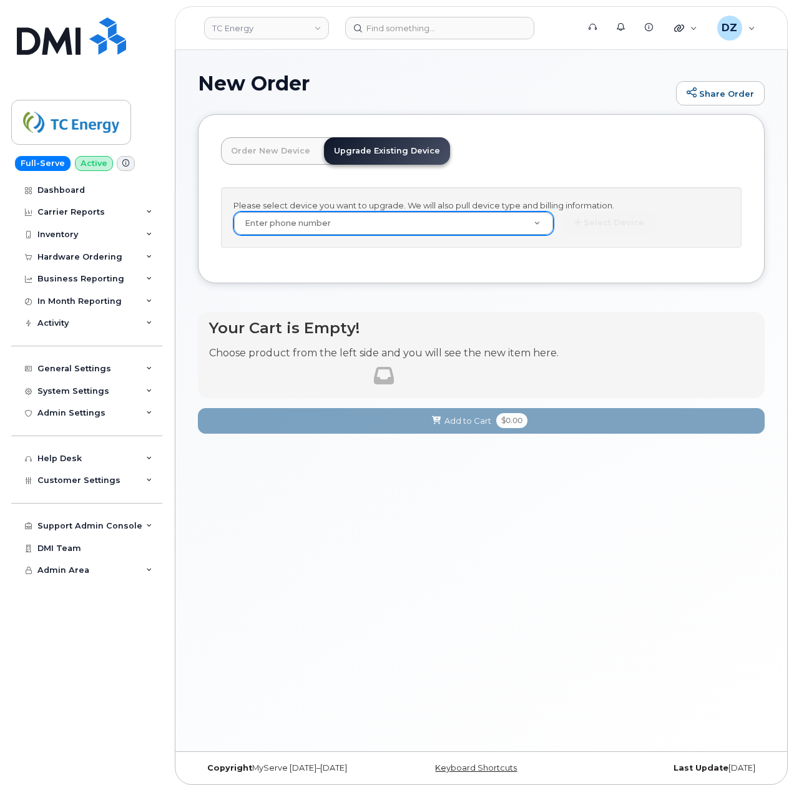
paste input "7152094291"
type input "7152094291"
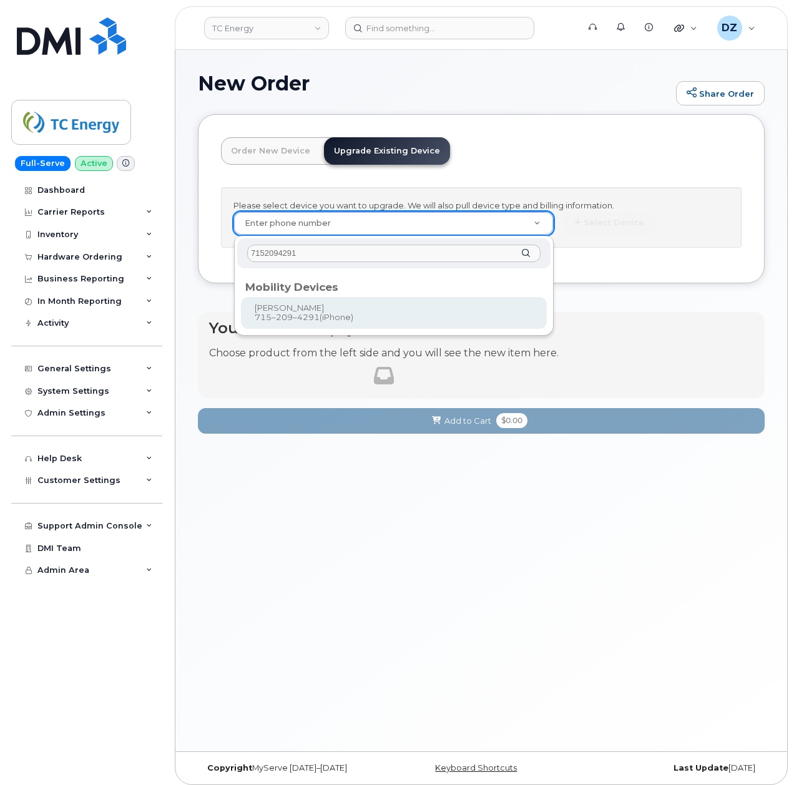
type input "7152094291"
type input "670242"
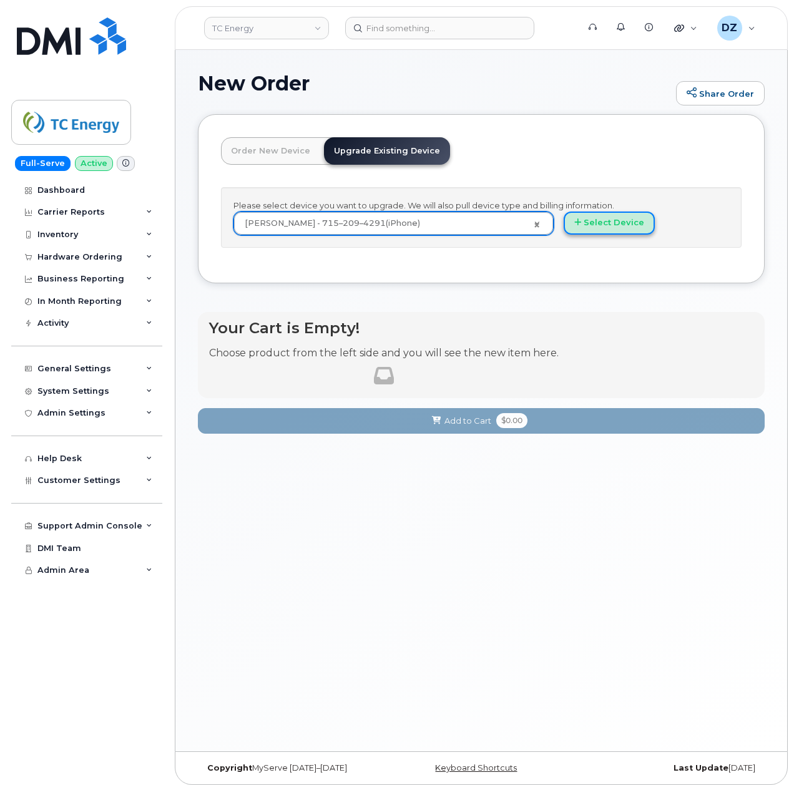
click at [617, 220] on button "Select Device" at bounding box center [608, 223] width 91 height 23
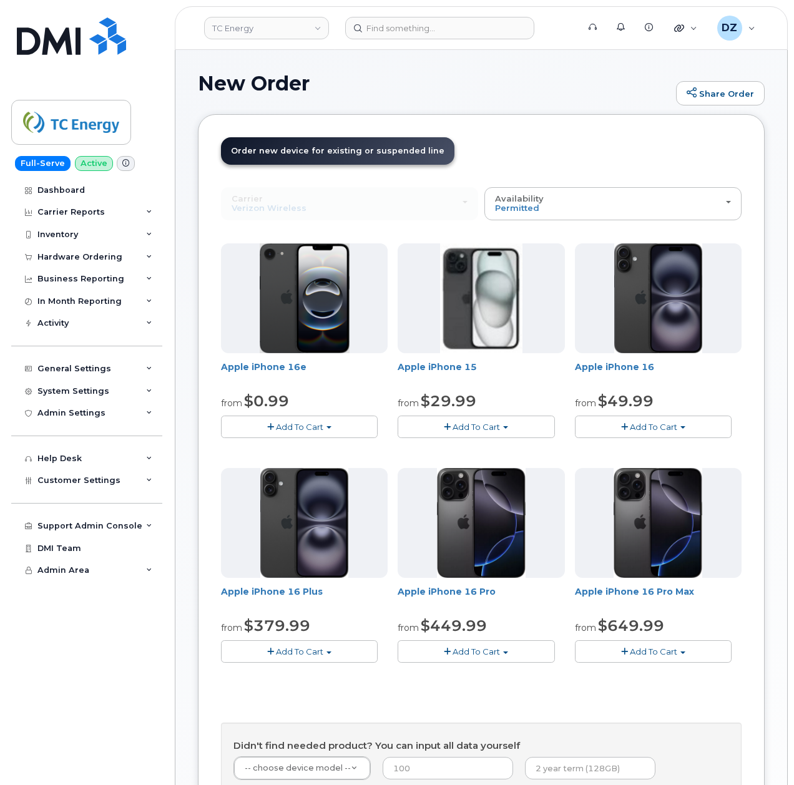
click at [672, 423] on span "Add To Cart" at bounding box center [653, 427] width 47 height 10
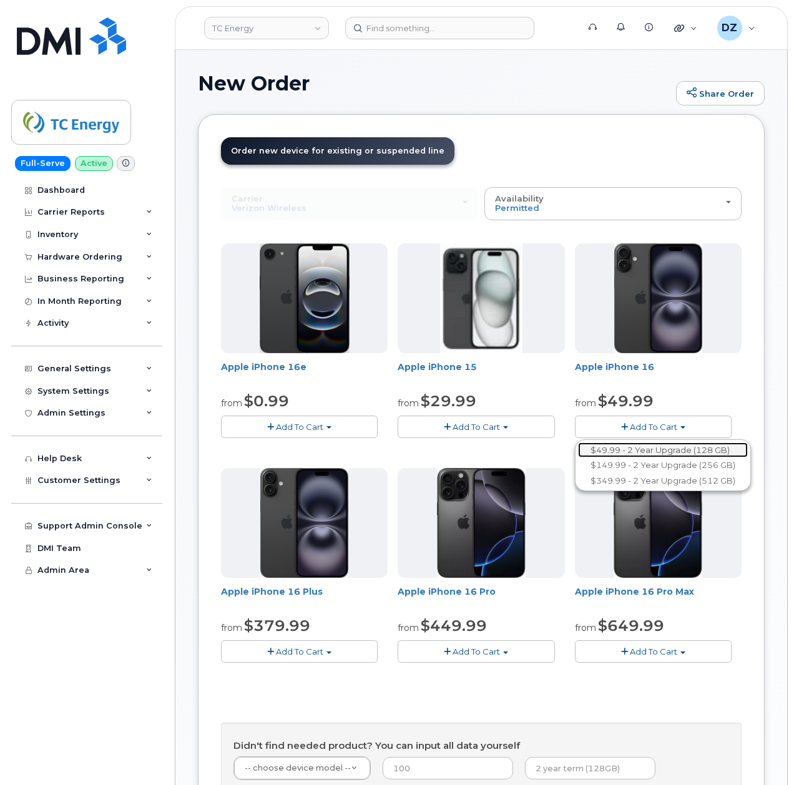
click at [666, 445] on link "$49.99 - 2 Year Upgrade (128 GB)" at bounding box center [663, 450] width 170 height 16
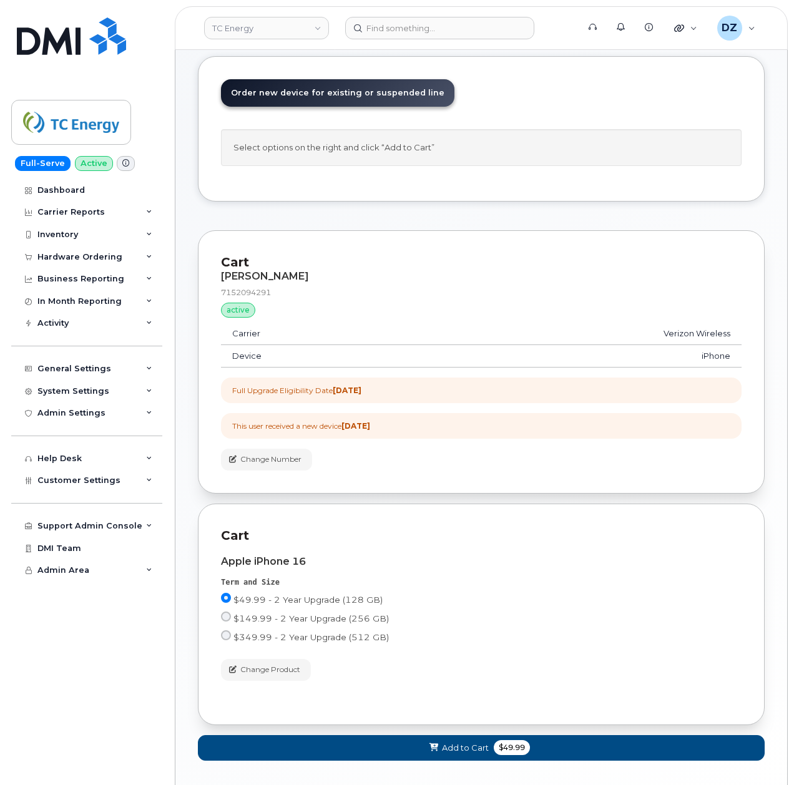
scroll to position [125, 0]
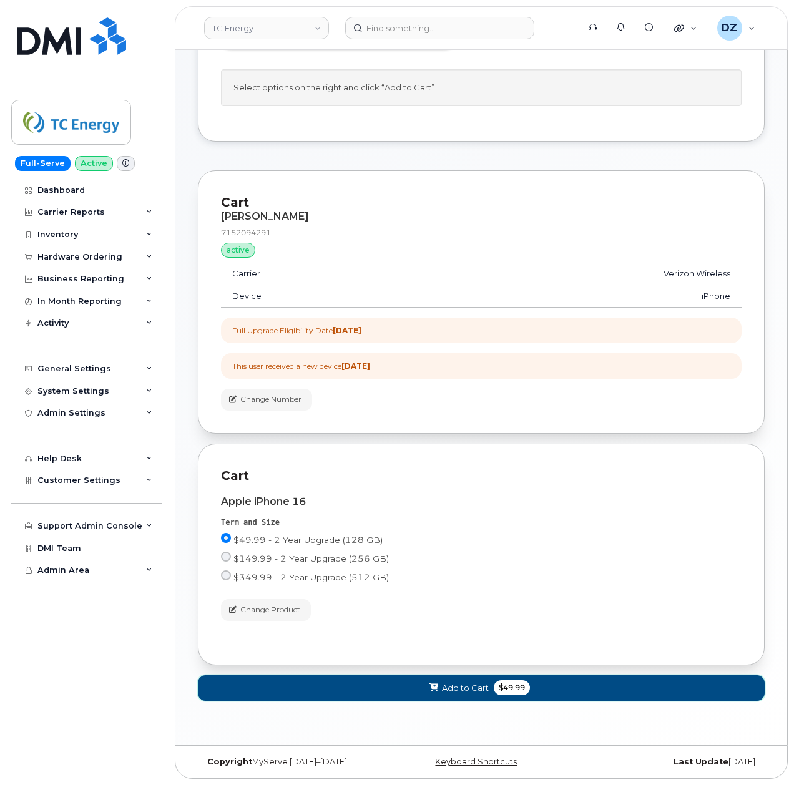
click at [473, 684] on span "Add to Cart" at bounding box center [465, 688] width 47 height 12
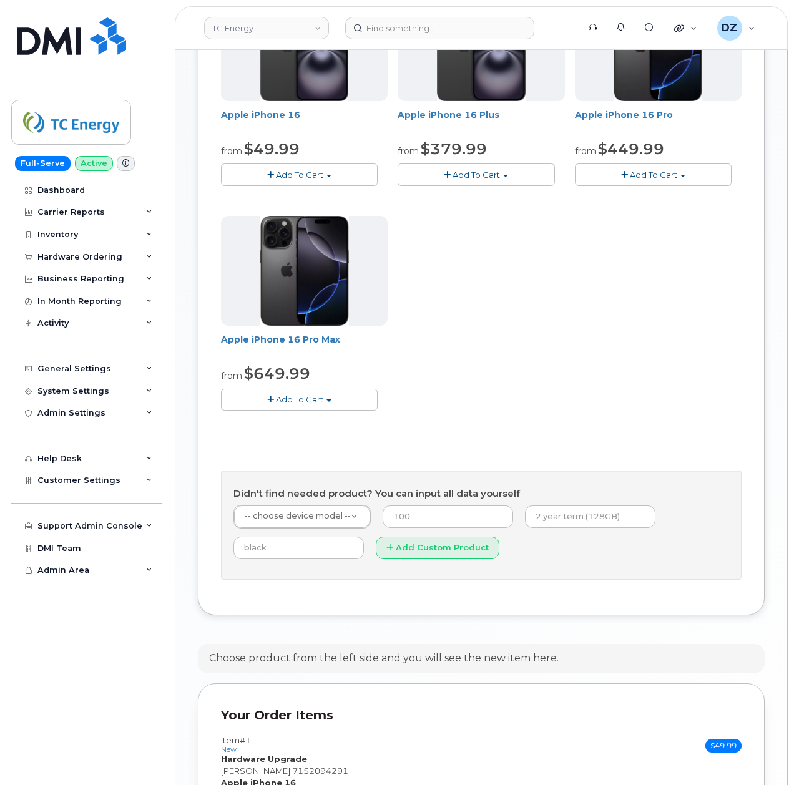
scroll to position [672, 0]
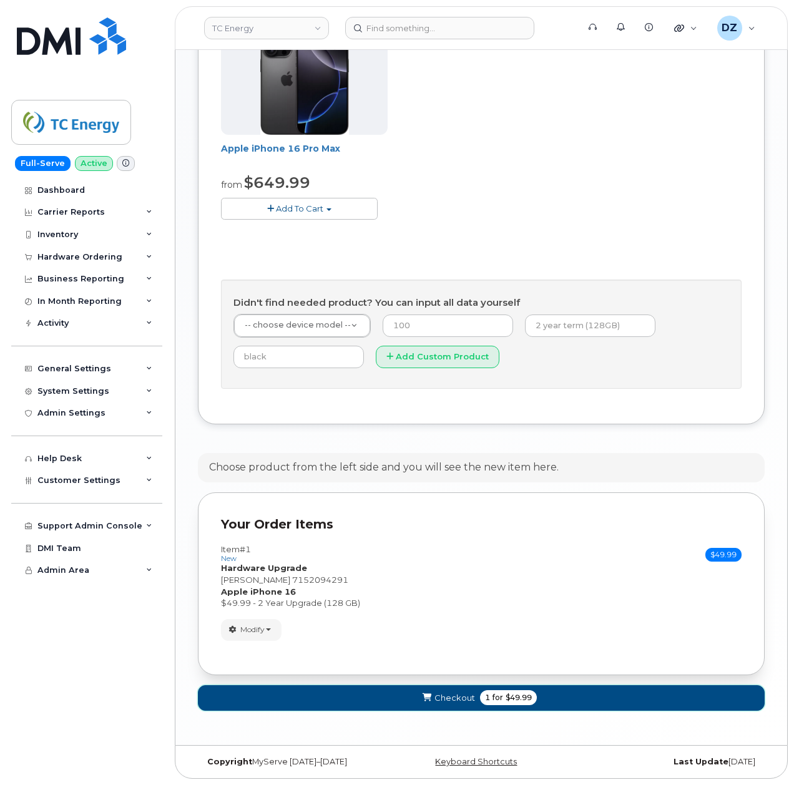
click at [462, 687] on button "Checkout 1 for $49.99" at bounding box center [481, 698] width 567 height 26
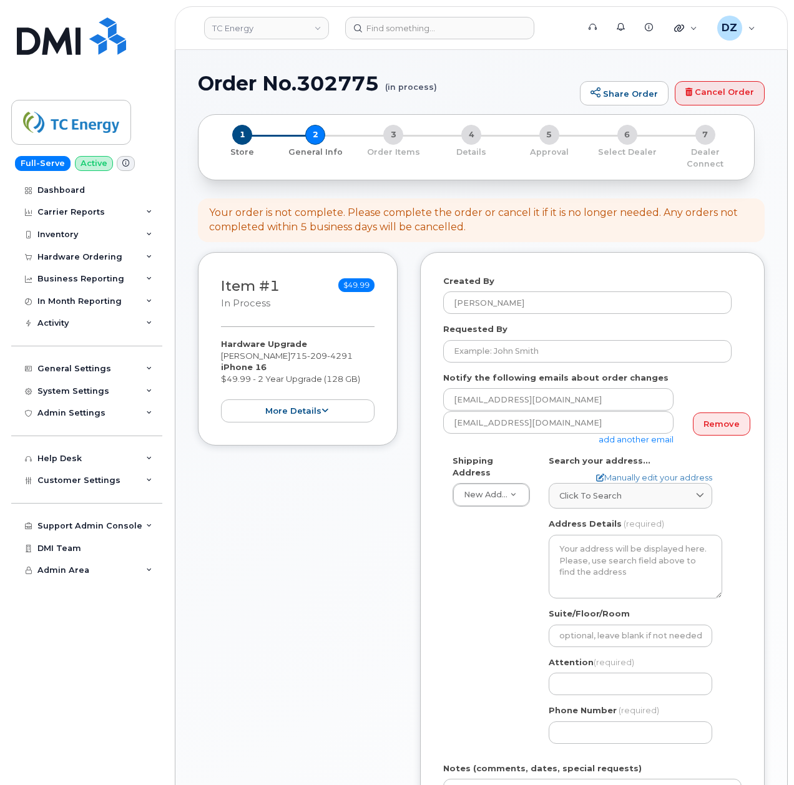
select select
click at [550, 340] on input "Requested By" at bounding box center [587, 351] width 288 height 22
paste input "SCTASK0698820"
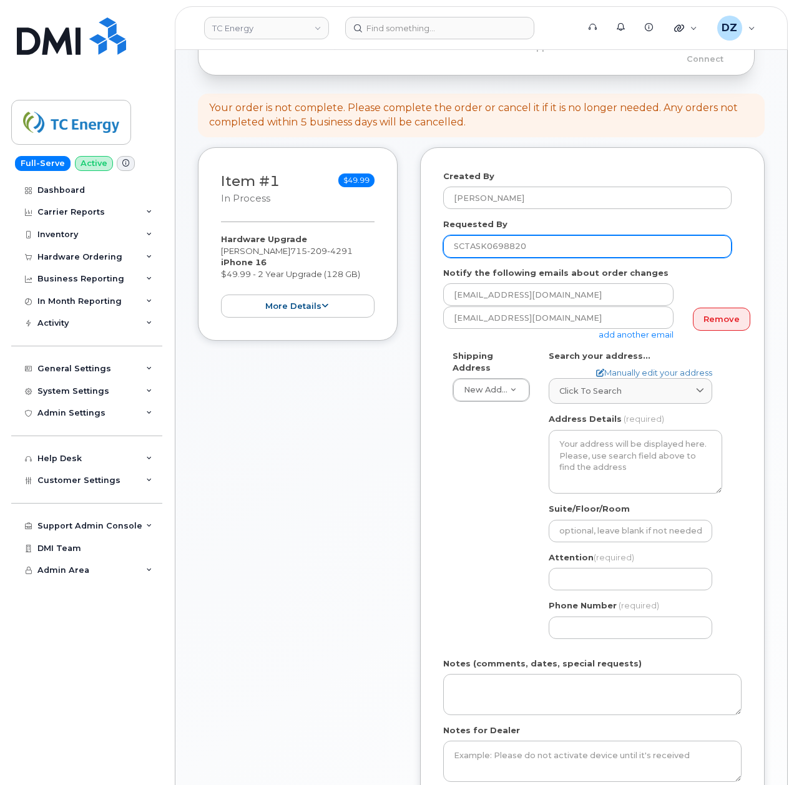
scroll to position [333, 0]
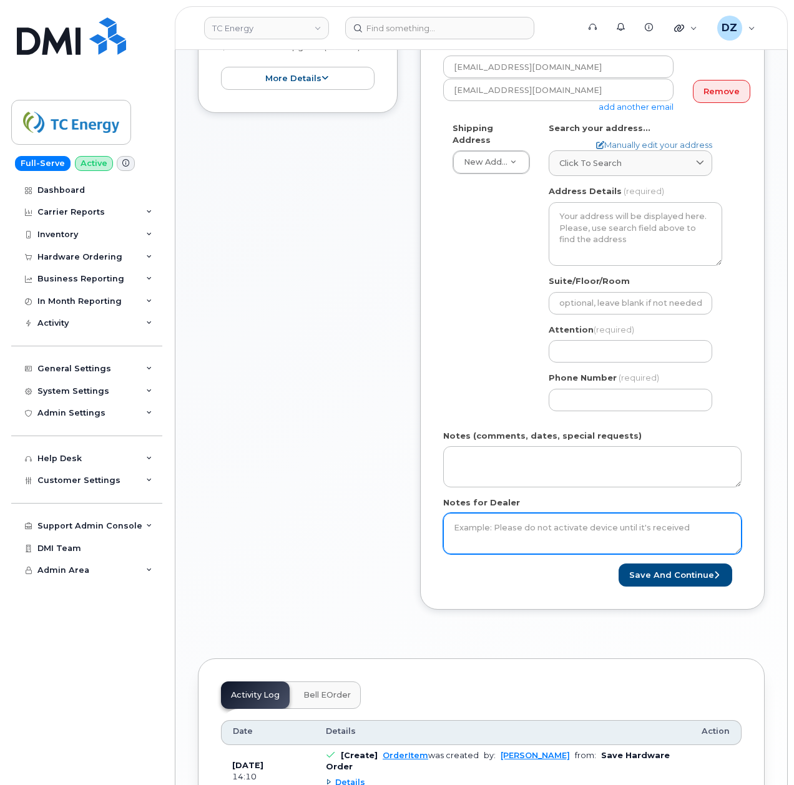
type input "SCTASK0698820"
click at [545, 514] on textarea "Notes for Dealer" at bounding box center [592, 533] width 298 height 41
paste textarea "SCTASK0698820"
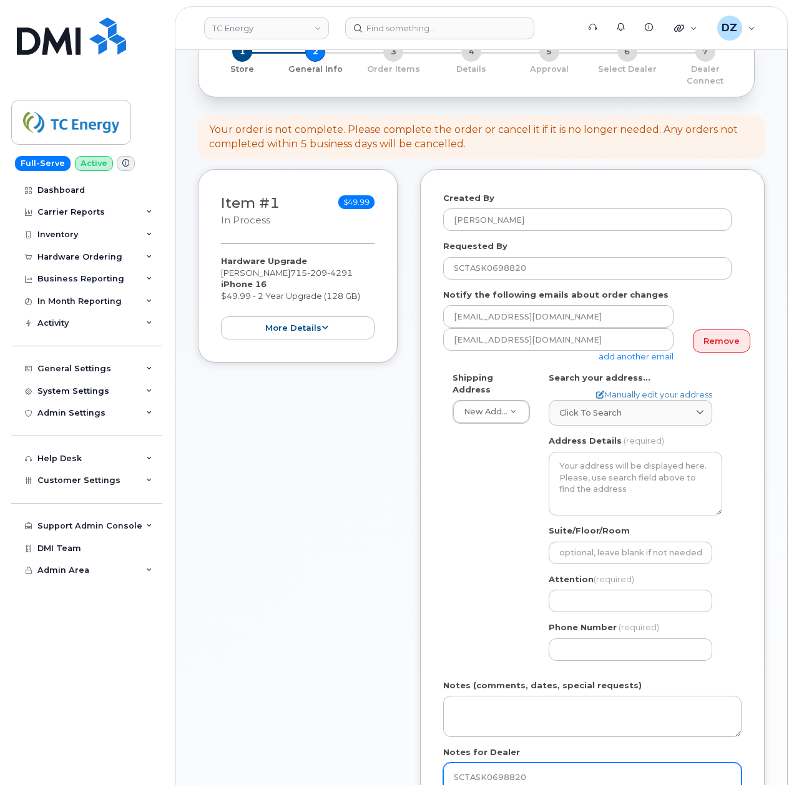
scroll to position [0, 0]
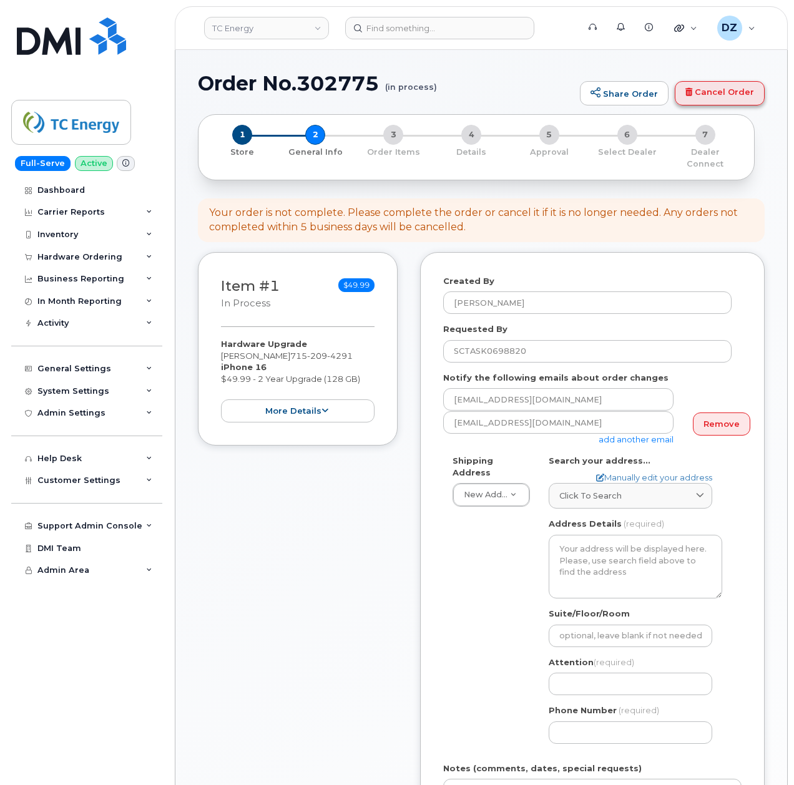
type textarea "SCTASK0698820"
click at [730, 101] on link "Cancel Order" at bounding box center [719, 93] width 90 height 25
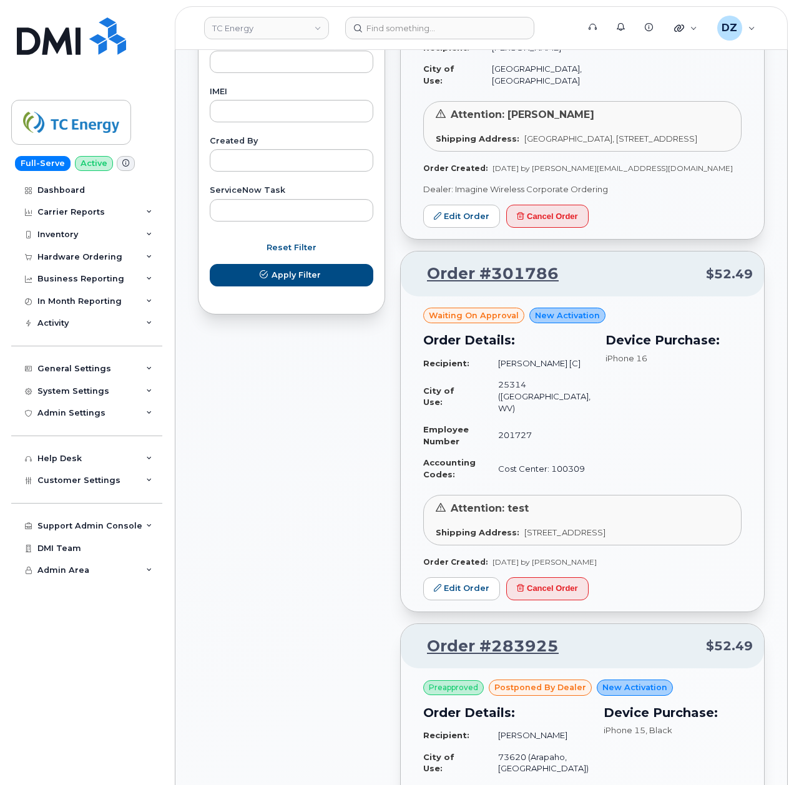
scroll to position [749, 0]
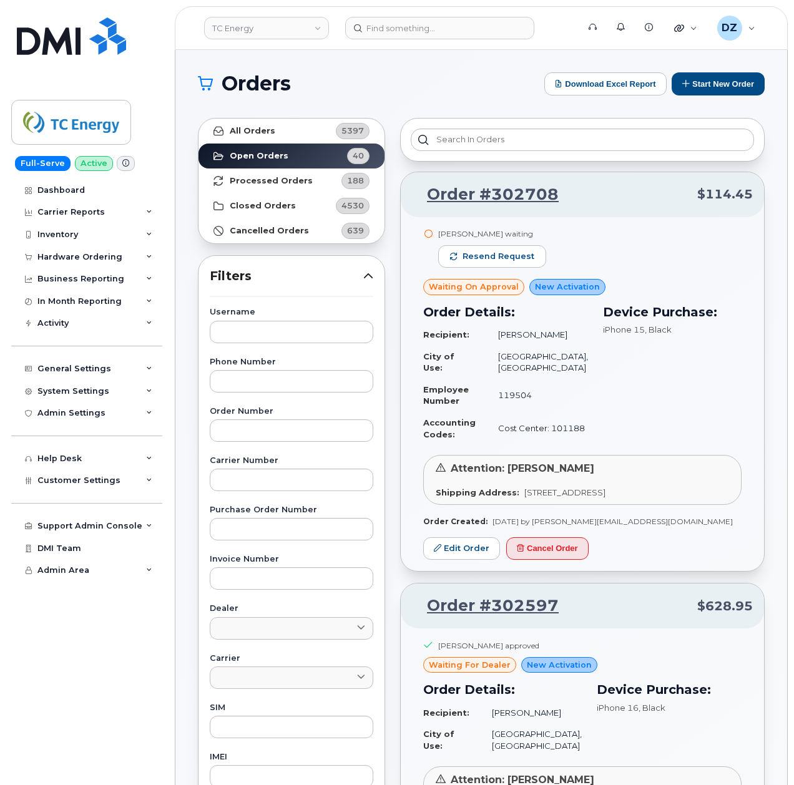
click at [38, 754] on div "Dashboard Carrier Reports Monthly Billing Data Daily Data Pooling Data Behavior…" at bounding box center [88, 482] width 154 height 606
